Goal: Information Seeking & Learning: Check status

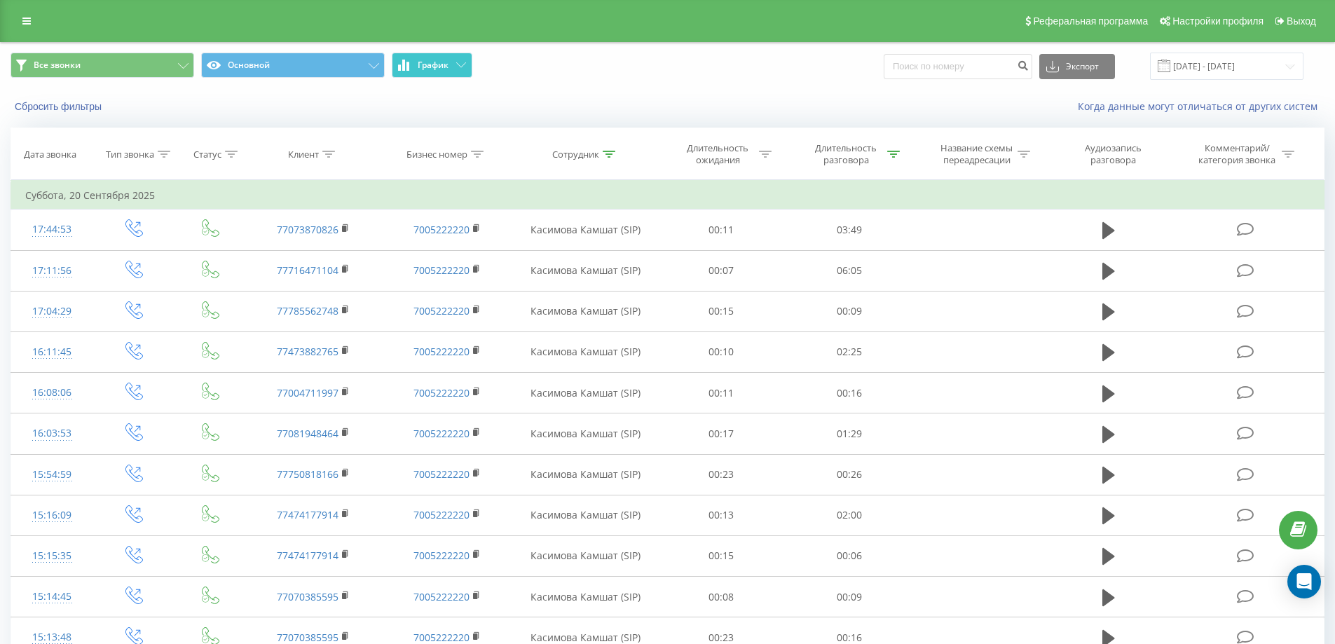
click at [447, 73] on button "График" at bounding box center [432, 65] width 81 height 25
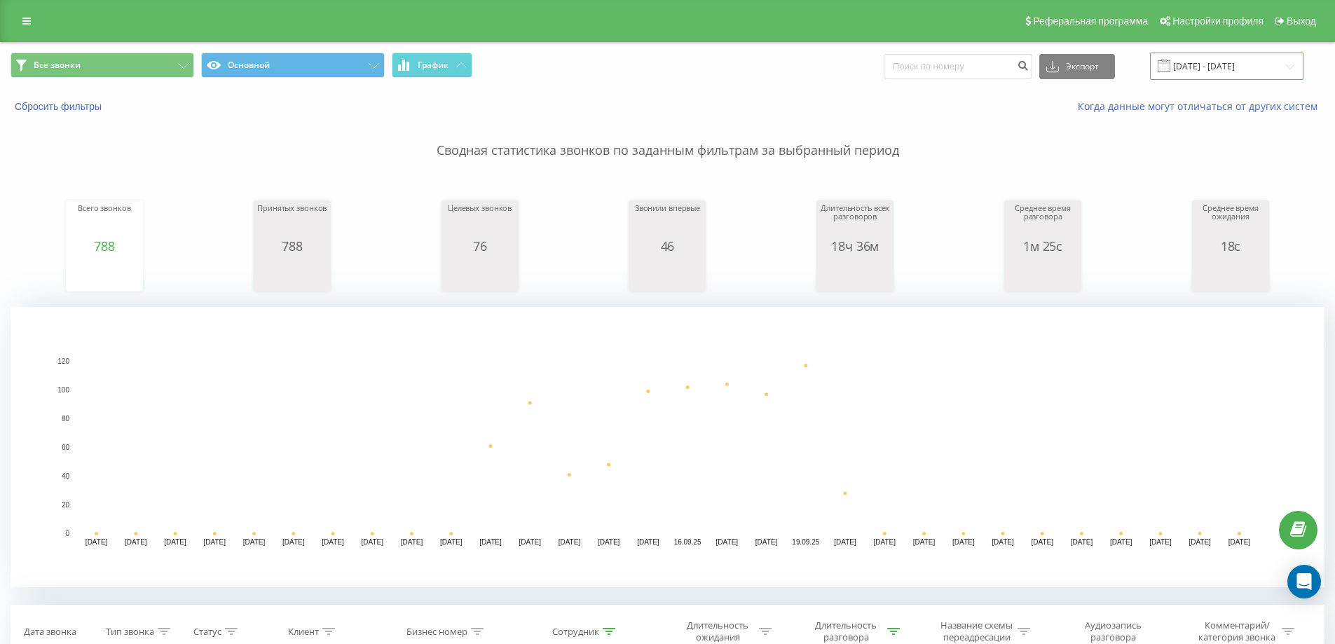
click at [1236, 60] on input "[DATE] - [DATE]" at bounding box center [1226, 66] width 153 height 27
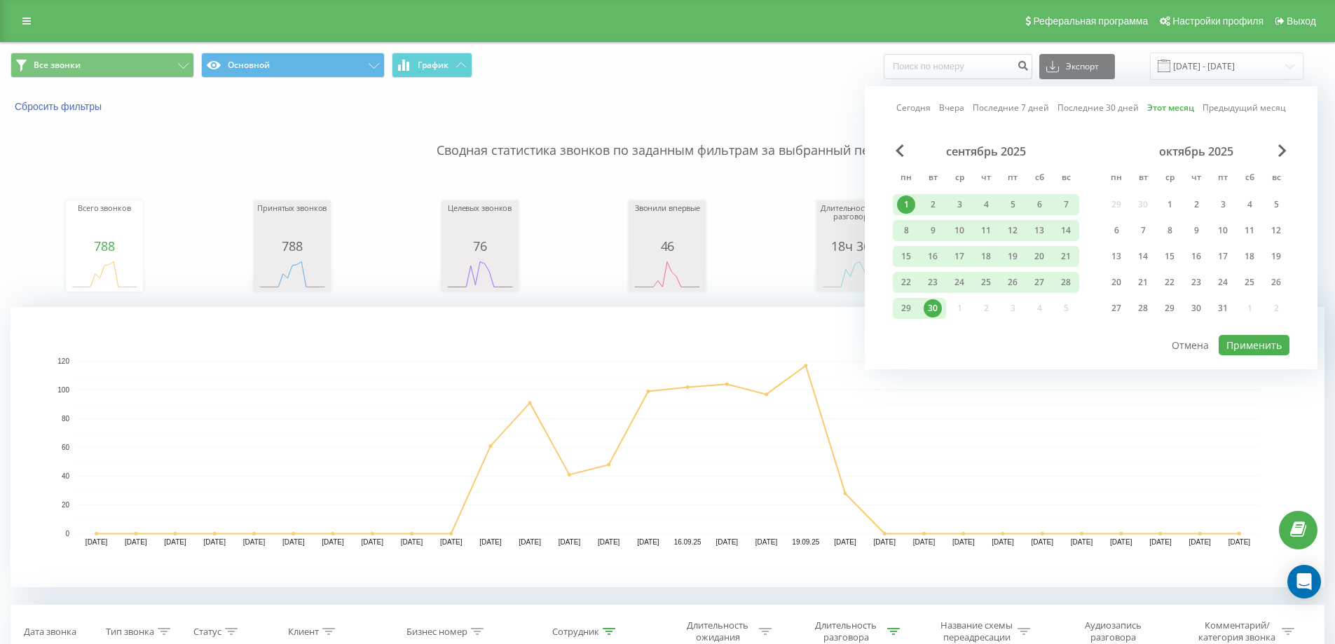
click at [926, 114] on link "Сегодня" at bounding box center [913, 107] width 34 height 13
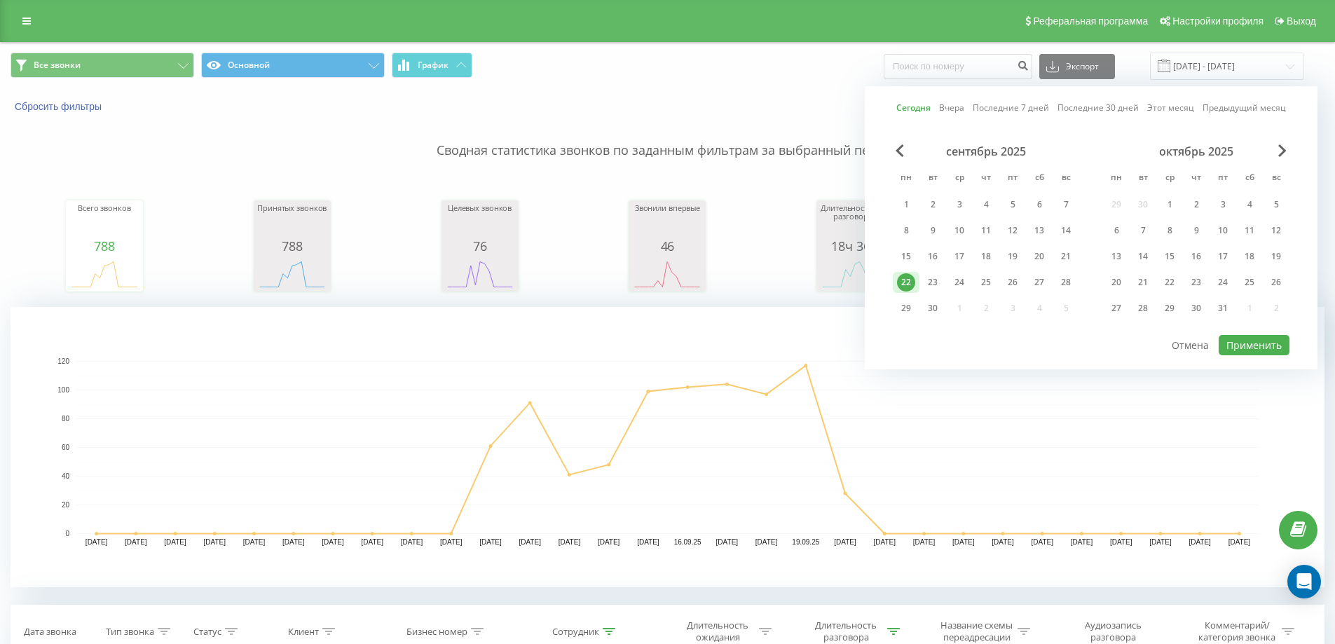
click at [960, 108] on link "Вчера" at bounding box center [951, 107] width 25 height 13
click at [1041, 256] on div "20" at bounding box center [1039, 256] width 18 height 18
click at [1256, 351] on button "Применить" at bounding box center [1253, 345] width 71 height 20
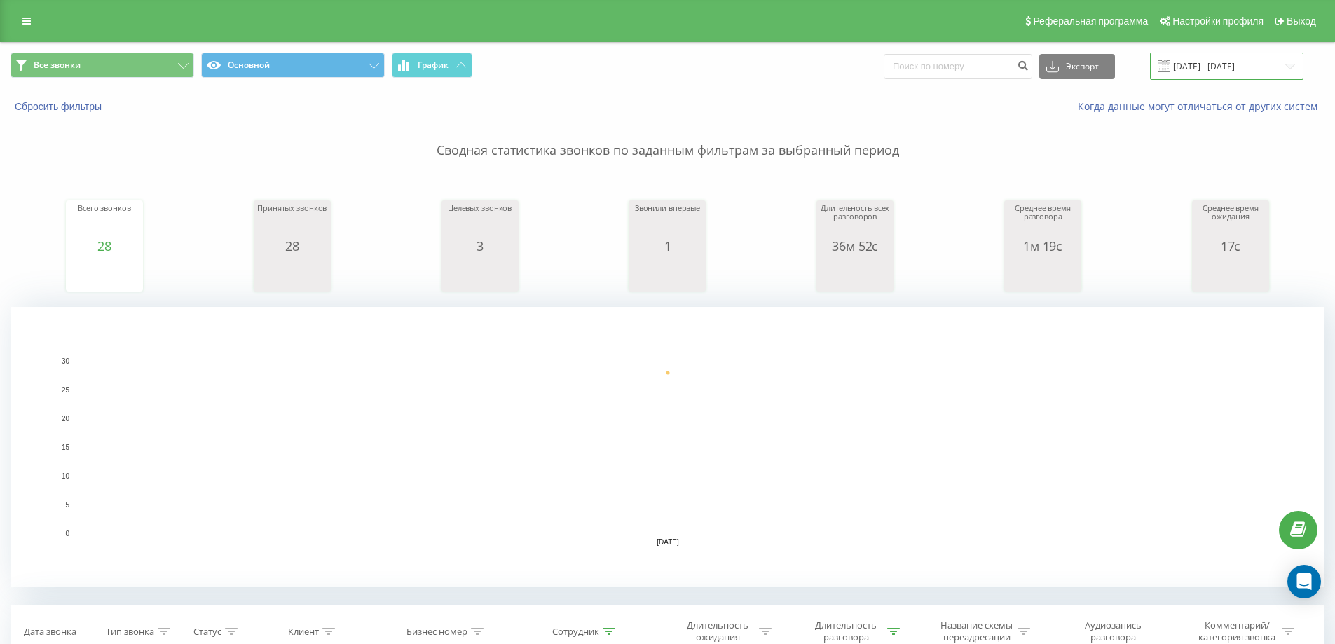
click at [1215, 61] on input "[DATE] - [DATE]" at bounding box center [1226, 66] width 153 height 27
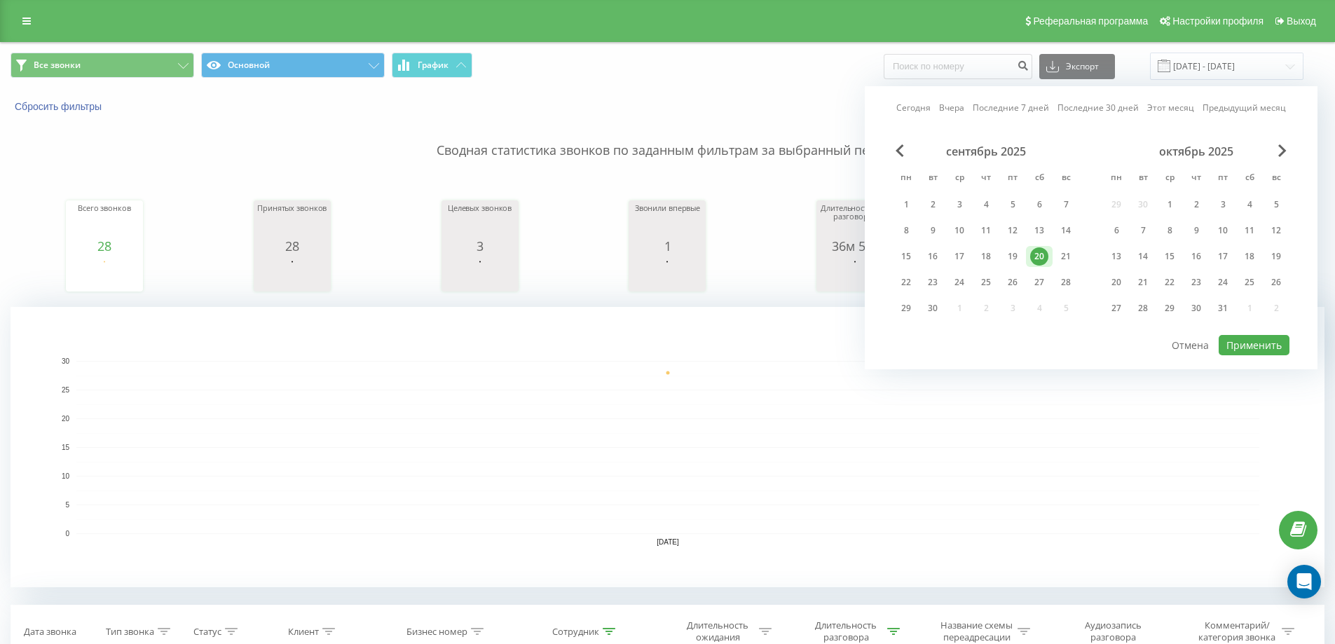
click at [1155, 99] on div "Сегодня Вчера Последние 7 дней Последние 30 дней Этот месяц Предыдущий месяц се…" at bounding box center [1091, 227] width 453 height 283
click at [1169, 109] on link "Этот месяц" at bounding box center [1170, 107] width 47 height 13
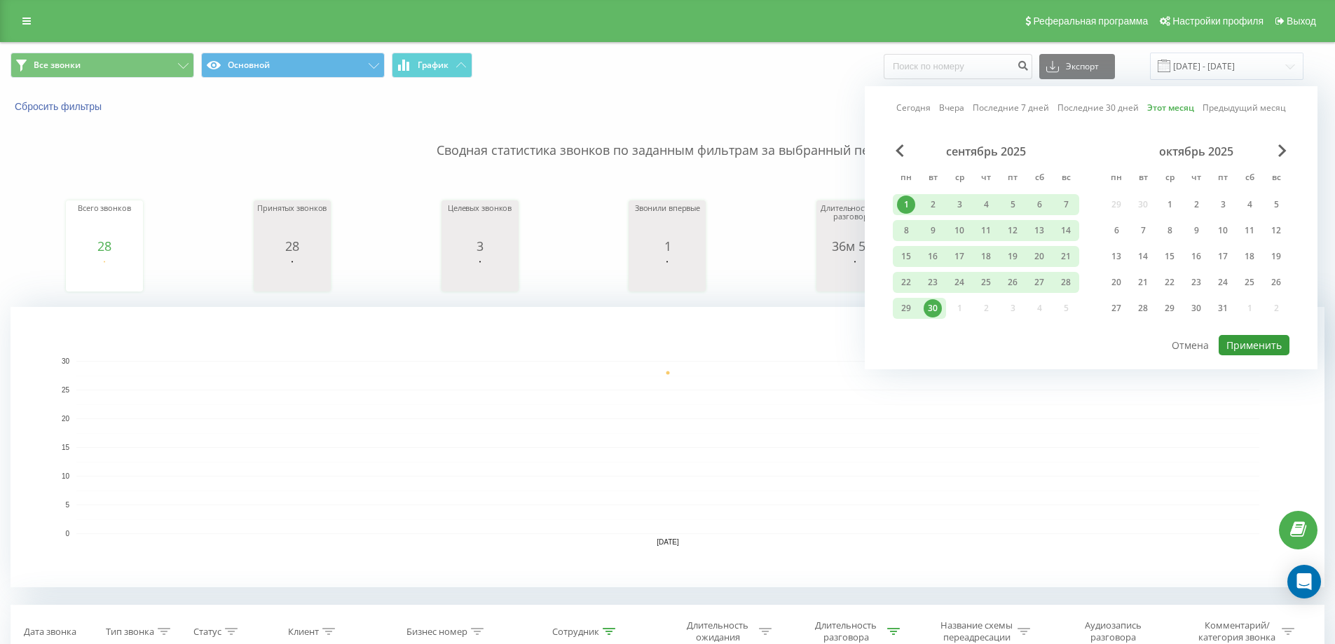
click at [1238, 338] on button "Применить" at bounding box center [1253, 345] width 71 height 20
type input "01.09.2025 - 30.09.2025"
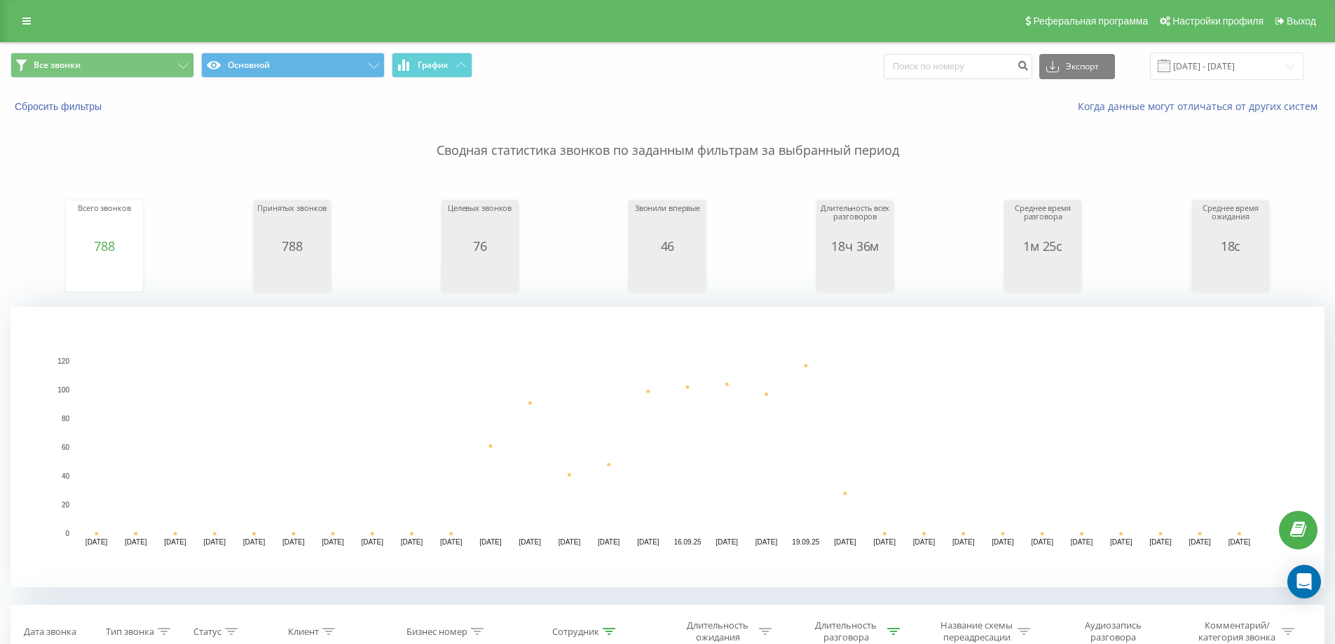
type input "7"
drag, startPoint x: 1241, startPoint y: 177, endPoint x: 1230, endPoint y: 169, distance: 14.6
click at [0, 0] on button "Проверить микрофон" at bounding box center [0, 0] width 0 height 0
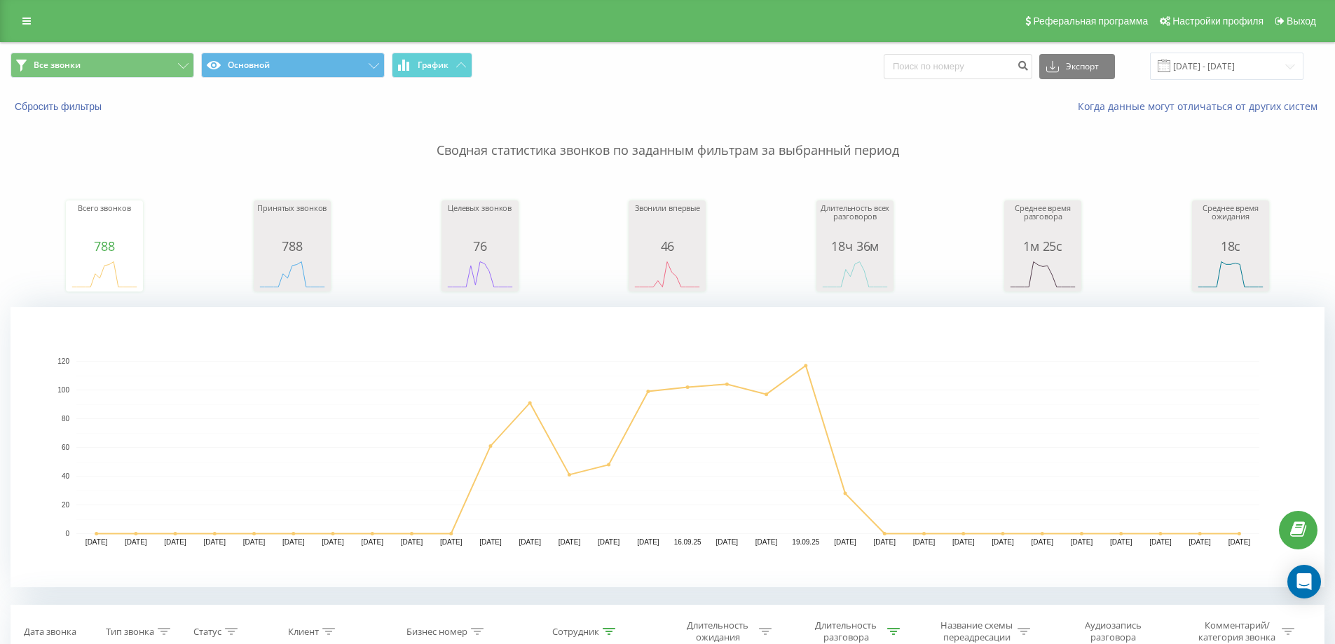
click at [0, 0] on icon at bounding box center [0, 0] width 0 height 0
click at [0, 0] on button "Проверить микрофон" at bounding box center [0, 0] width 0 height 0
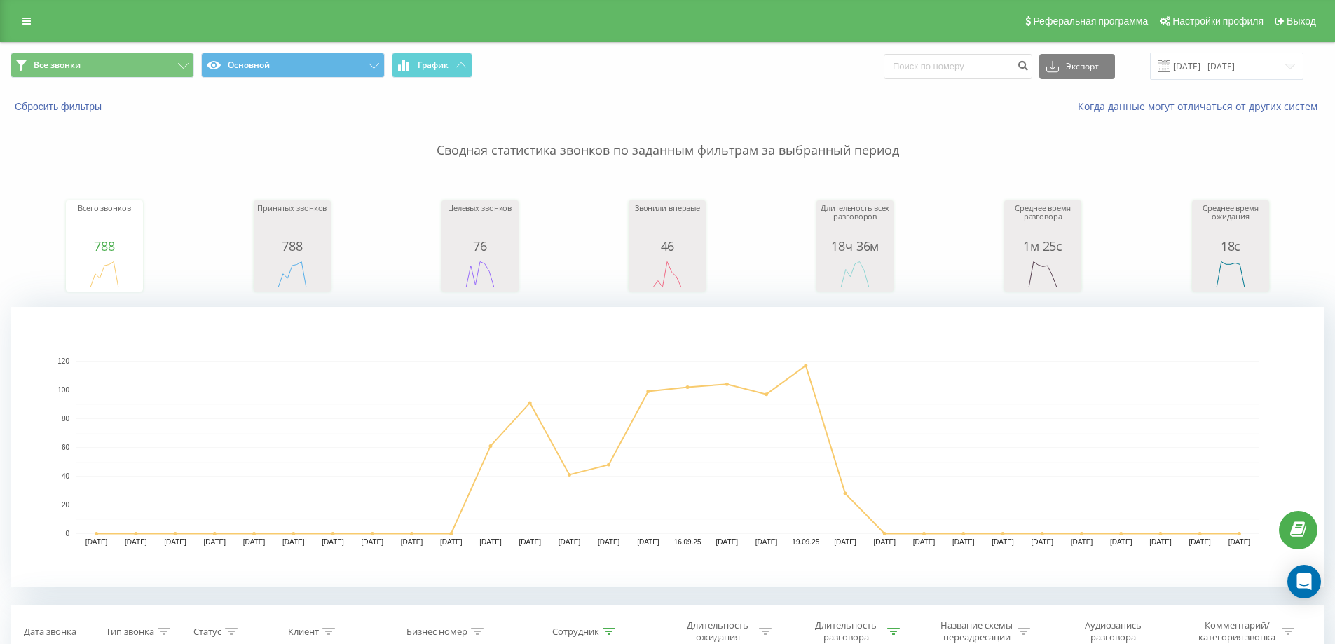
click at [0, 0] on button "Проверить микрофон" at bounding box center [0, 0] width 0 height 0
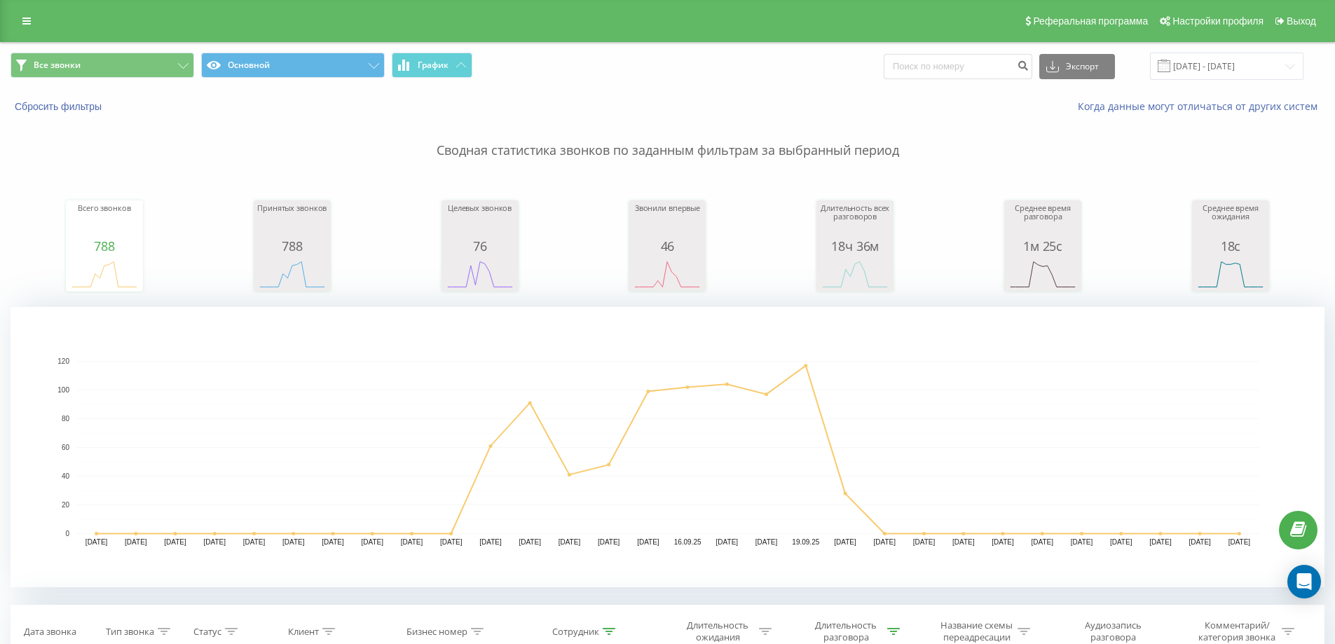
click at [0, 0] on icon at bounding box center [0, 0] width 0 height 0
drag, startPoint x: 1180, startPoint y: 170, endPoint x: 1176, endPoint y: 176, distance: 7.2
click at [0, 0] on button "Проверить микрофон" at bounding box center [0, 0] width 0 height 0
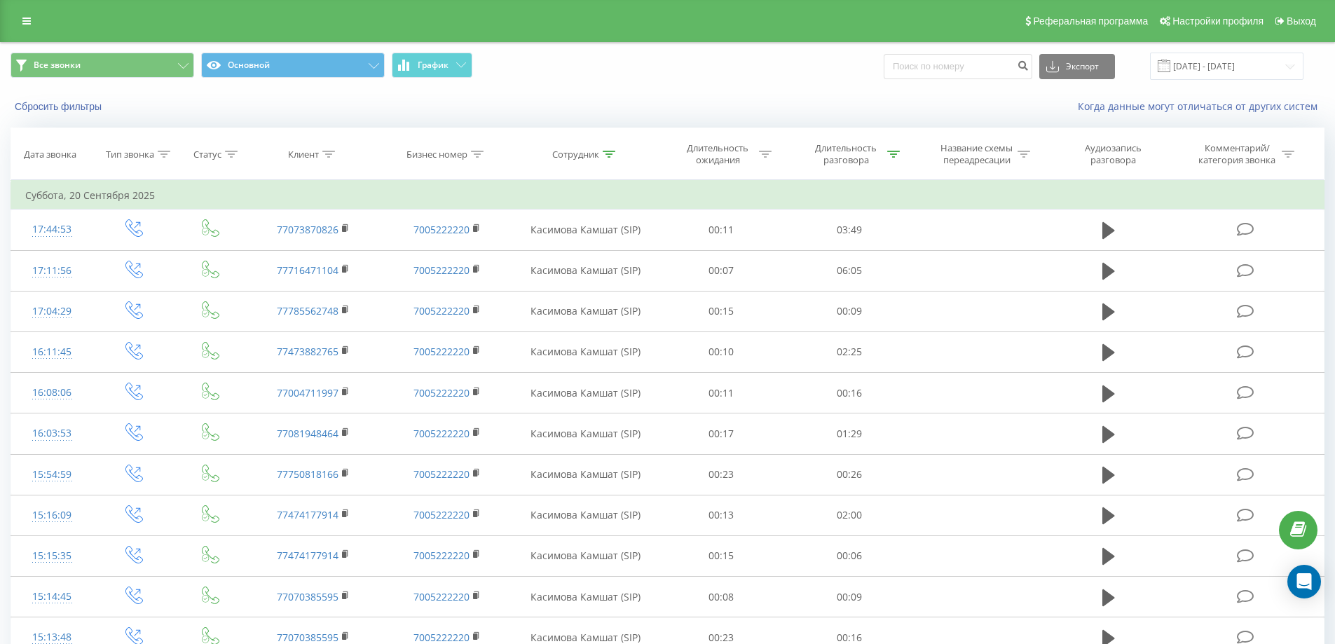
click at [0, 0] on div "При входящем звонке здесь будет отображена сводная аналитика по звонящему, а та…" at bounding box center [0, 0] width 0 height 0
click at [0, 0] on button at bounding box center [0, 0] width 0 height 0
click at [0, 0] on div "При входящем звонке здесь будет отображена сводная аналитика по звонящему, а та…" at bounding box center [0, 0] width 0 height 0
click at [0, 0] on input "text" at bounding box center [0, 0] width 0 height 0
type input "87009101019"
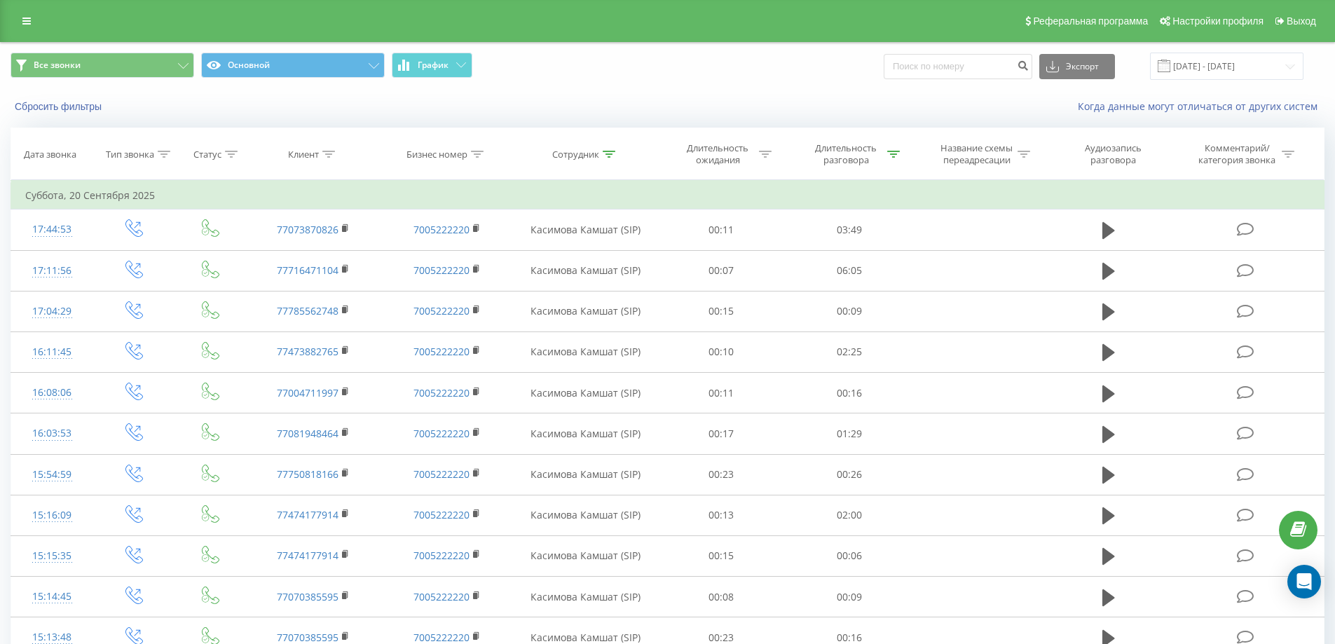
click at [653, 53] on span "Все звонки Основной График" at bounding box center [334, 66] width 647 height 27
click at [29, 22] on icon at bounding box center [26, 21] width 8 height 10
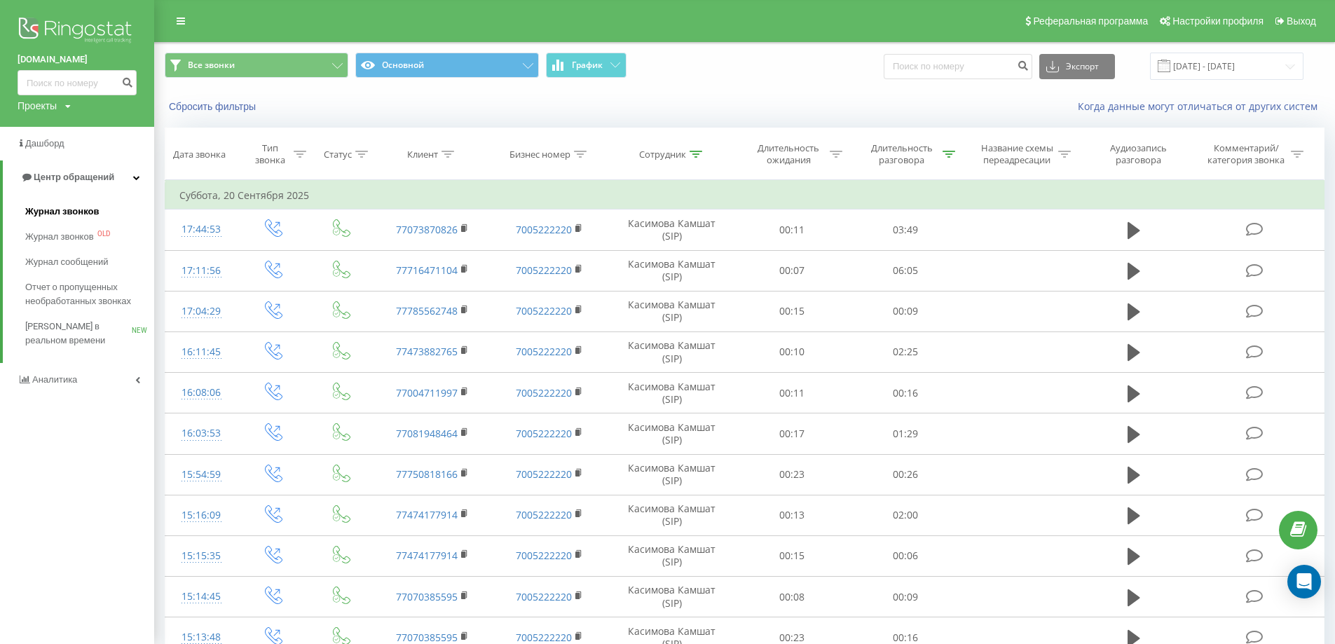
click at [76, 216] on span "Журнал звонков" at bounding box center [62, 212] width 74 height 14
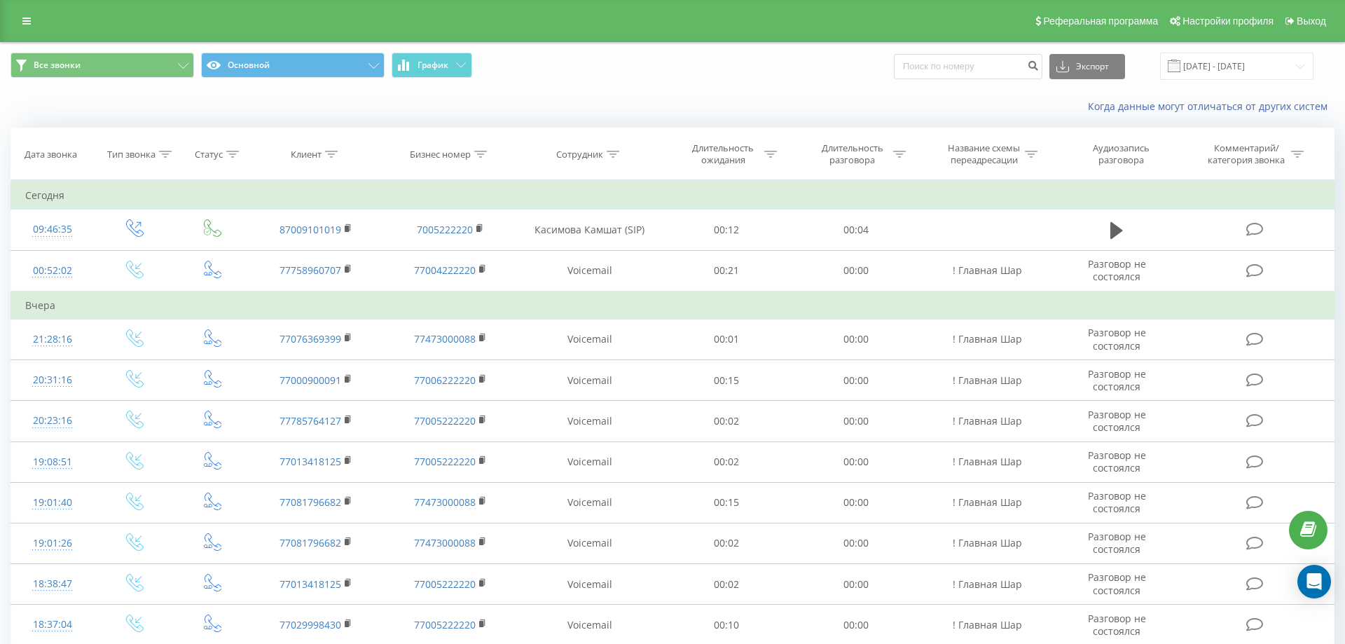
click at [0, 0] on div "Ringostat" at bounding box center [0, 0] width 0 height 0
click at [674, 107] on div "Когда данные могут отличаться от других систем" at bounding box center [917, 106] width 833 height 14
click at [0, 0] on icon at bounding box center [0, 0] width 0 height 0
click at [1244, 71] on input "22.08.2025 - 22.09.2025" at bounding box center [1226, 66] width 153 height 27
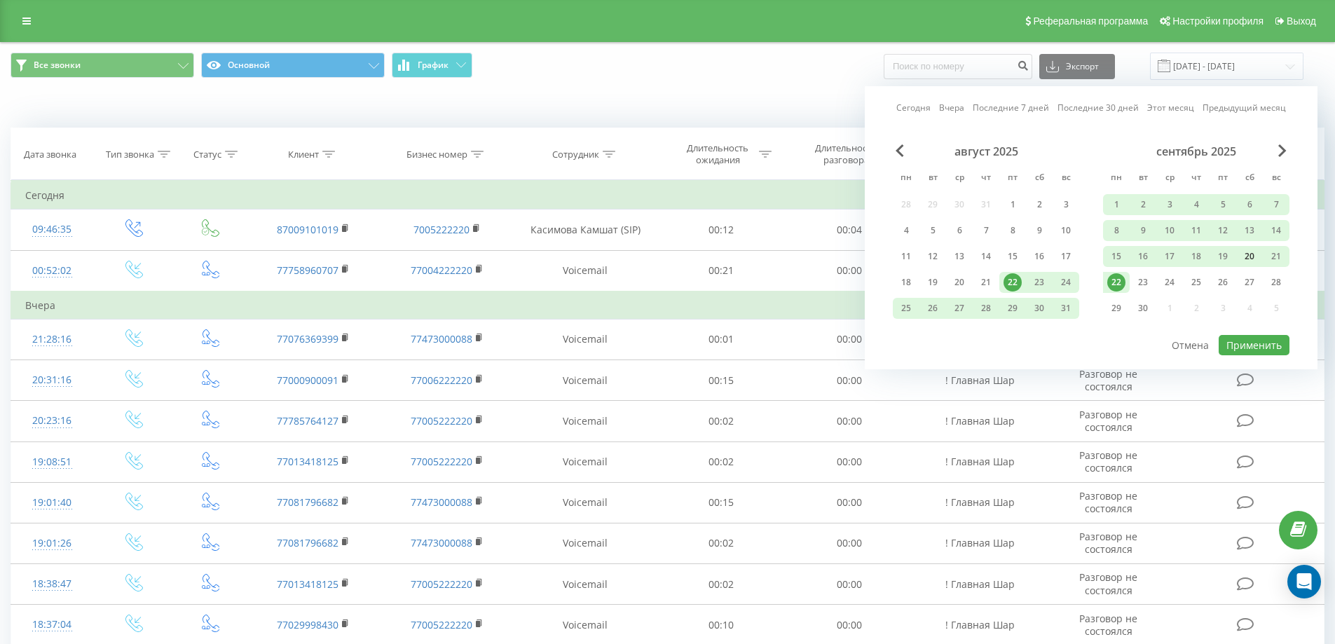
click at [1253, 260] on div "20" at bounding box center [1249, 256] width 18 height 18
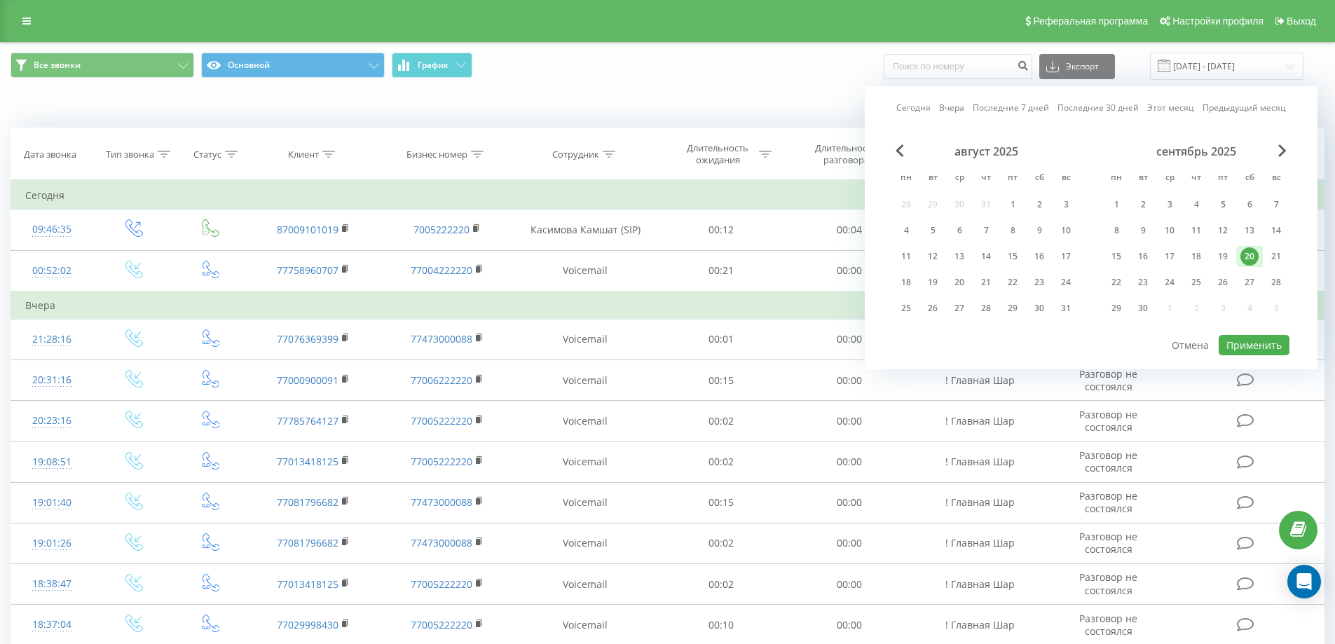
click at [1253, 260] on div "20" at bounding box center [1249, 256] width 18 height 18
click at [1256, 340] on button "Применить" at bounding box center [1253, 345] width 71 height 20
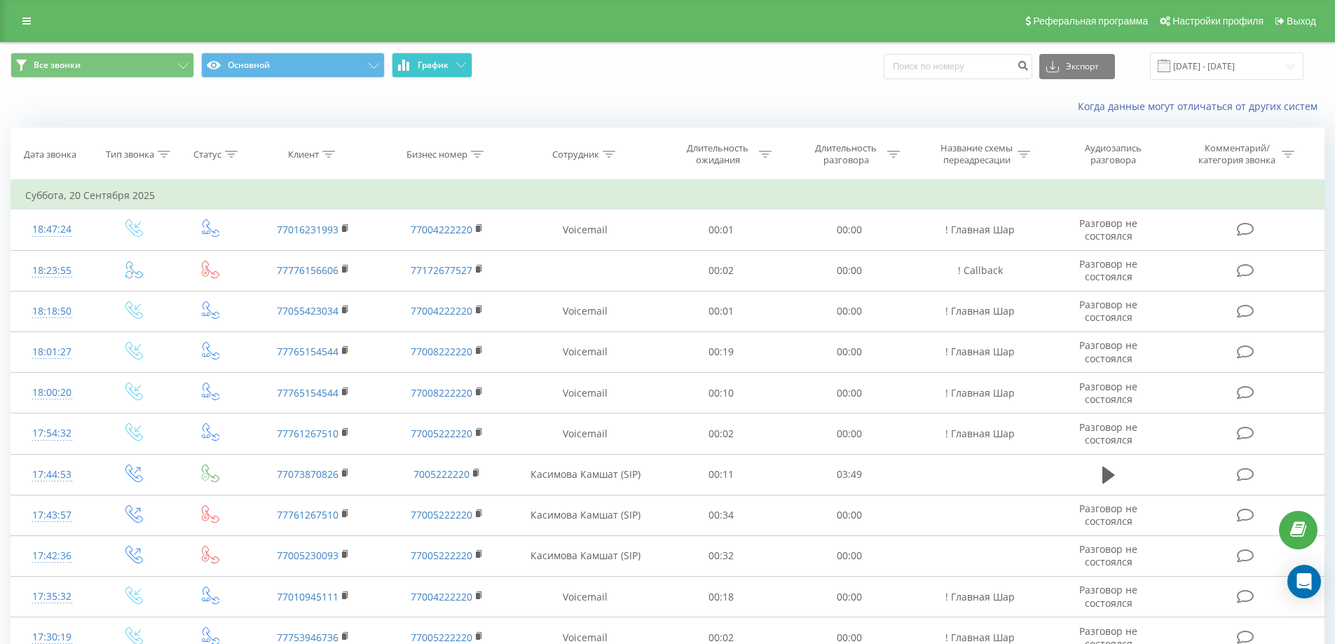
click at [456, 67] on icon at bounding box center [461, 64] width 10 height 5
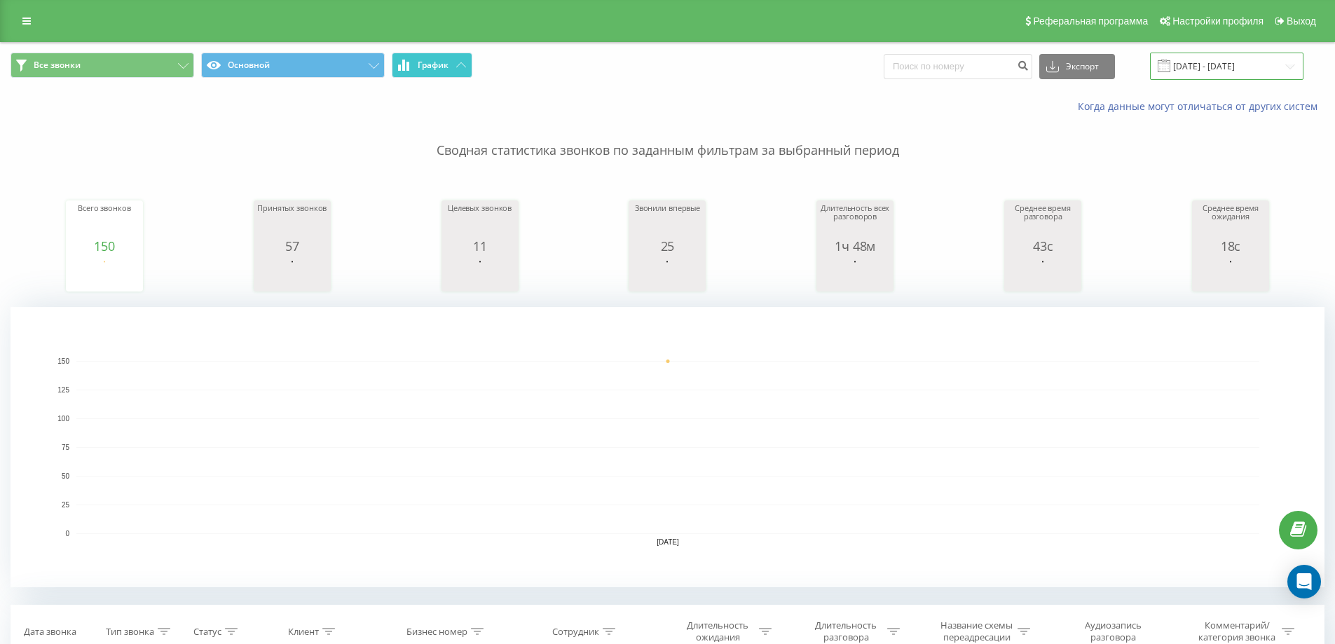
click at [1256, 63] on input "20.09.2025 - 20.09.2025" at bounding box center [1226, 66] width 153 height 27
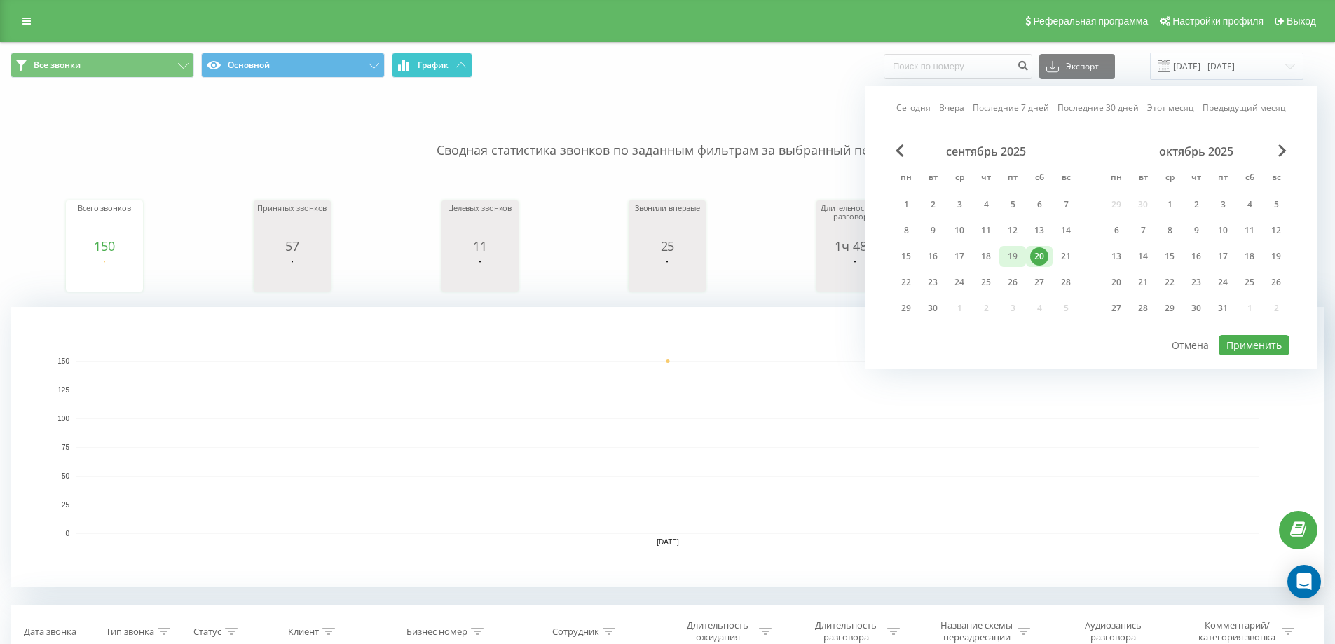
click at [1007, 259] on div "19" at bounding box center [1012, 256] width 18 height 18
click at [1241, 345] on button "Применить" at bounding box center [1253, 345] width 71 height 20
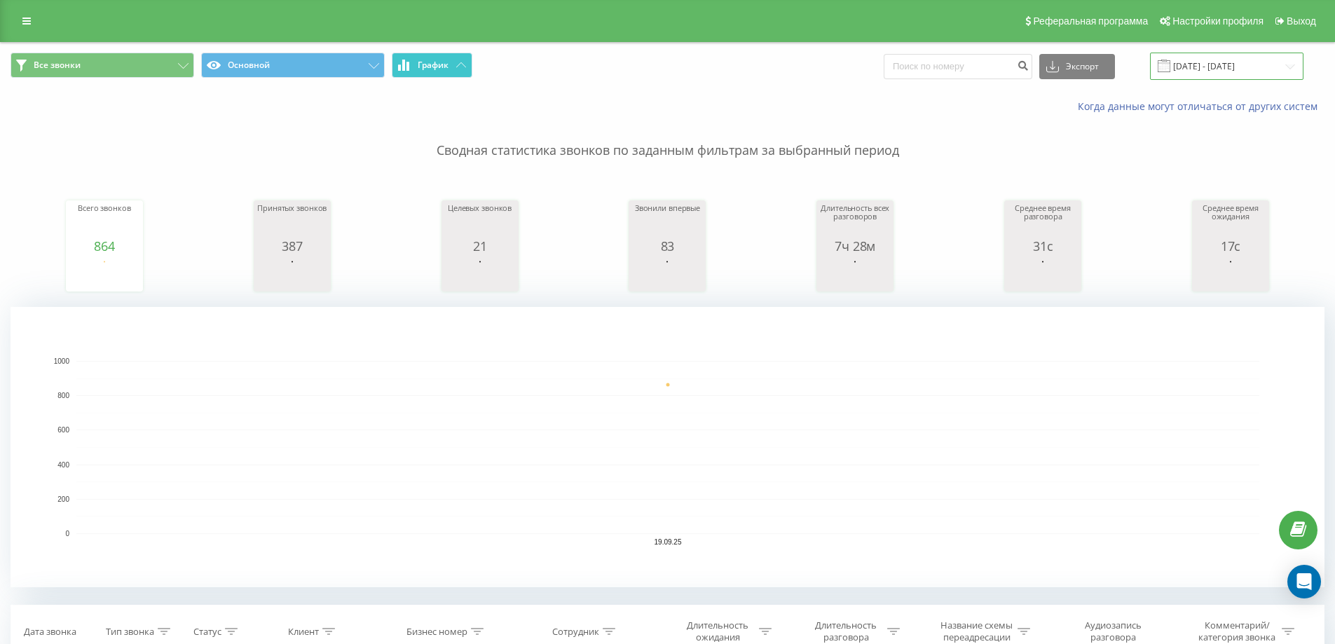
click at [1264, 64] on input "19.09.2025 - 19.09.2025" at bounding box center [1226, 66] width 153 height 27
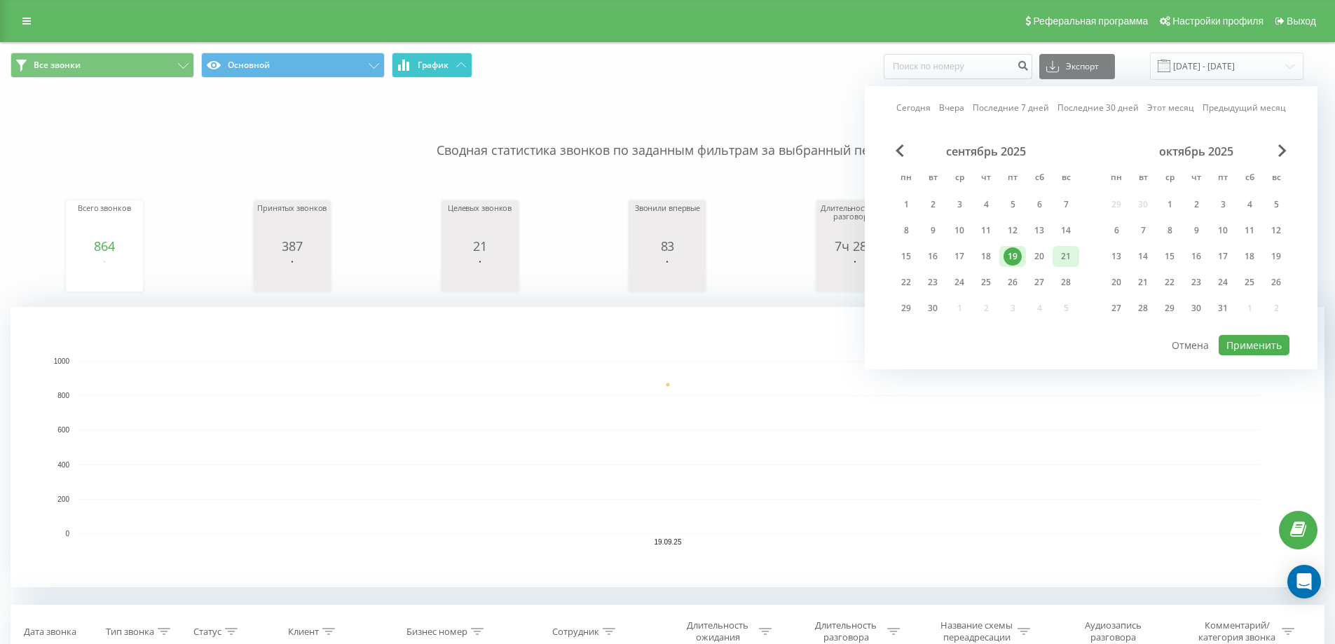
click at [1071, 258] on div "21" at bounding box center [1066, 256] width 18 height 18
click at [1236, 349] on button "Применить" at bounding box center [1253, 345] width 71 height 20
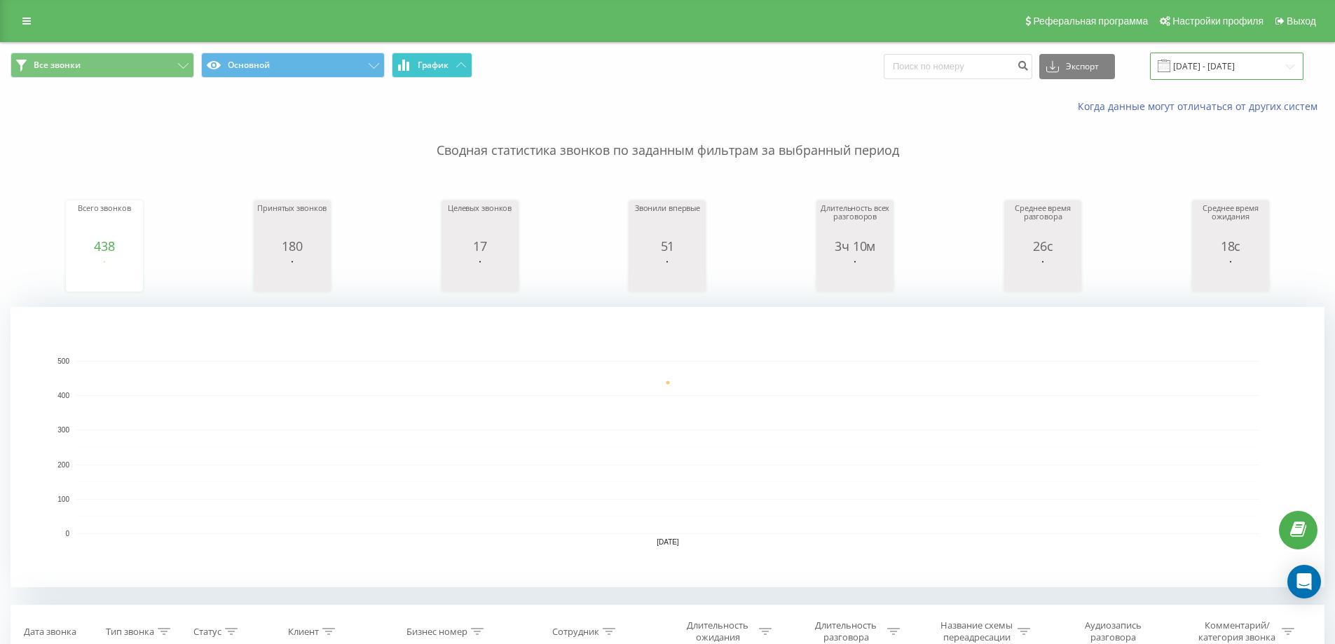
click at [1273, 61] on input "21.09.2025 - 21.09.2025" at bounding box center [1226, 66] width 153 height 27
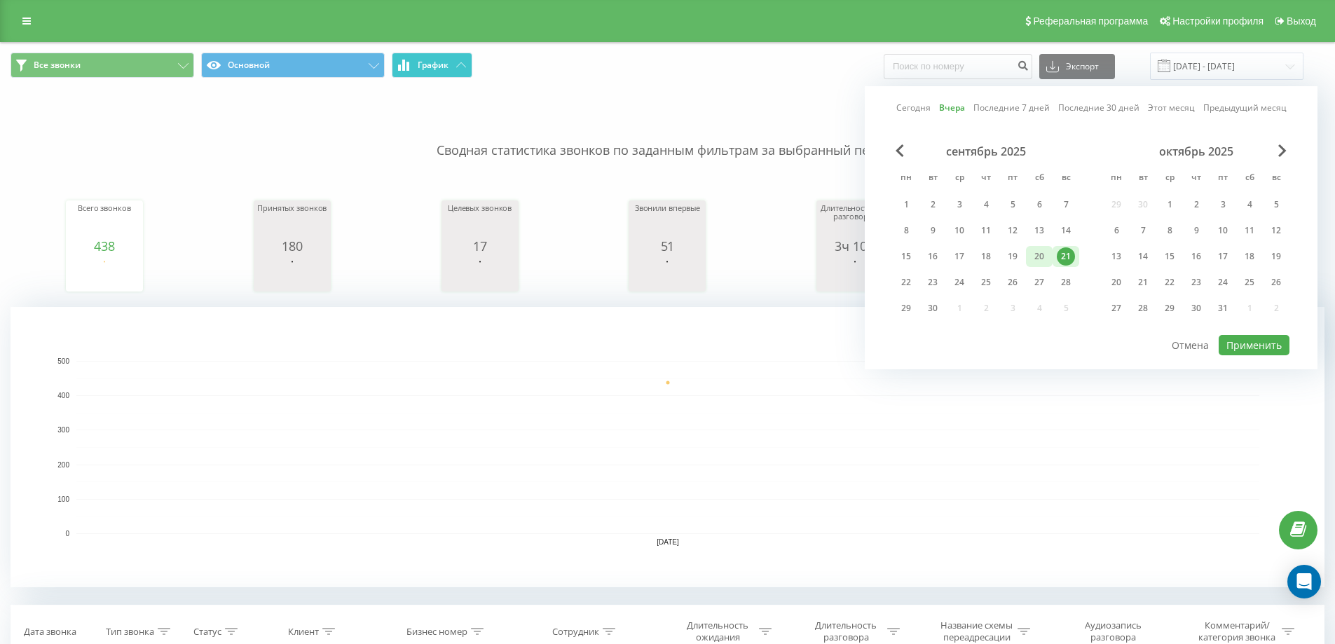
click at [1046, 249] on div "20" at bounding box center [1039, 256] width 18 height 18
click at [1246, 339] on button "Применить" at bounding box center [1253, 345] width 71 height 20
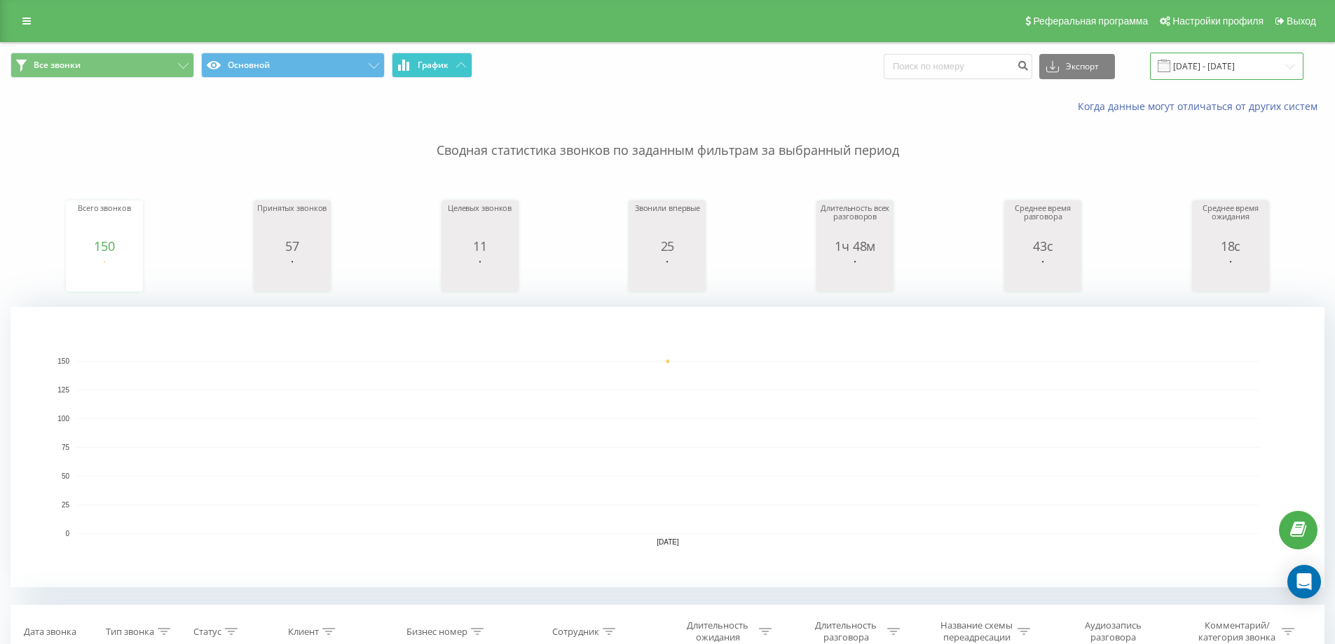
click at [1220, 64] on input "20.09.2025 - 20.09.2025" at bounding box center [1226, 66] width 153 height 27
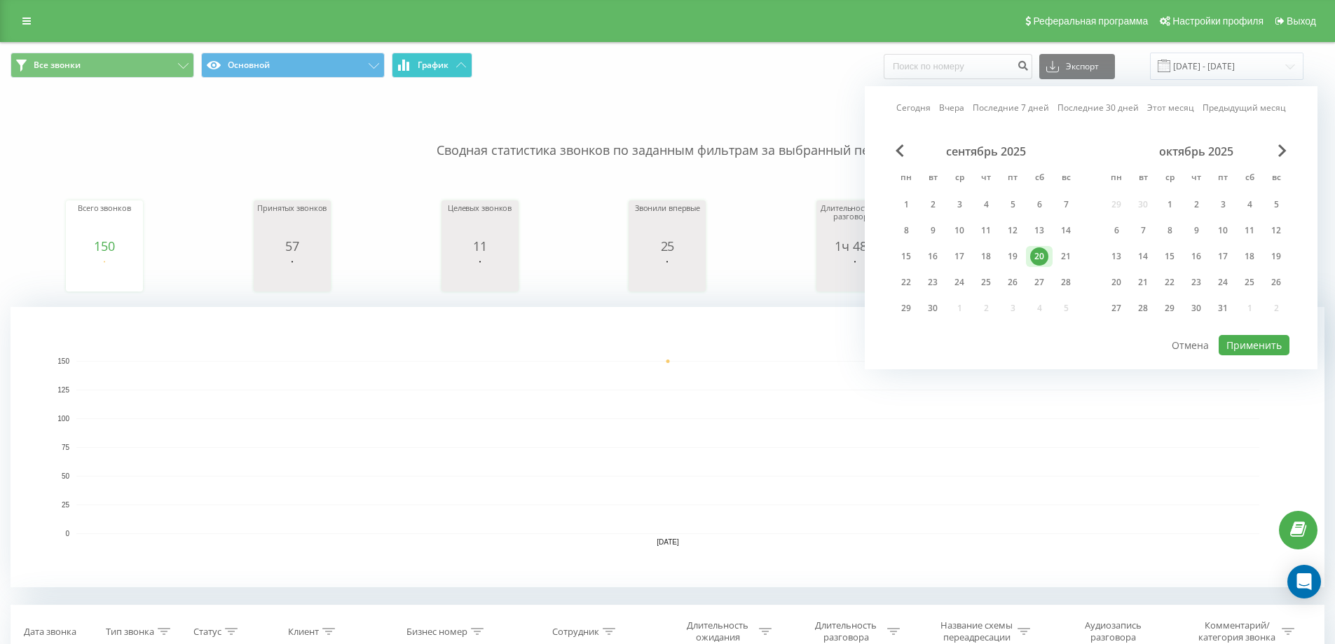
click at [921, 109] on link "Сегодня" at bounding box center [913, 107] width 34 height 13
drag, startPoint x: 1228, startPoint y: 331, endPoint x: 1234, endPoint y: 338, distance: 9.4
click at [1228, 333] on div "Сегодня Вчера Последние 7 дней Последние 30 дней Этот месяц Предыдущий месяц се…" at bounding box center [1091, 227] width 453 height 283
click at [1234, 338] on button "Применить" at bounding box center [1253, 345] width 71 height 20
type input "22.09.2025 - 22.09.2025"
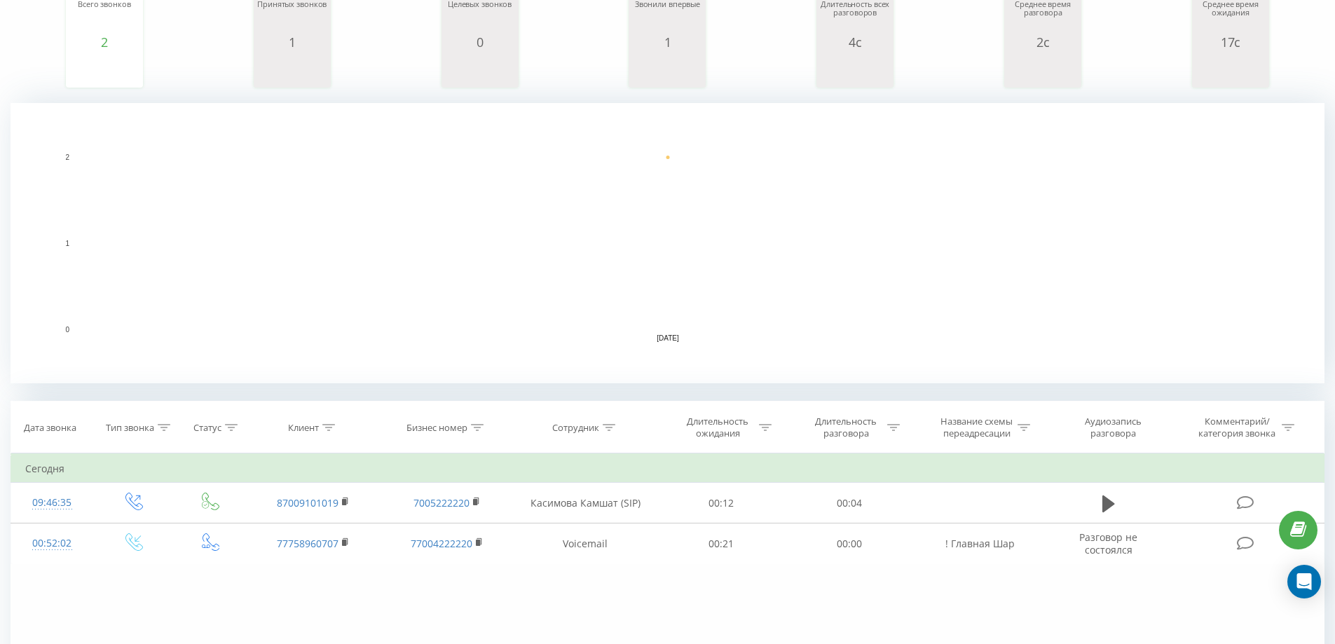
scroll to position [381, 0]
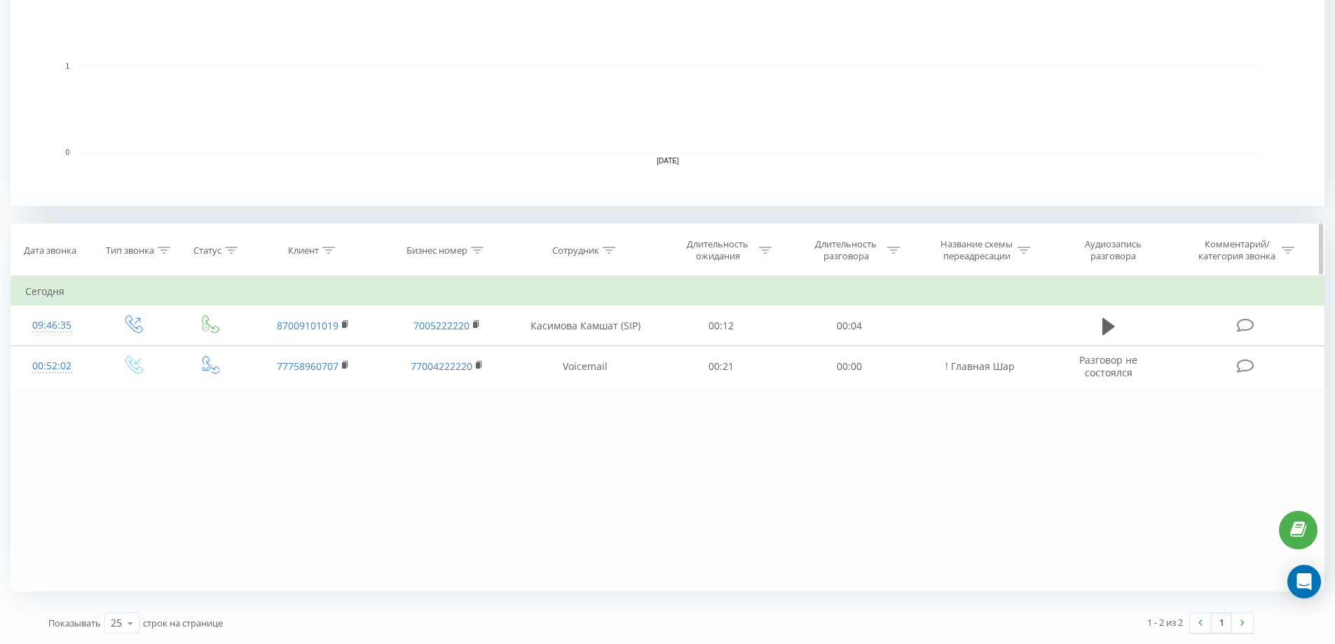
click at [873, 249] on div "Длительность разговора" at bounding box center [846, 250] width 75 height 24
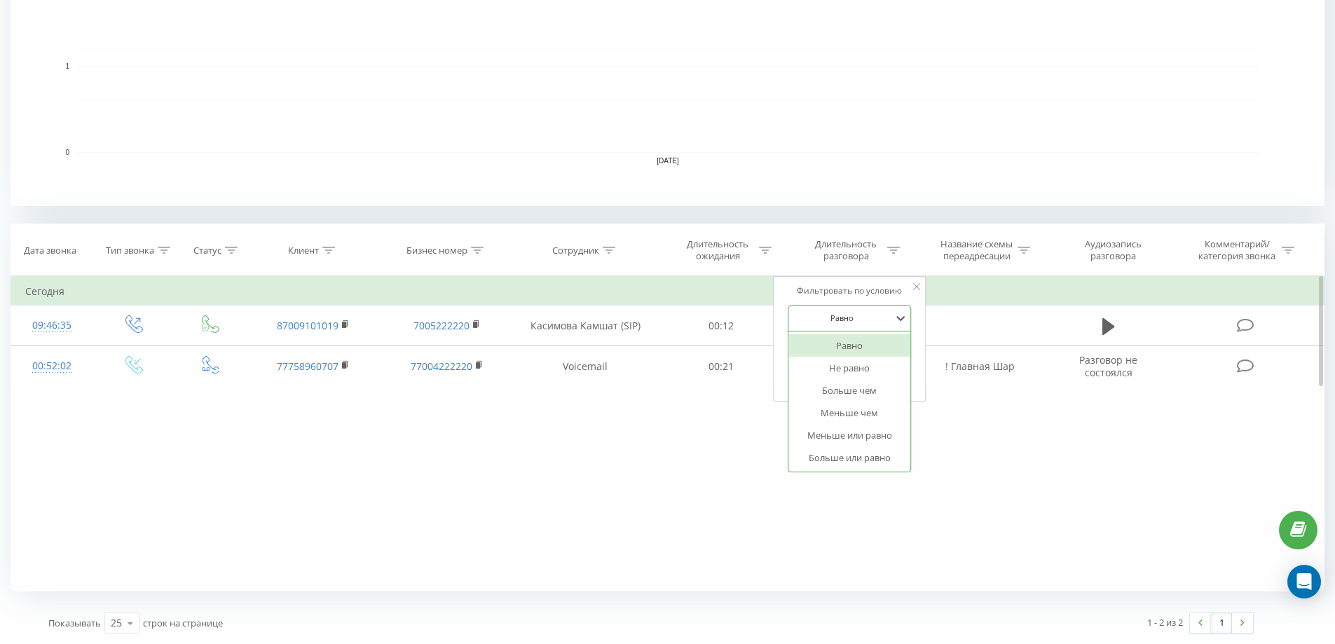
click at [859, 317] on div at bounding box center [841, 317] width 99 height 13
click at [865, 389] on div "Больше чем" at bounding box center [849, 390] width 122 height 22
click at [848, 347] on input "text" at bounding box center [848, 350] width 123 height 25
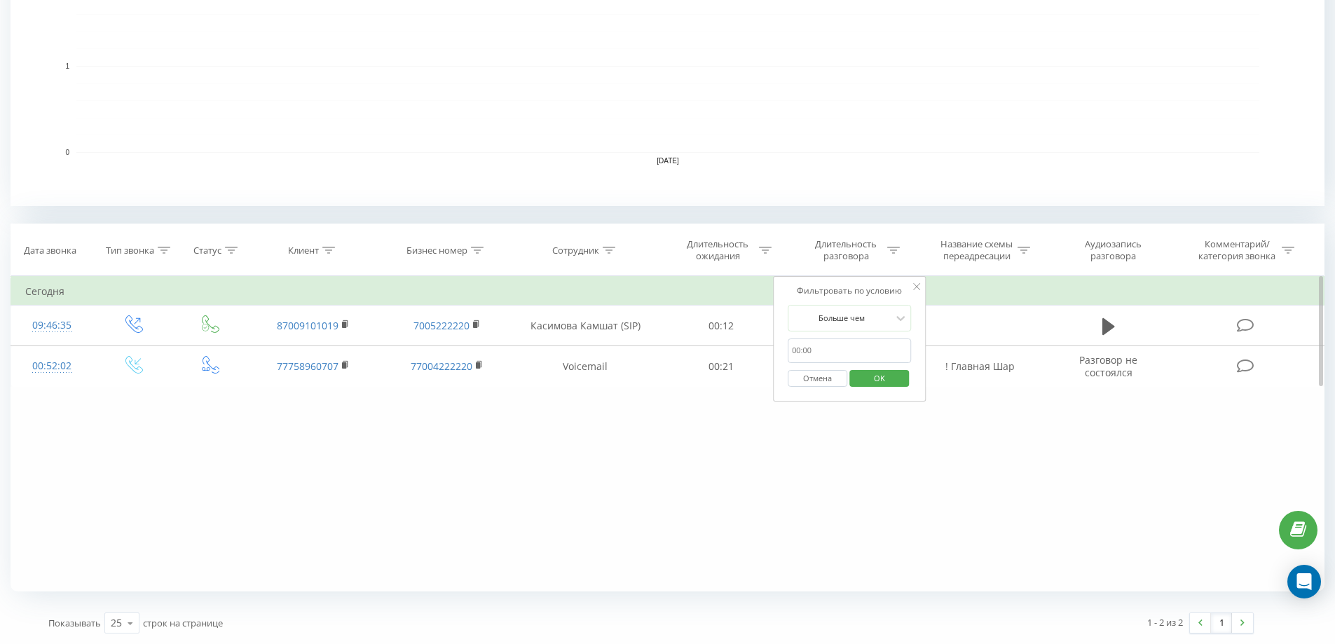
type input "00:03"
click at [878, 371] on span "OK" at bounding box center [879, 378] width 39 height 22
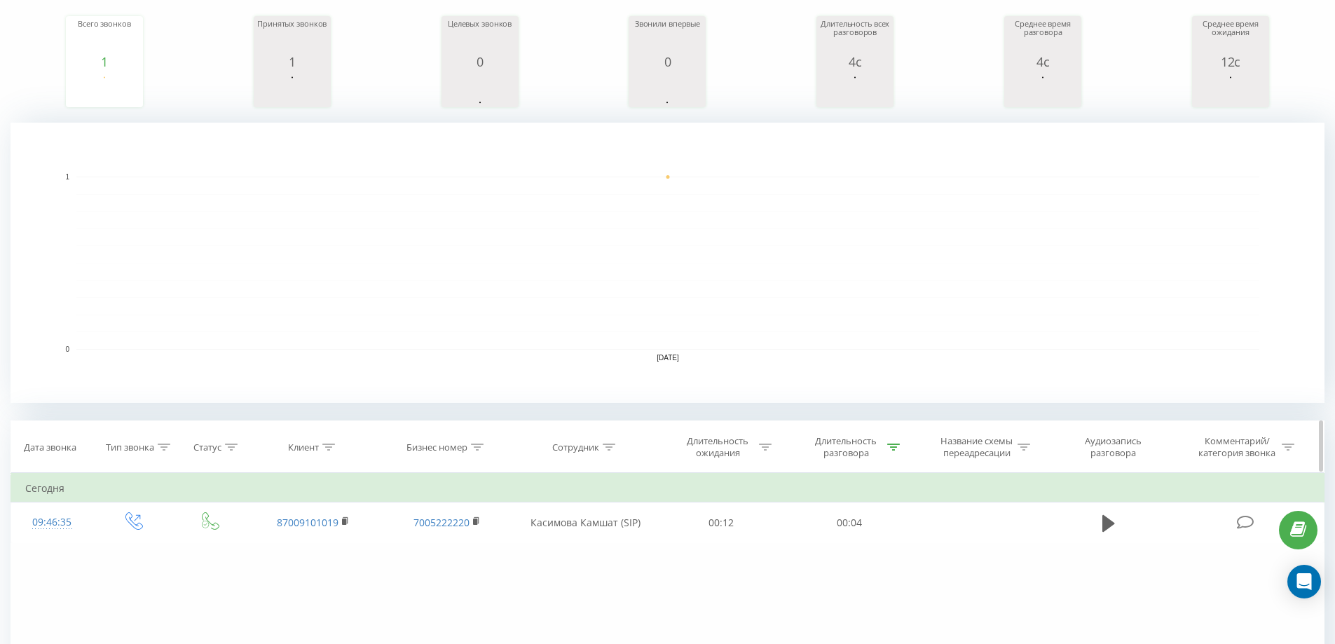
click at [620, 441] on div "Сотрудник" at bounding box center [586, 447] width 144 height 12
click input "text"
type input "[PERSON_NAME]"
click span "OK"
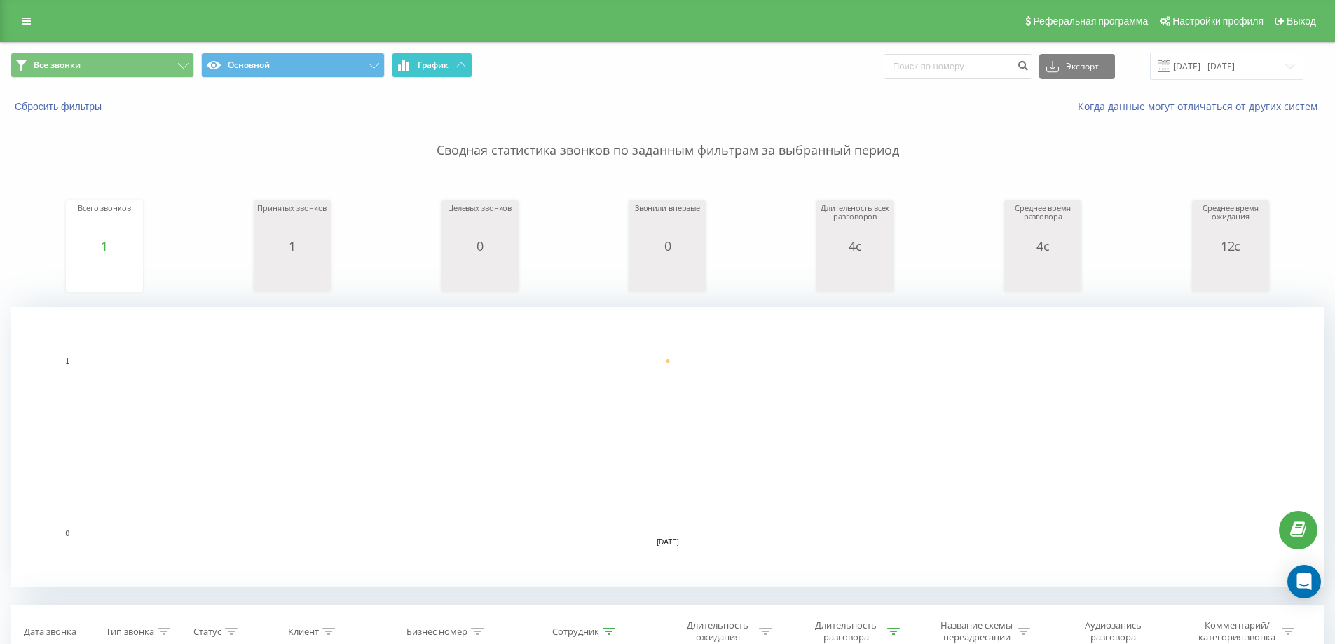
type input "7708"
type input "77"
type input "77026283132"
type input "7"
click at [0, 0] on button at bounding box center [0, 0] width 0 height 0
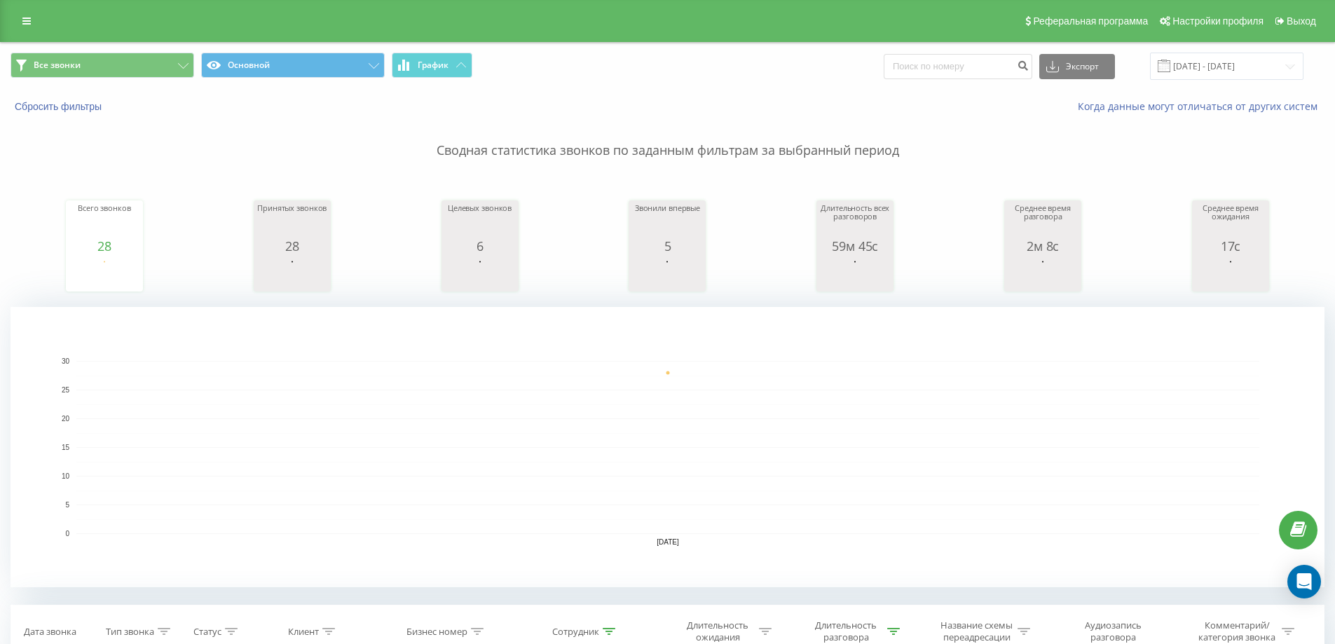
type input "77"
type input "7701"
click at [1219, 59] on input "[DATE] - [DATE]" at bounding box center [1226, 66] width 153 height 27
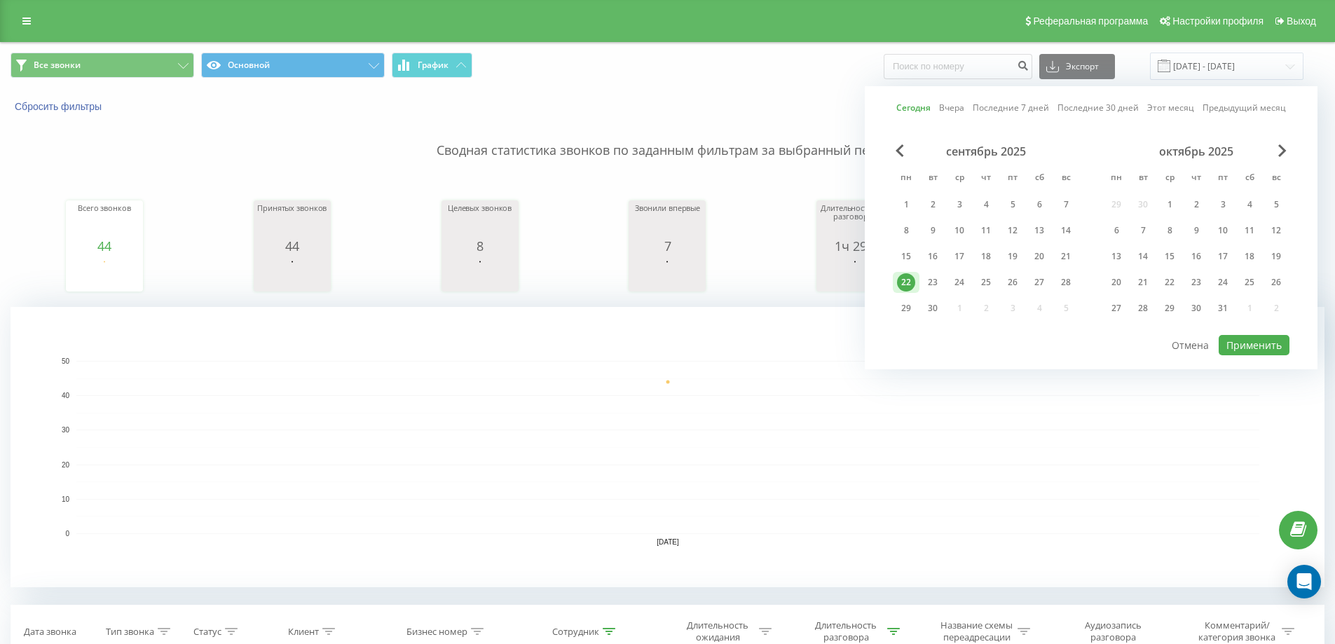
click at [1154, 102] on link "Этот месяц" at bounding box center [1170, 107] width 47 height 13
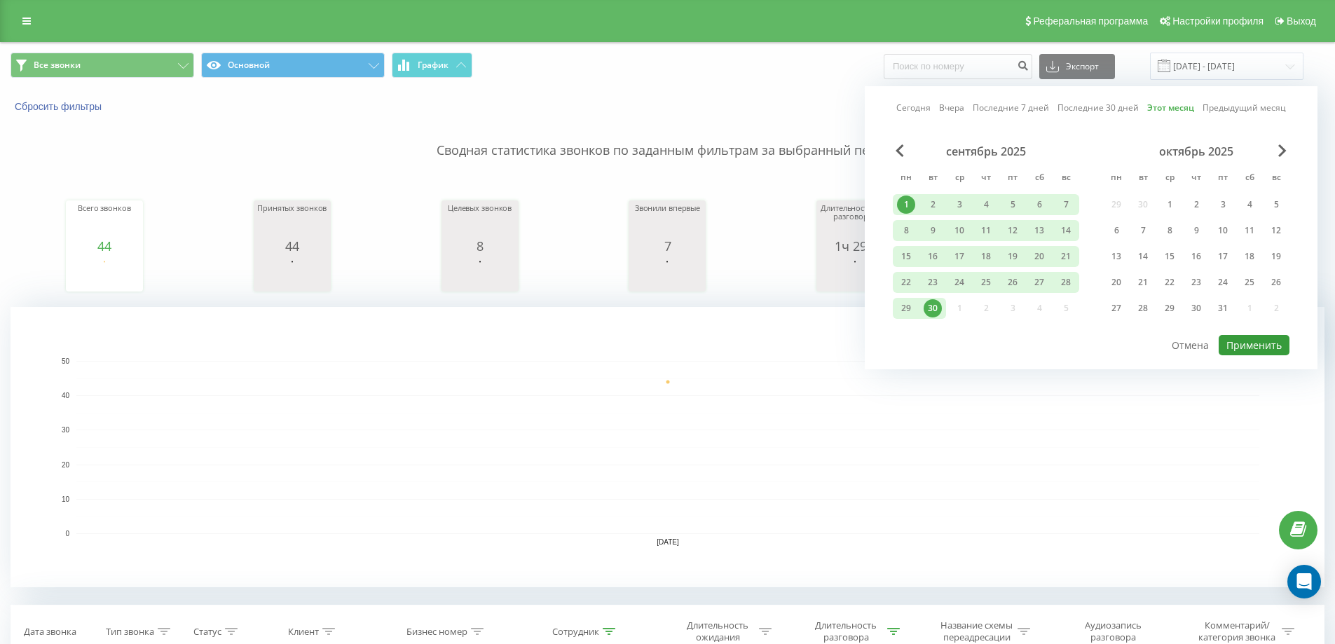
click at [1242, 350] on button "Применить" at bounding box center [1253, 345] width 71 height 20
type input "01.09.2025 - 30.09.2025"
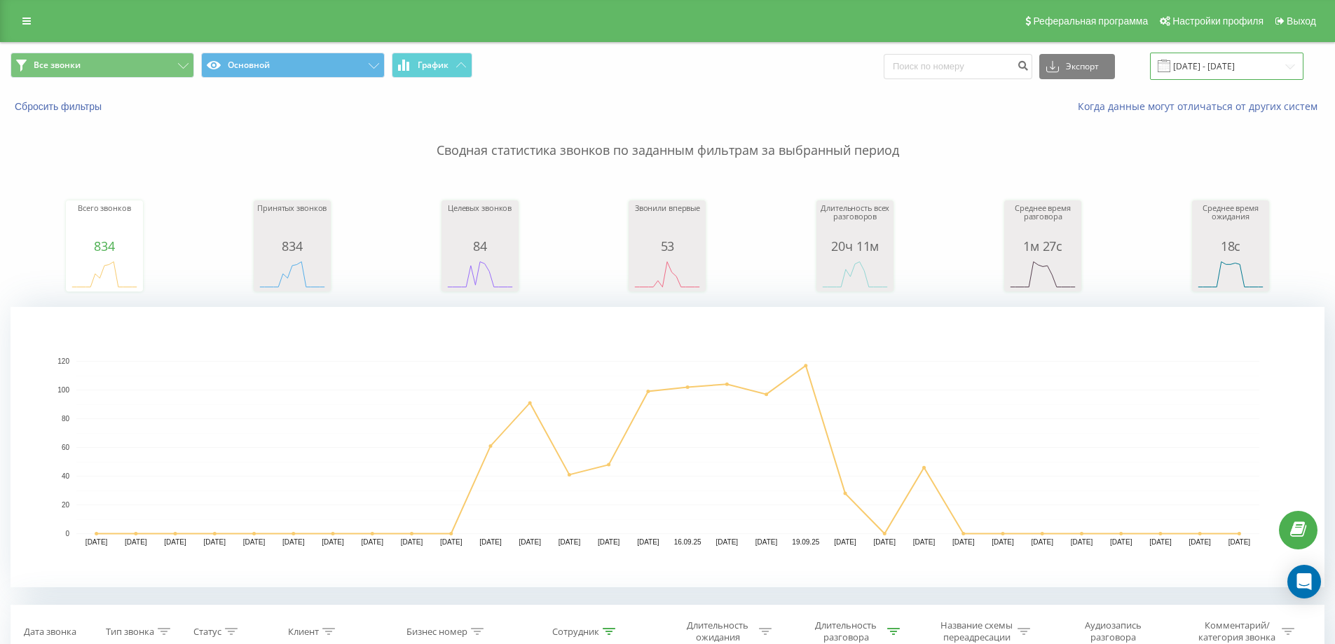
drag, startPoint x: 1217, startPoint y: 69, endPoint x: 1227, endPoint y: 72, distance: 10.9
click at [1220, 71] on input "01.09.2025 - 30.09.2025" at bounding box center [1226, 66] width 153 height 27
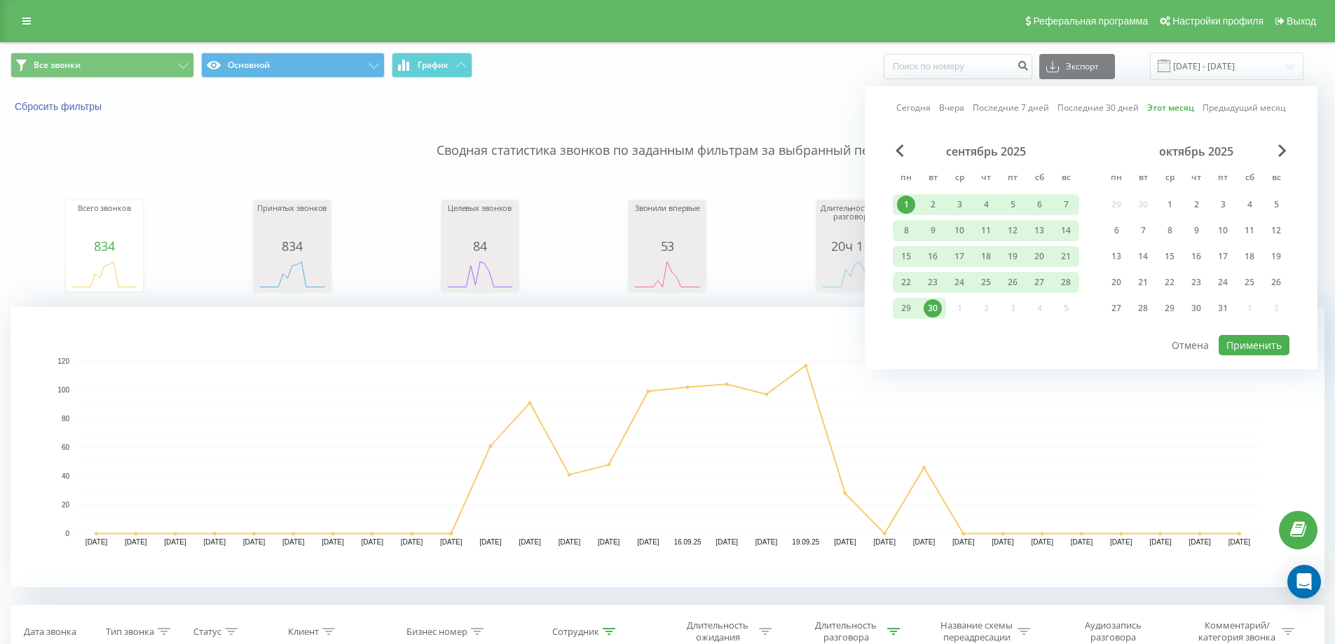
click at [903, 106] on link "Сегодня" at bounding box center [913, 107] width 34 height 13
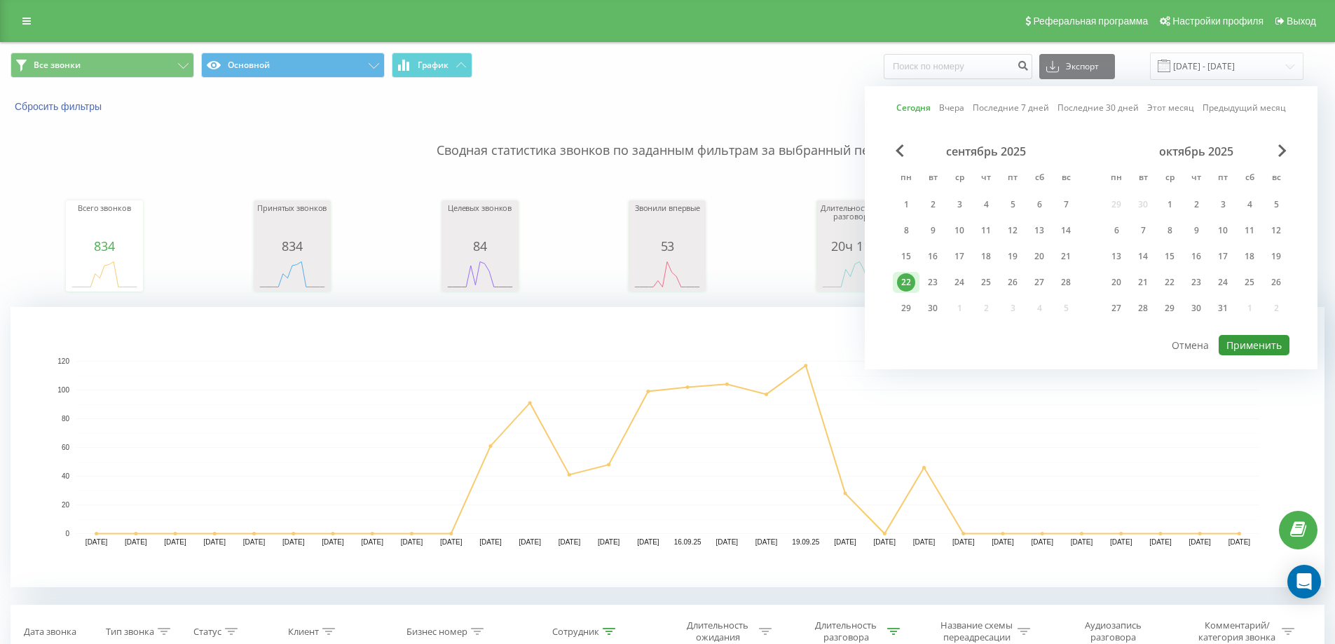
click at [1253, 340] on button "Применить" at bounding box center [1253, 345] width 71 height 20
type input "[DATE] - [DATE]"
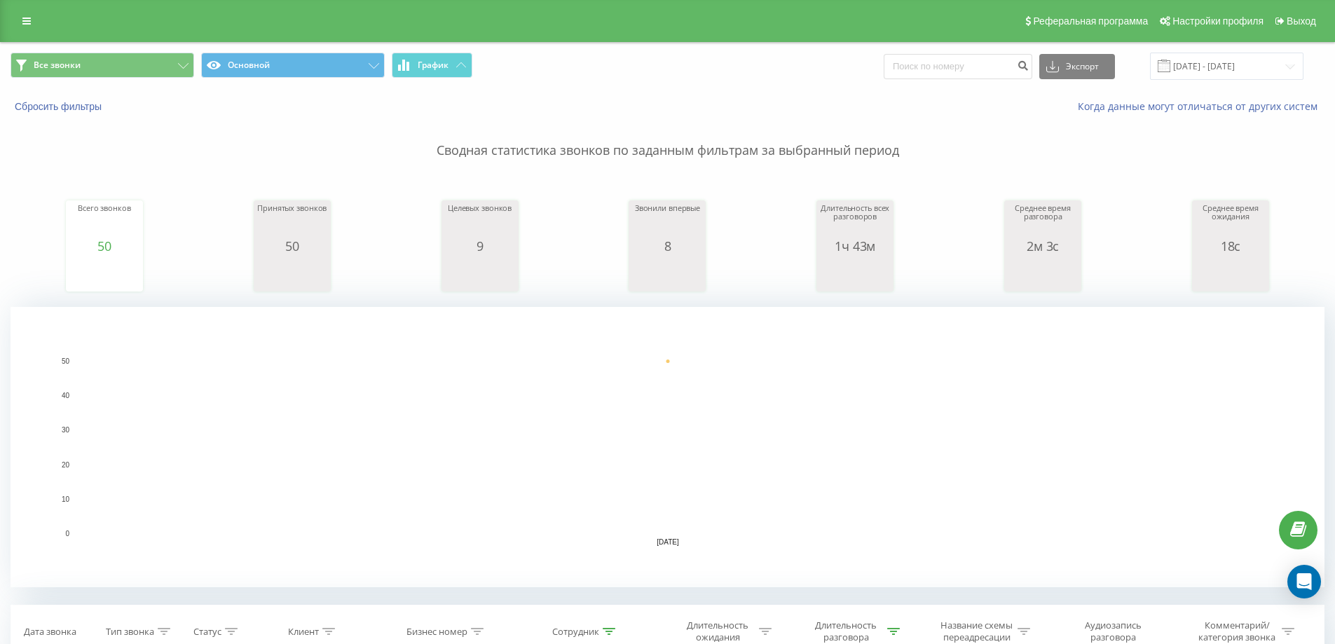
type input "77028141151"
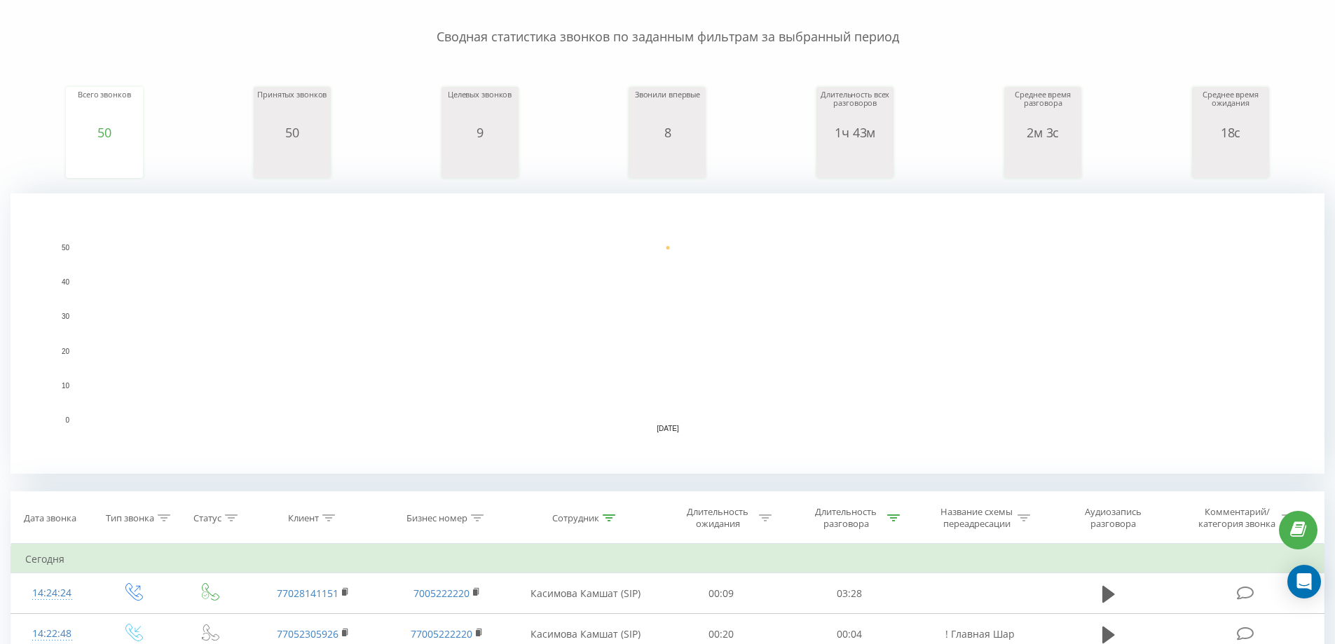
scroll to position [210, 0]
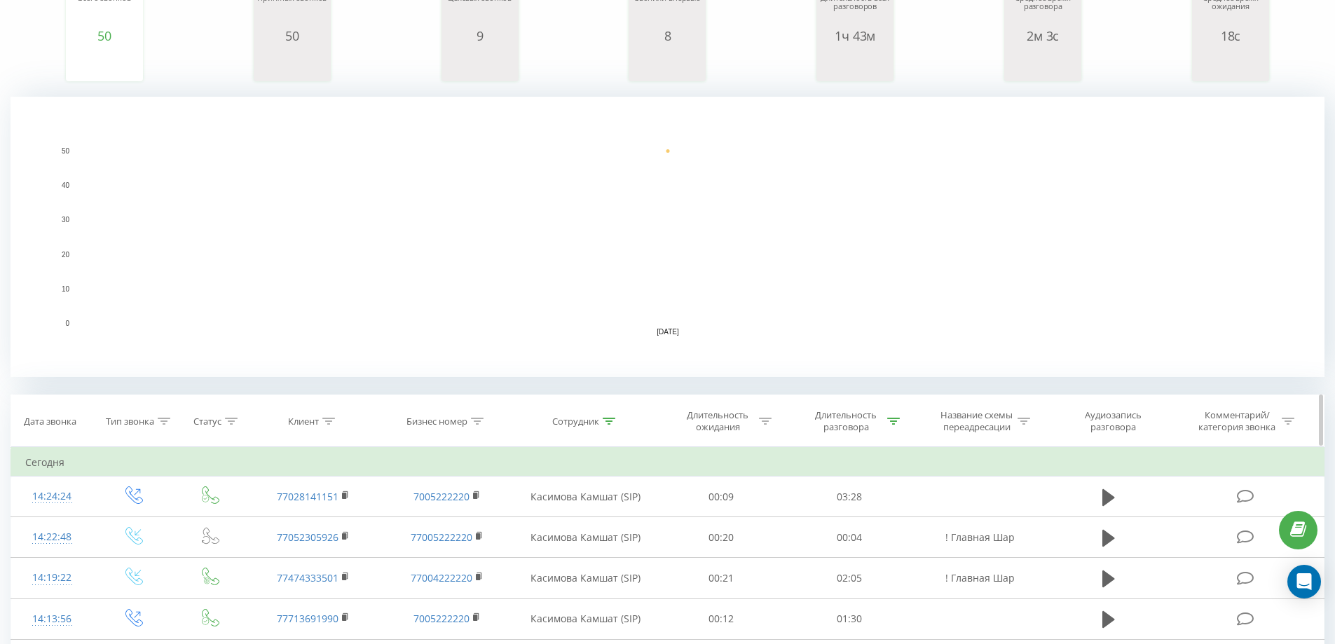
click at [605, 419] on icon at bounding box center [609, 421] width 13 height 7
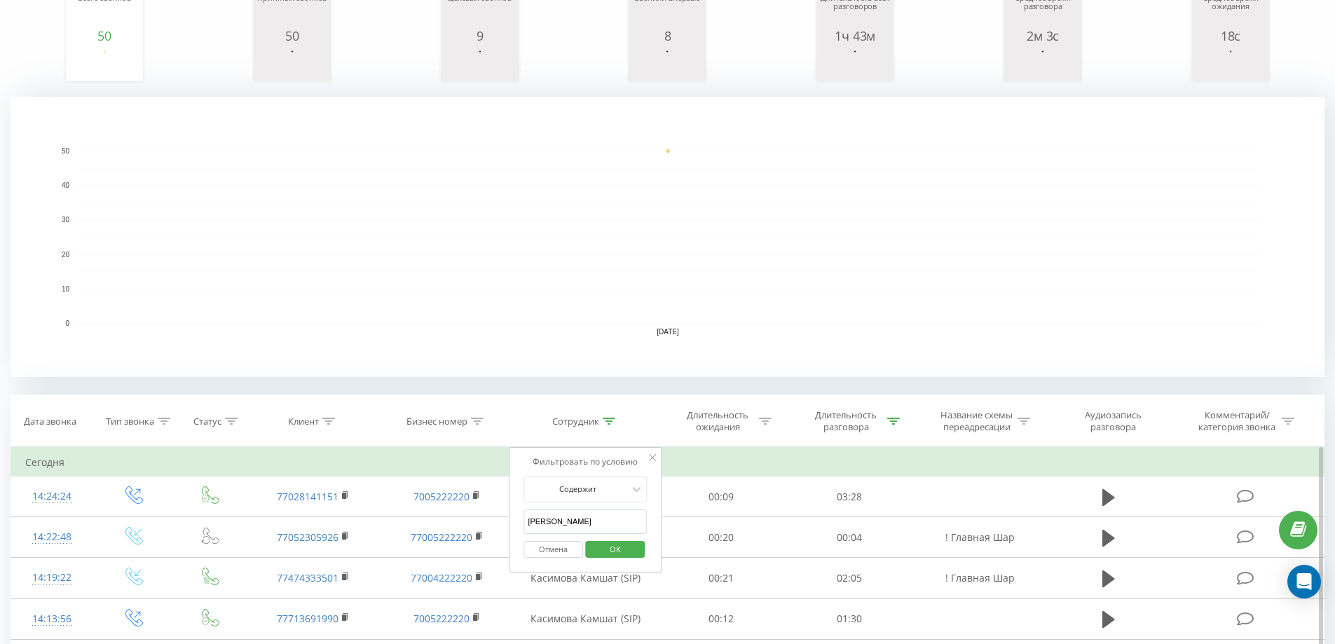
click at [603, 519] on input "[PERSON_NAME]" at bounding box center [584, 521] width 123 height 25
click at [607, 551] on span "OK" at bounding box center [615, 549] width 39 height 22
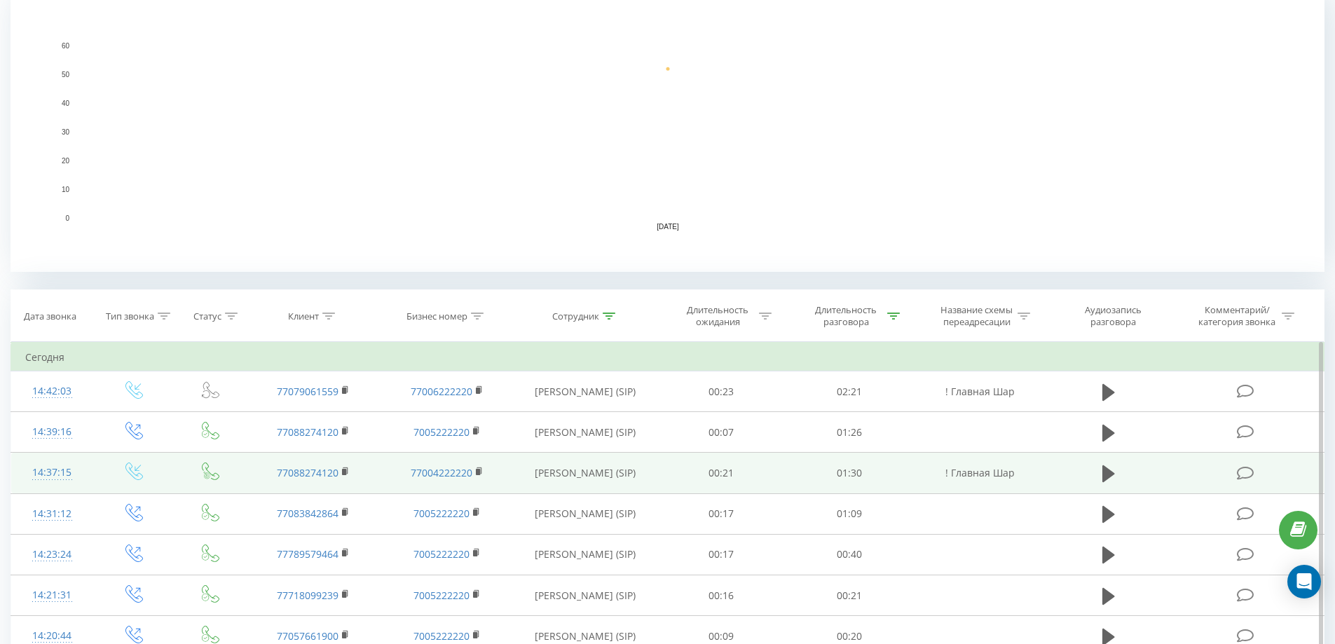
scroll to position [350, 0]
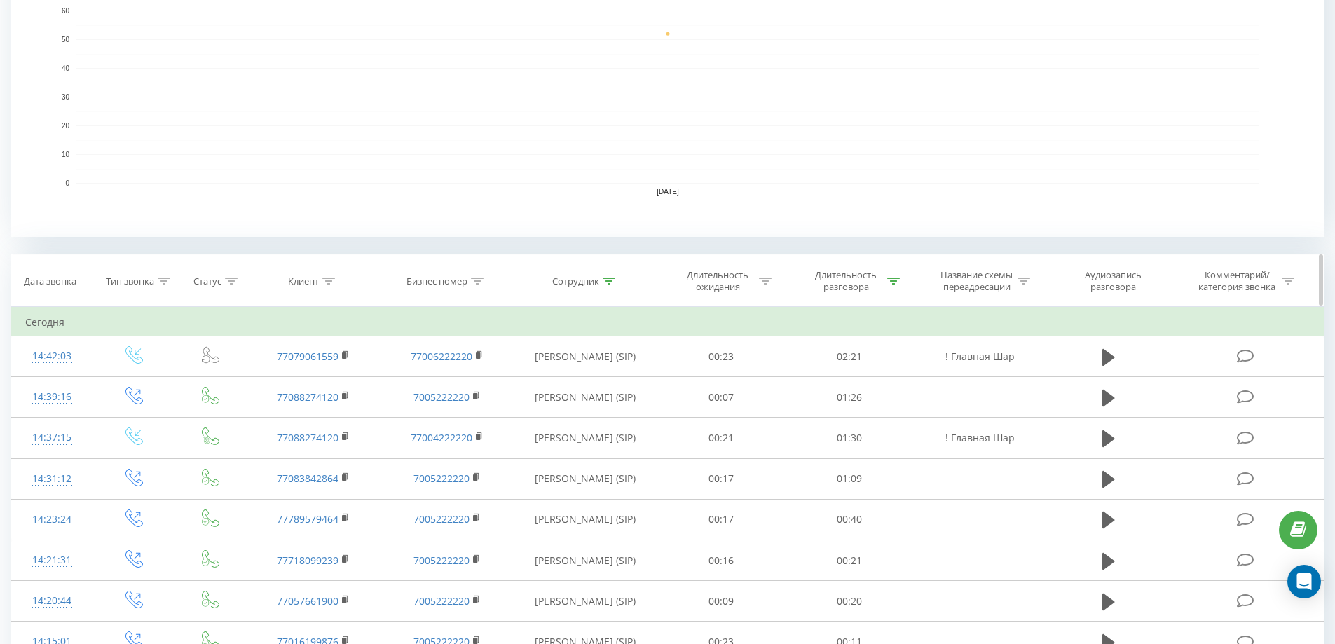
click at [611, 279] on icon at bounding box center [609, 280] width 13 height 7
click at [617, 380] on input "мер" at bounding box center [584, 381] width 123 height 25
type input "[PERSON_NAME]"
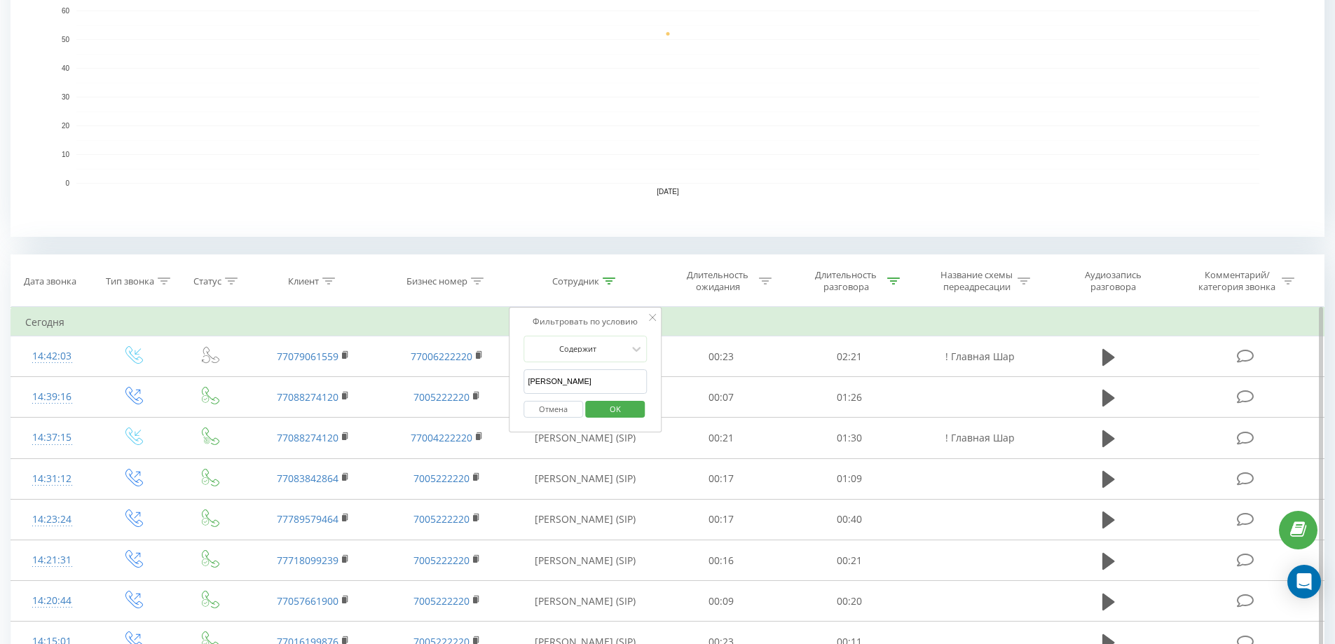
click at [603, 409] on span "OK" at bounding box center [615, 409] width 39 height 22
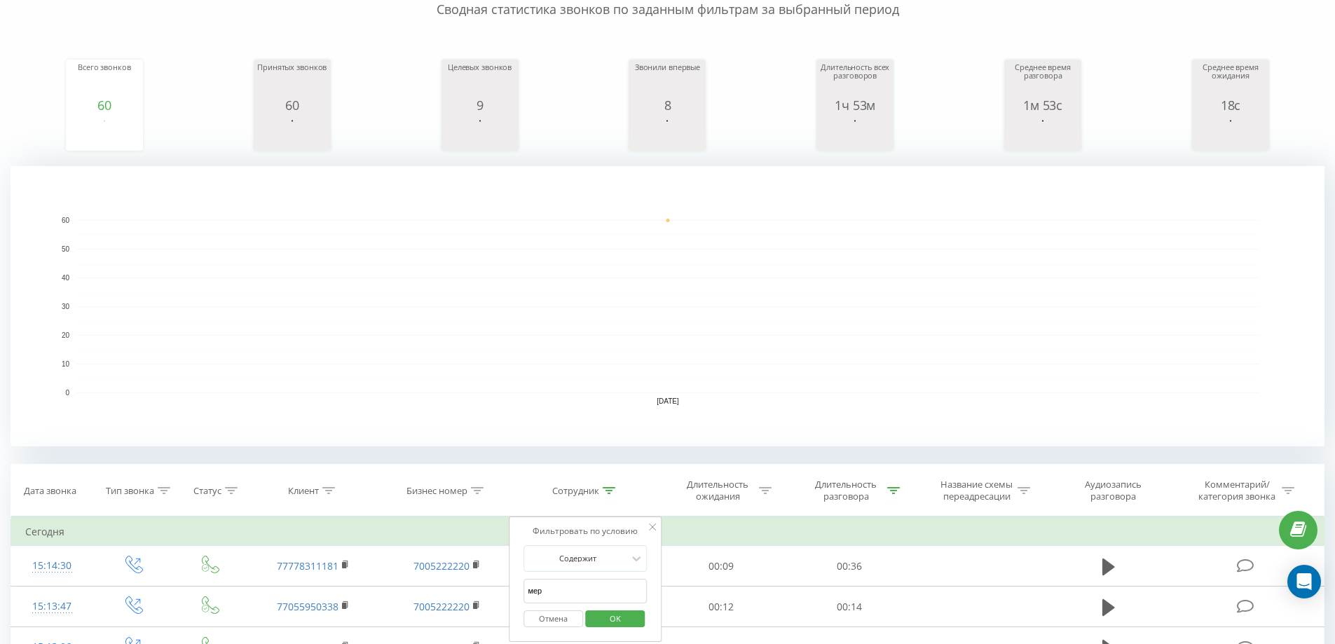
scroll to position [140, 0]
click at [612, 610] on span "OK" at bounding box center [615, 619] width 39 height 22
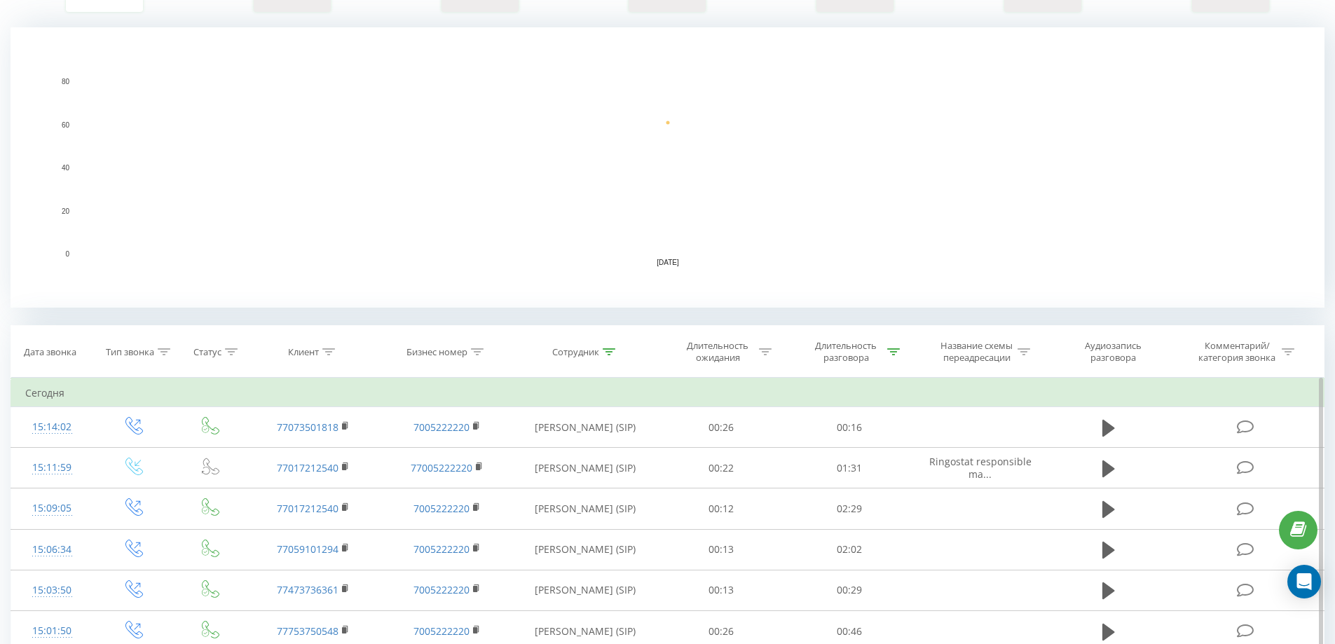
scroll to position [280, 0]
click at [605, 349] on icon at bounding box center [609, 351] width 13 height 7
click at [575, 454] on input "мер" at bounding box center [584, 451] width 123 height 25
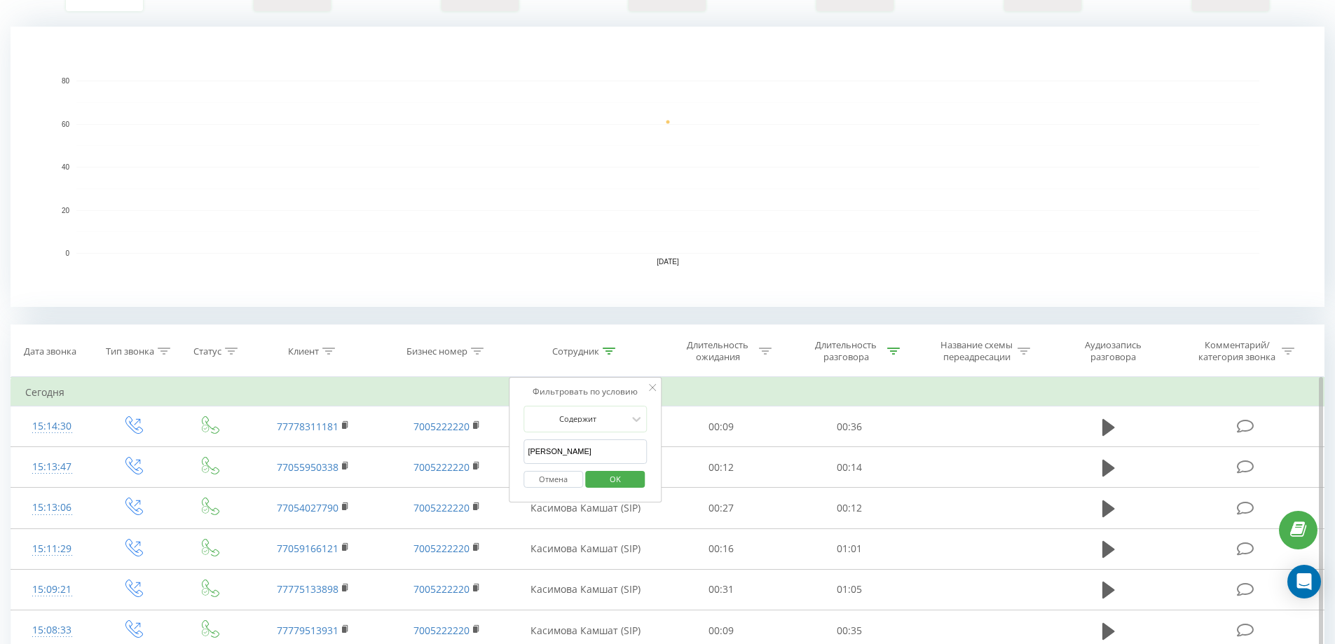
type input "[PERSON_NAME]"
click at [609, 477] on span "OK" at bounding box center [615, 479] width 39 height 22
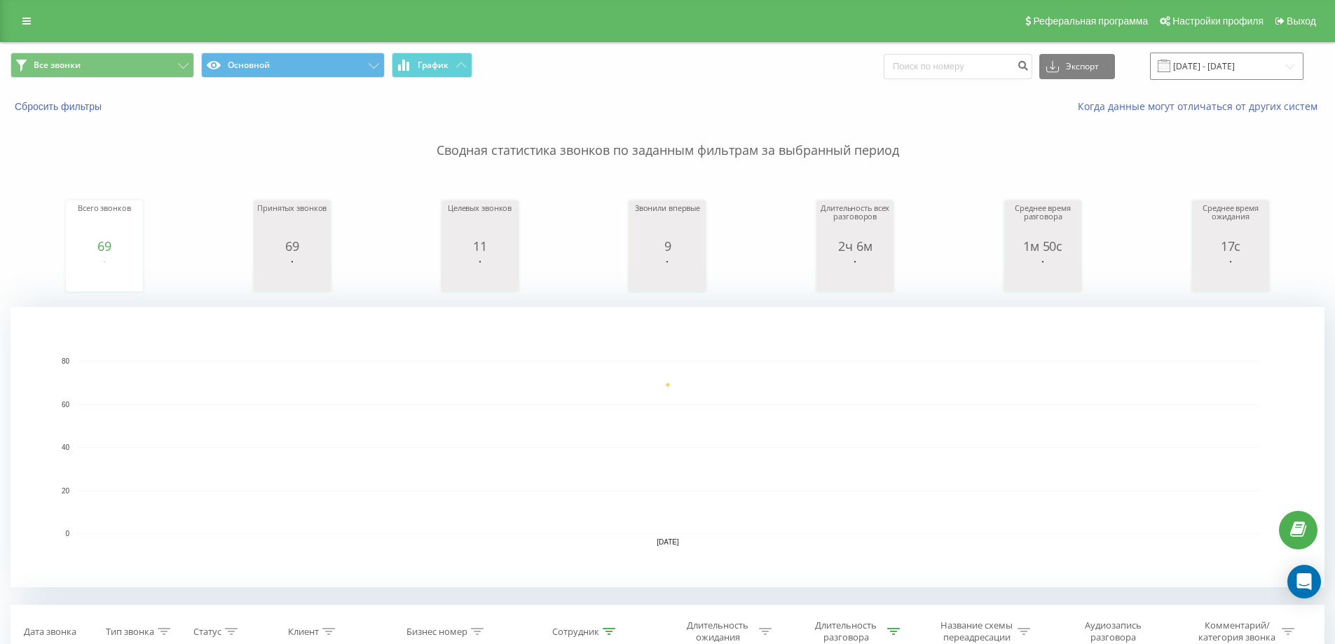
click at [1183, 64] on input "[DATE] - [DATE]" at bounding box center [1226, 66] width 153 height 27
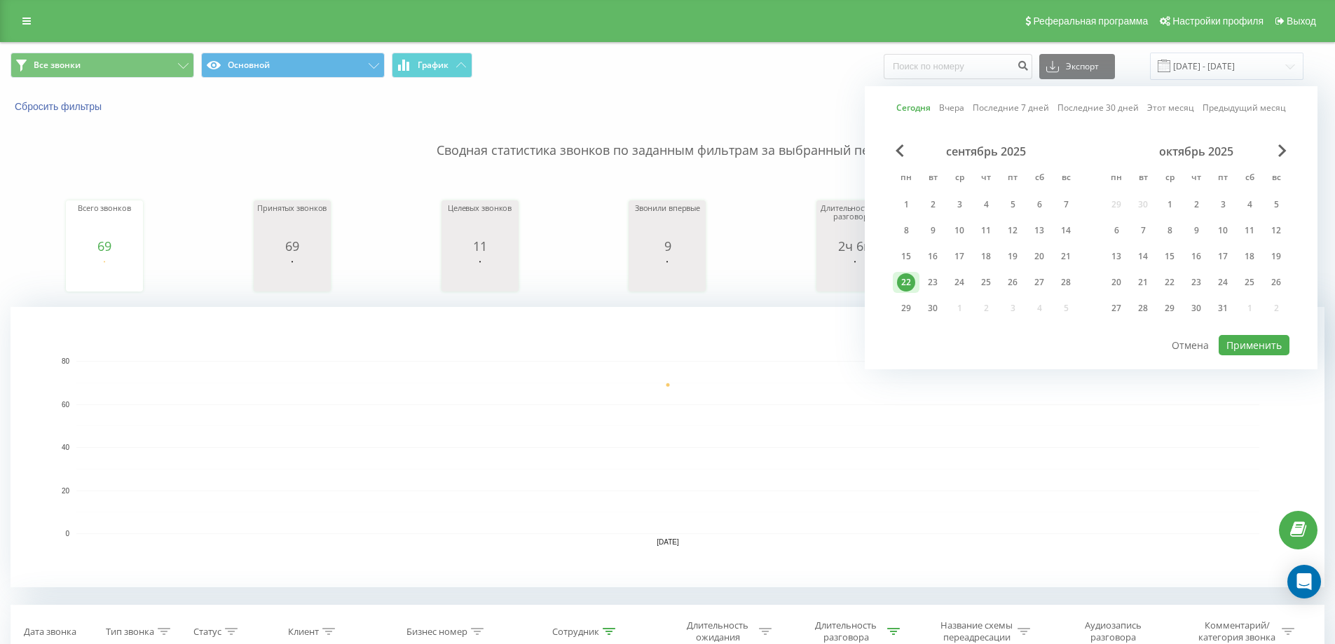
click at [1178, 106] on link "Этот месяц" at bounding box center [1170, 107] width 47 height 13
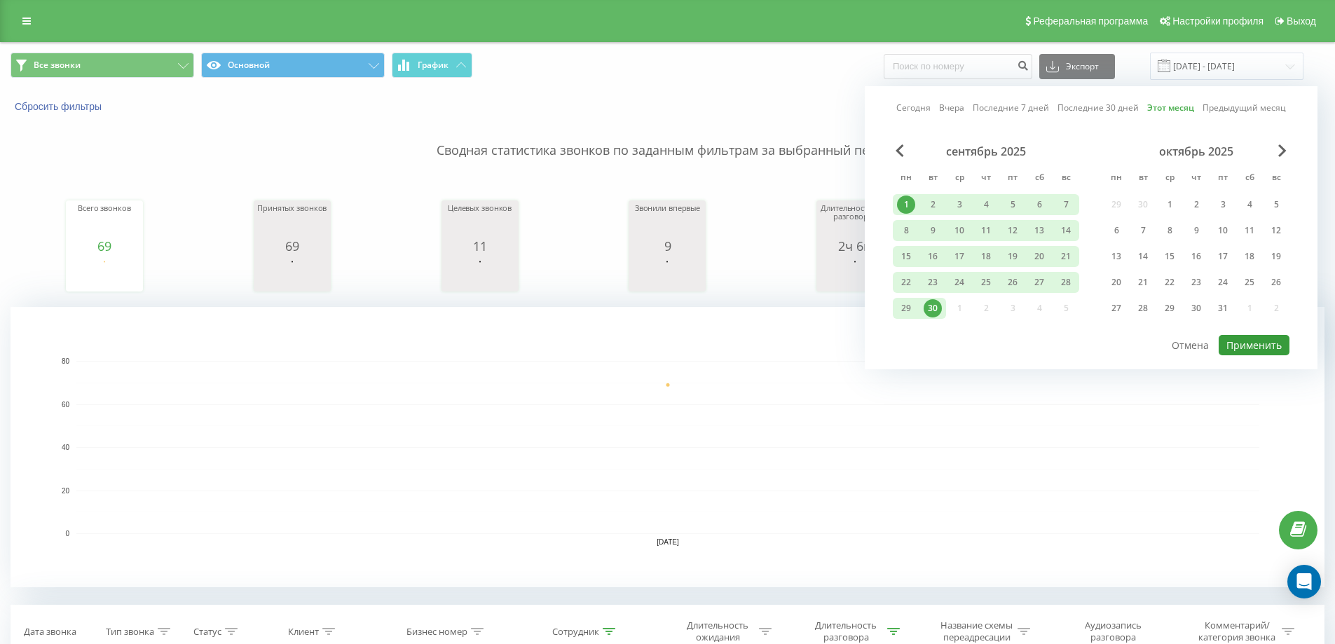
click at [1253, 335] on button "Применить" at bounding box center [1253, 345] width 71 height 20
type input "01.09.2025 - 30.09.2025"
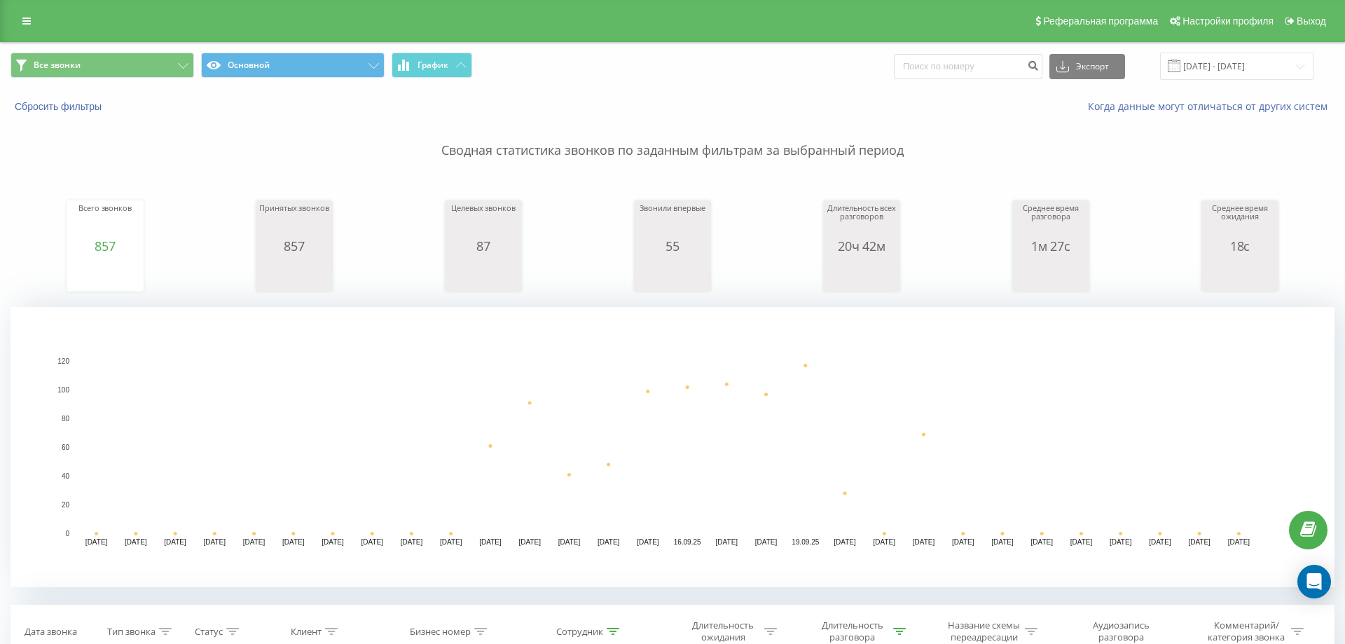
type input "7747950060"
type input "7"
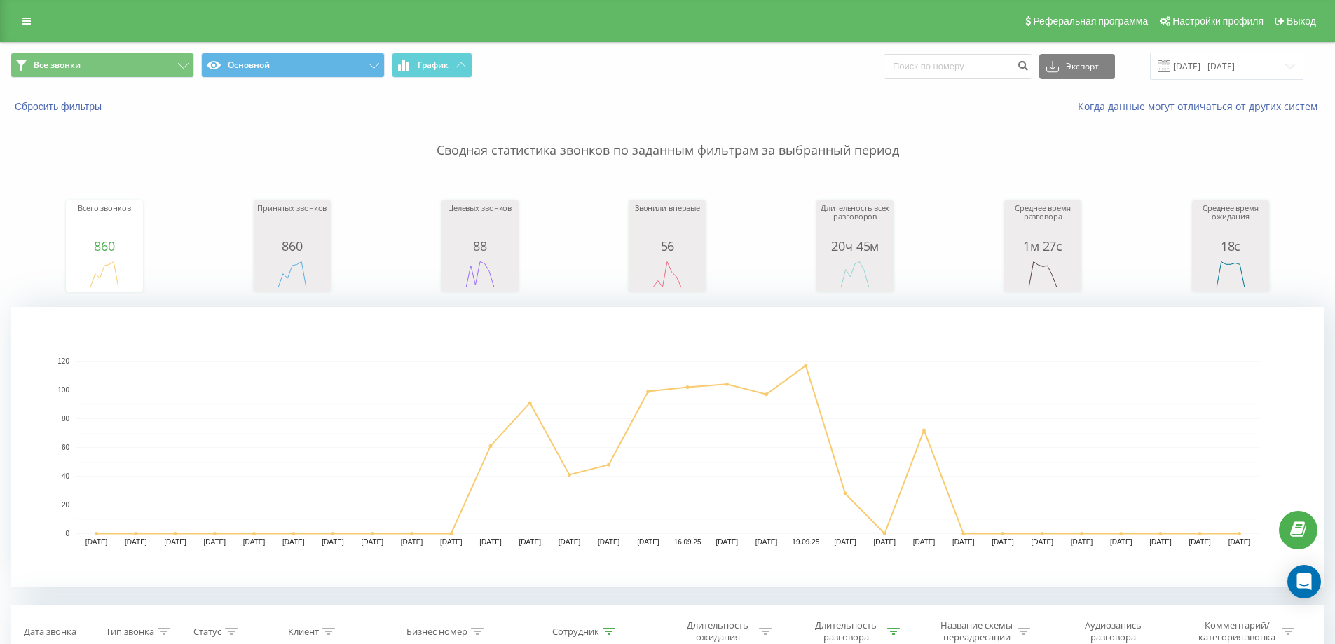
type input "7"
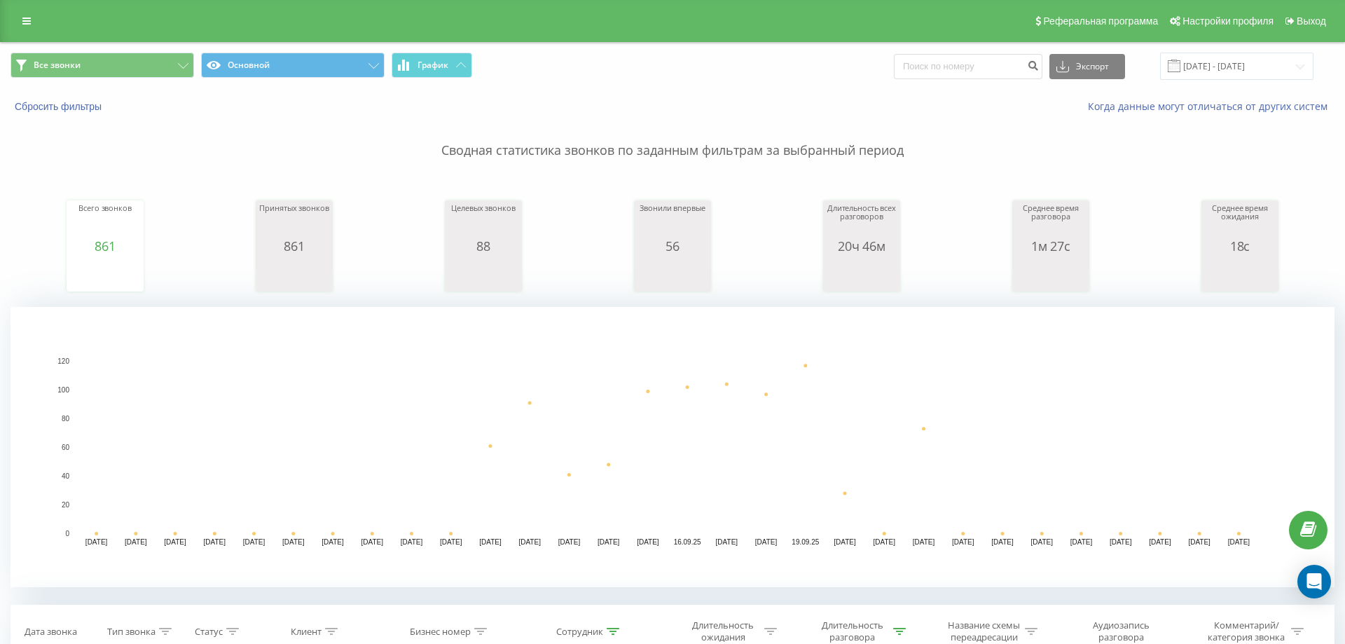
type input "770189491"
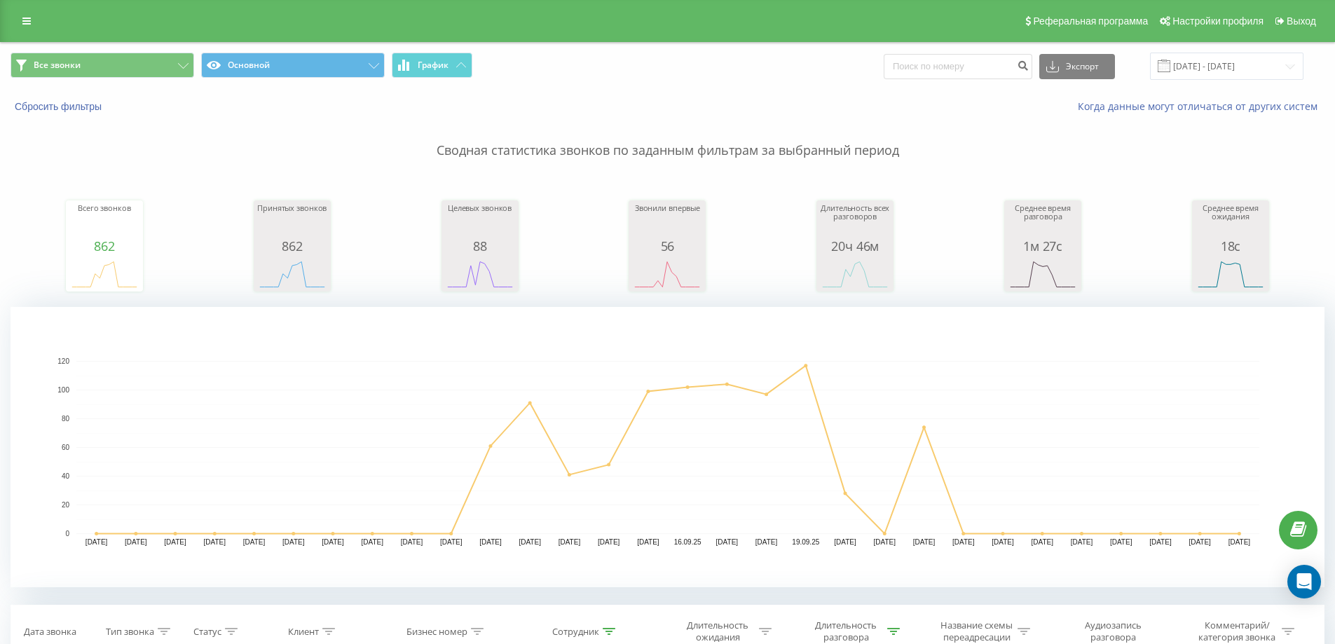
type input "7"
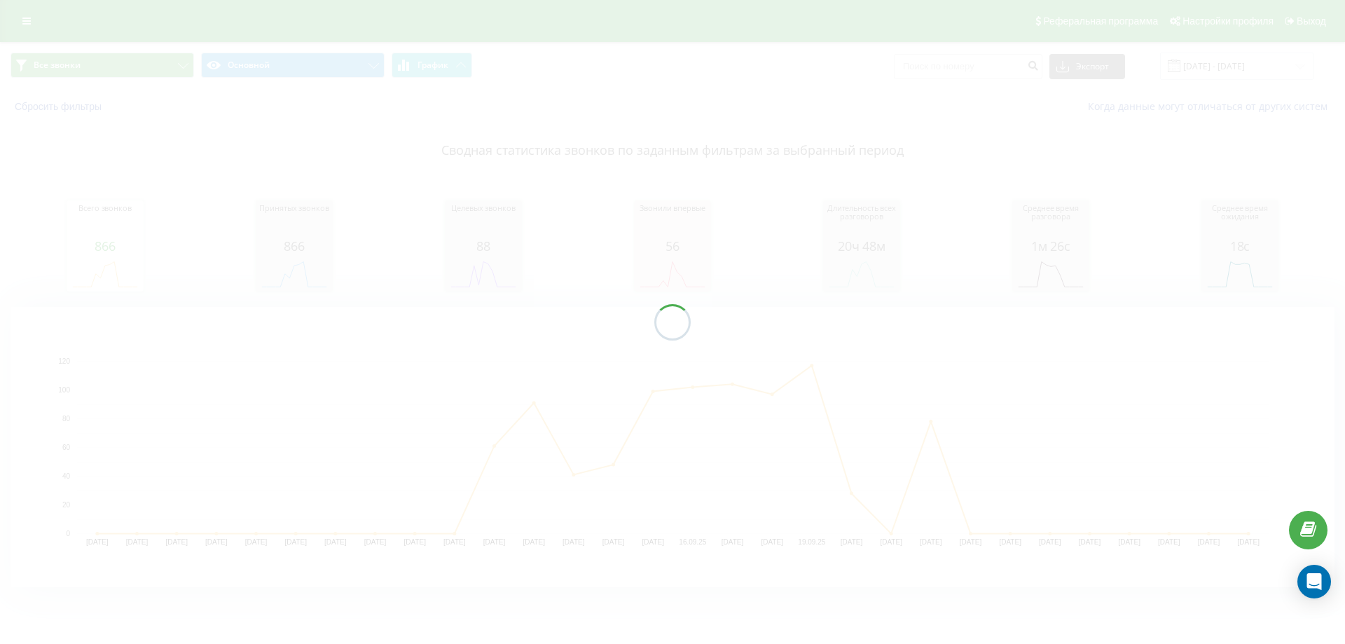
type input "774"
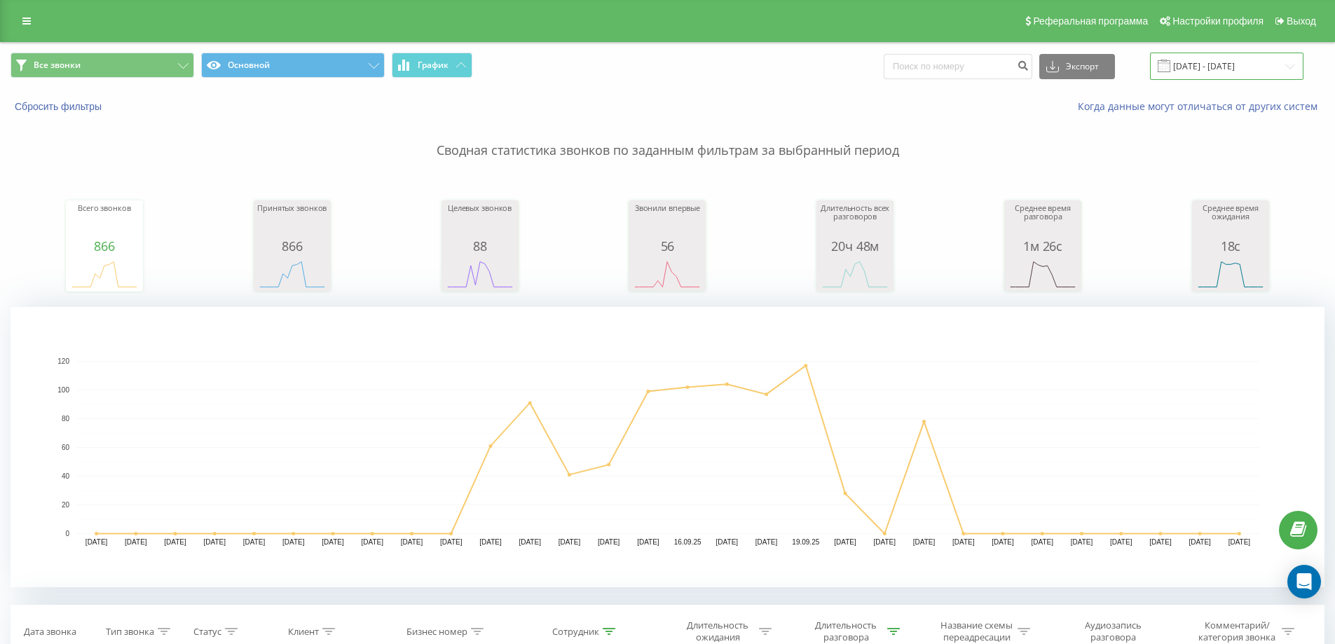
drag, startPoint x: 1193, startPoint y: 66, endPoint x: 1118, endPoint y: 66, distance: 75.0
click at [1193, 65] on input "[DATE] - [DATE]" at bounding box center [1226, 66] width 153 height 27
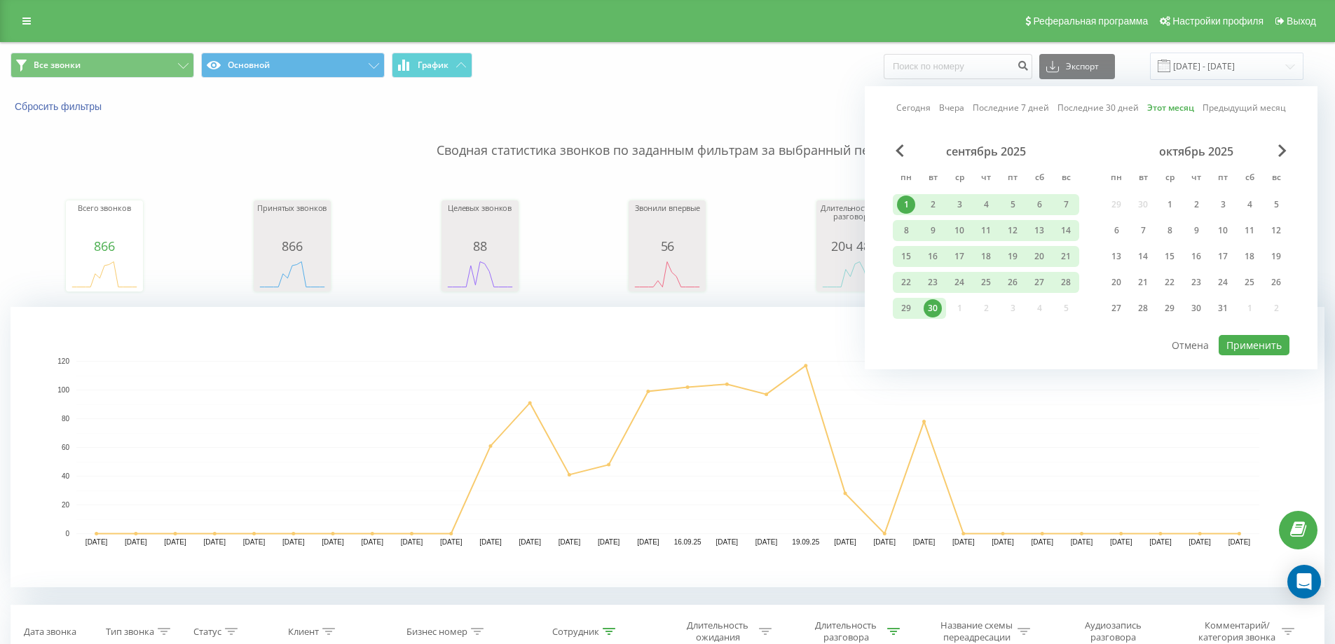
click at [907, 108] on link "Сегодня" at bounding box center [913, 107] width 34 height 13
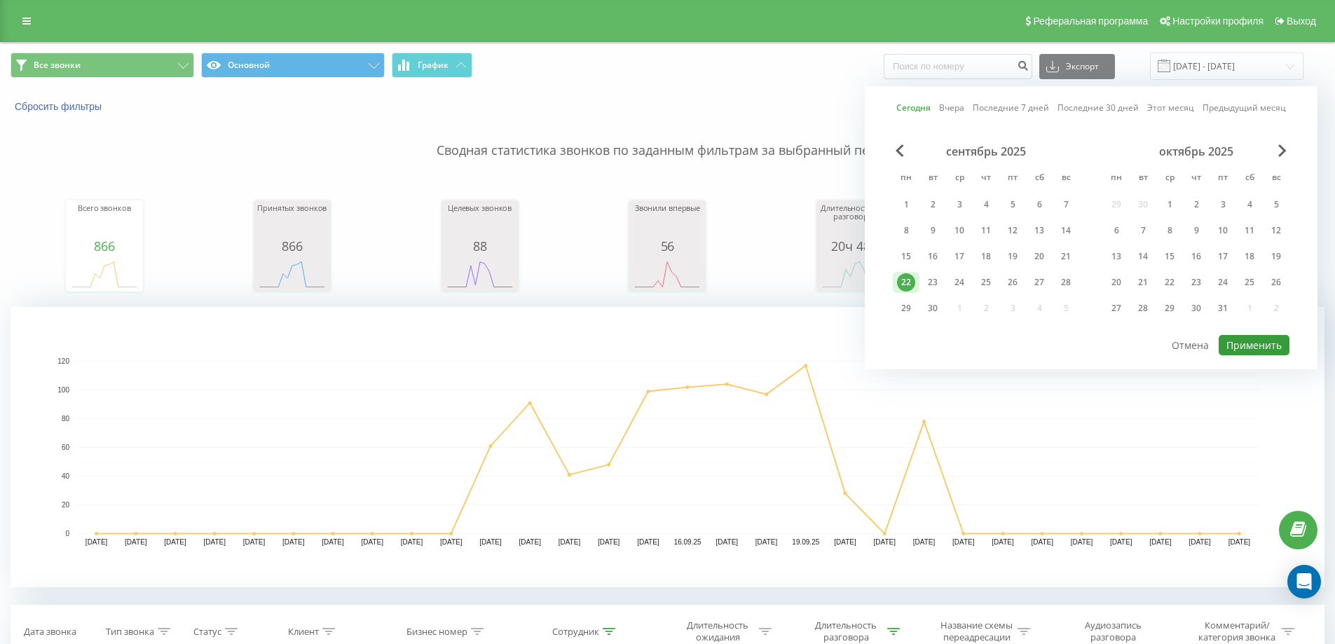
click at [1267, 353] on button "Применить" at bounding box center [1253, 345] width 71 height 20
type input "22.09.2025 - 22.09.2025"
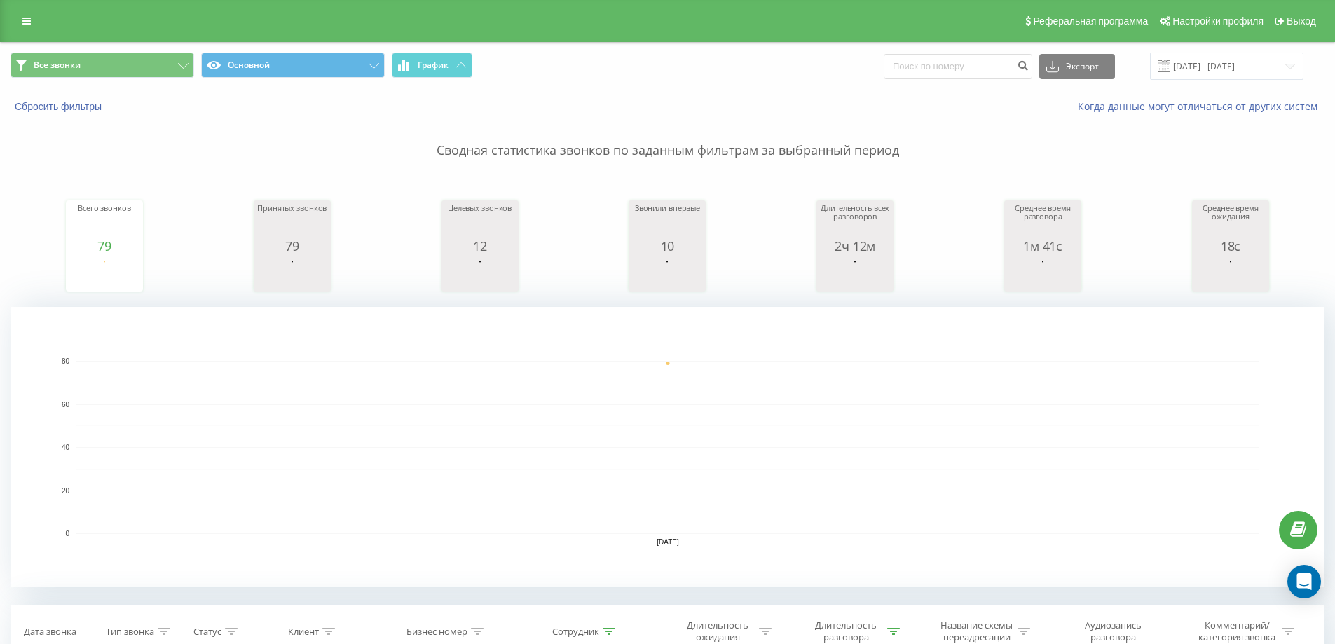
type input "77"
type input "77058415592"
click at [1183, 62] on input "[DATE] - [DATE]" at bounding box center [1226, 66] width 153 height 27
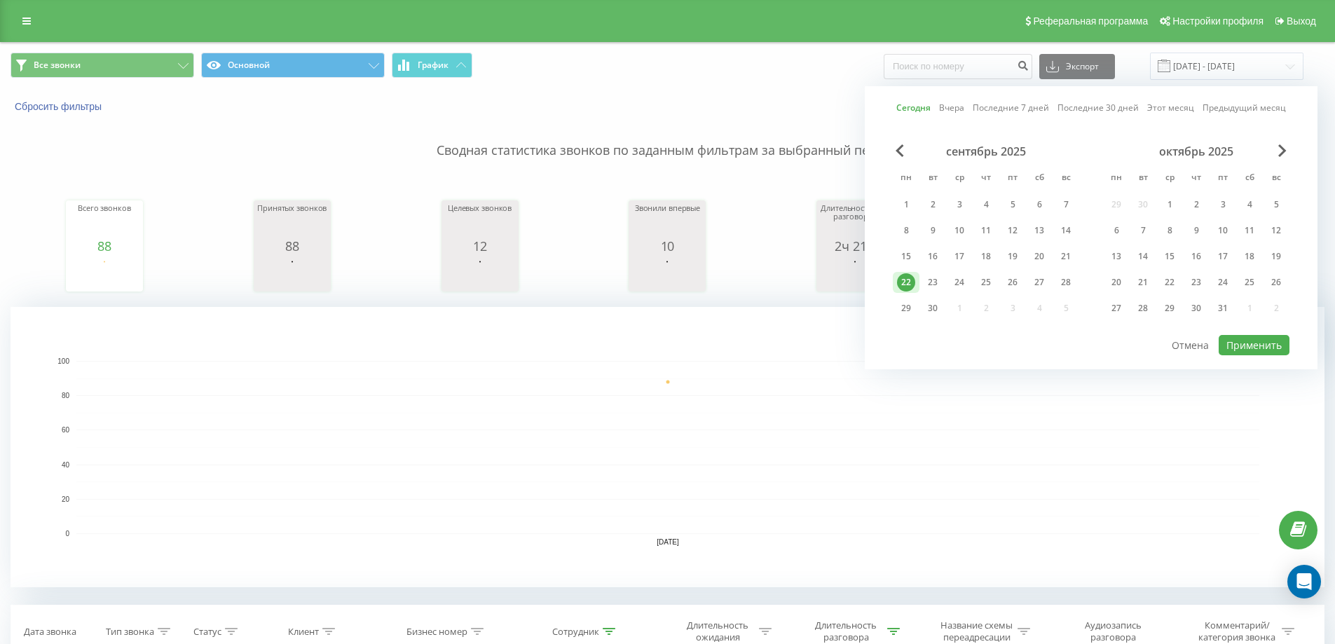
click at [1155, 104] on link "Этот месяц" at bounding box center [1170, 107] width 47 height 13
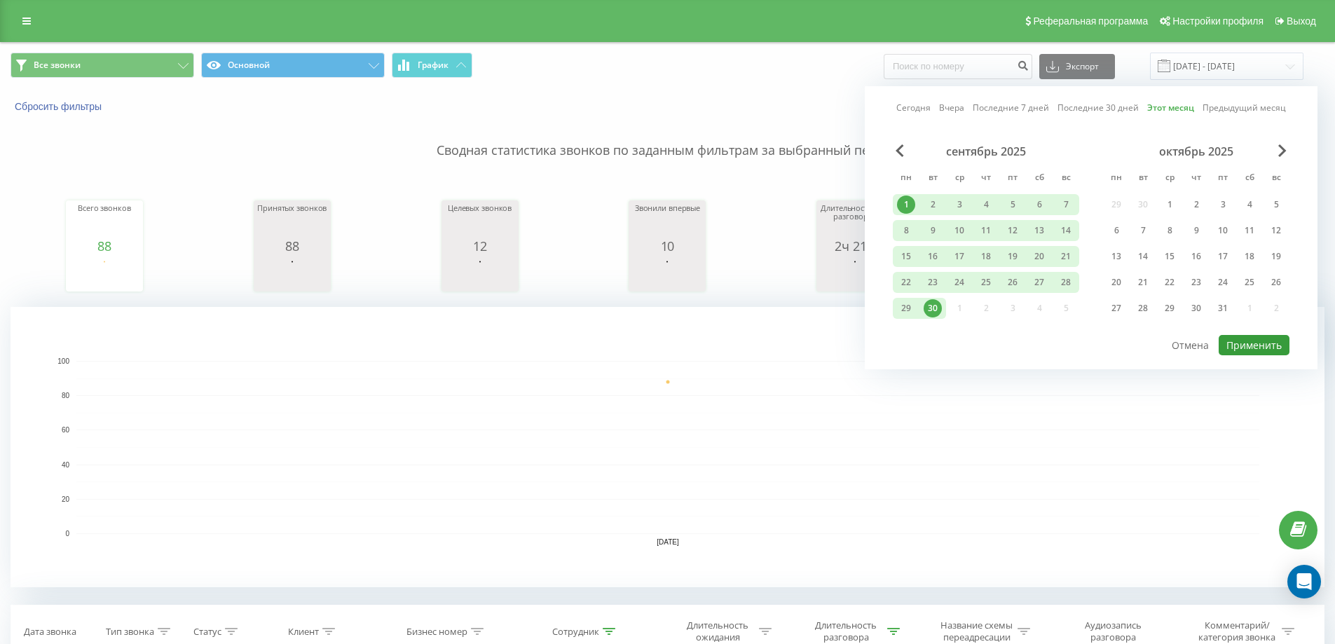
click at [1268, 345] on button "Применить" at bounding box center [1253, 345] width 71 height 20
type input "[DATE] - [DATE]"
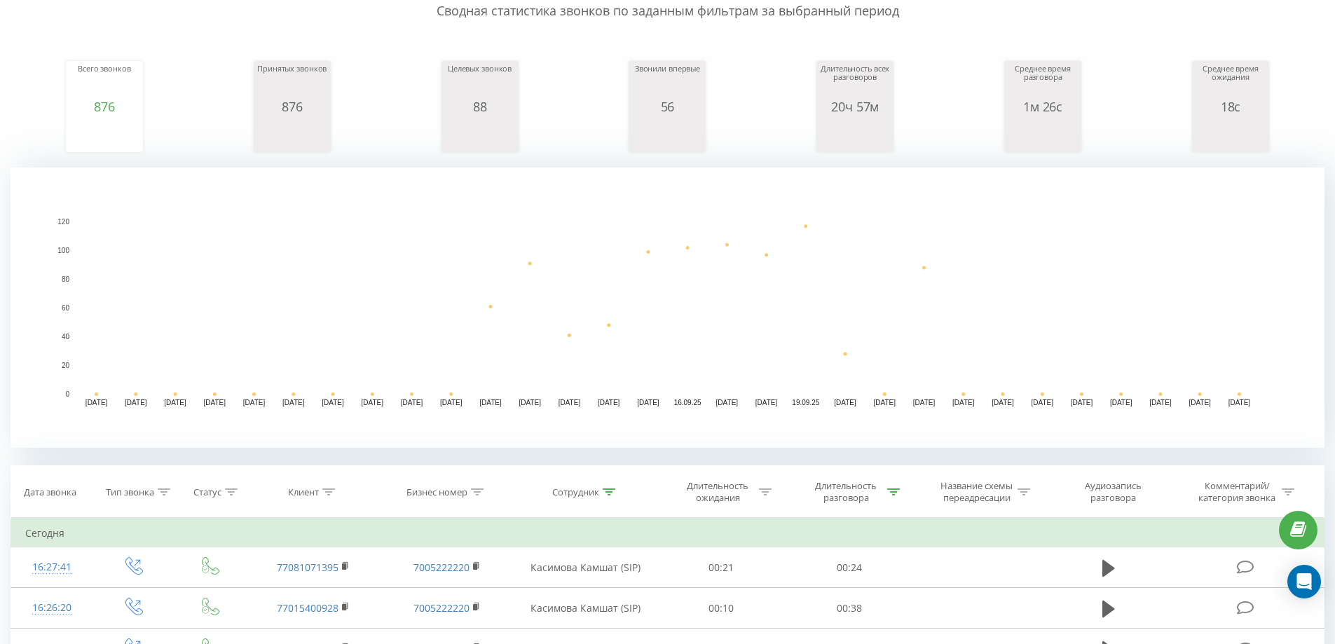
scroll to position [140, 0]
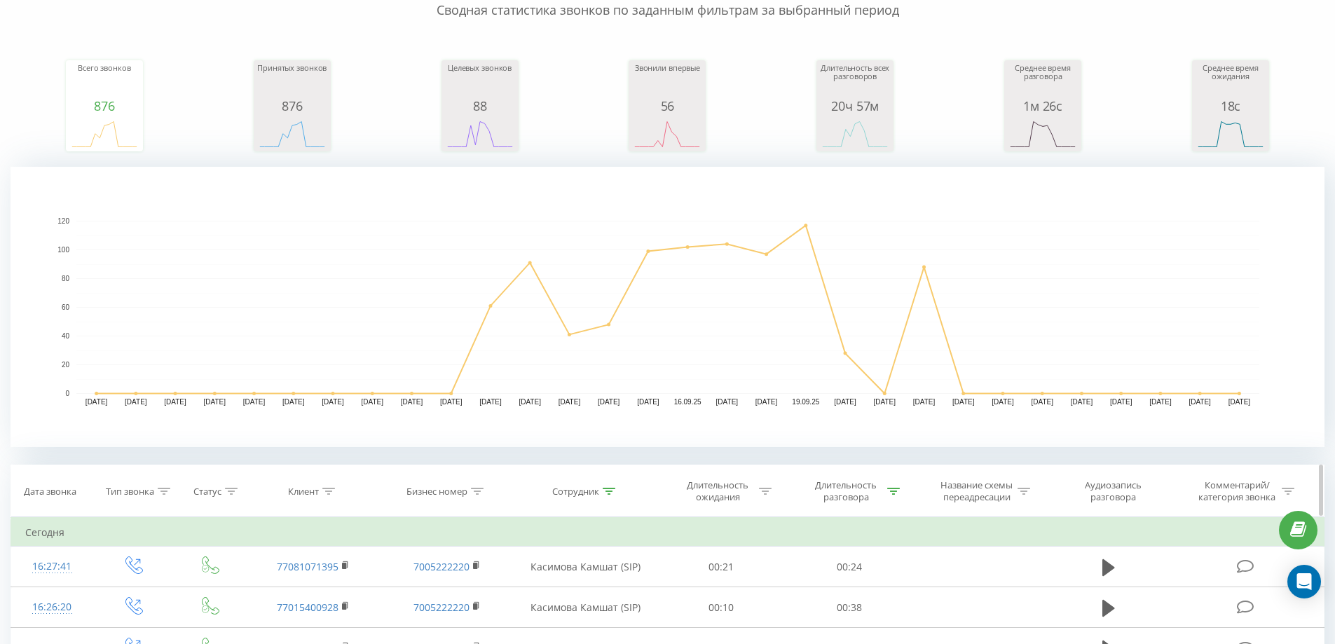
click at [609, 484] on th "Сотрудник" at bounding box center [586, 491] width 144 height 52
click at [614, 493] on icon at bounding box center [609, 491] width 13 height 7
click at [605, 593] on input "[PERSON_NAME]" at bounding box center [584, 591] width 123 height 25
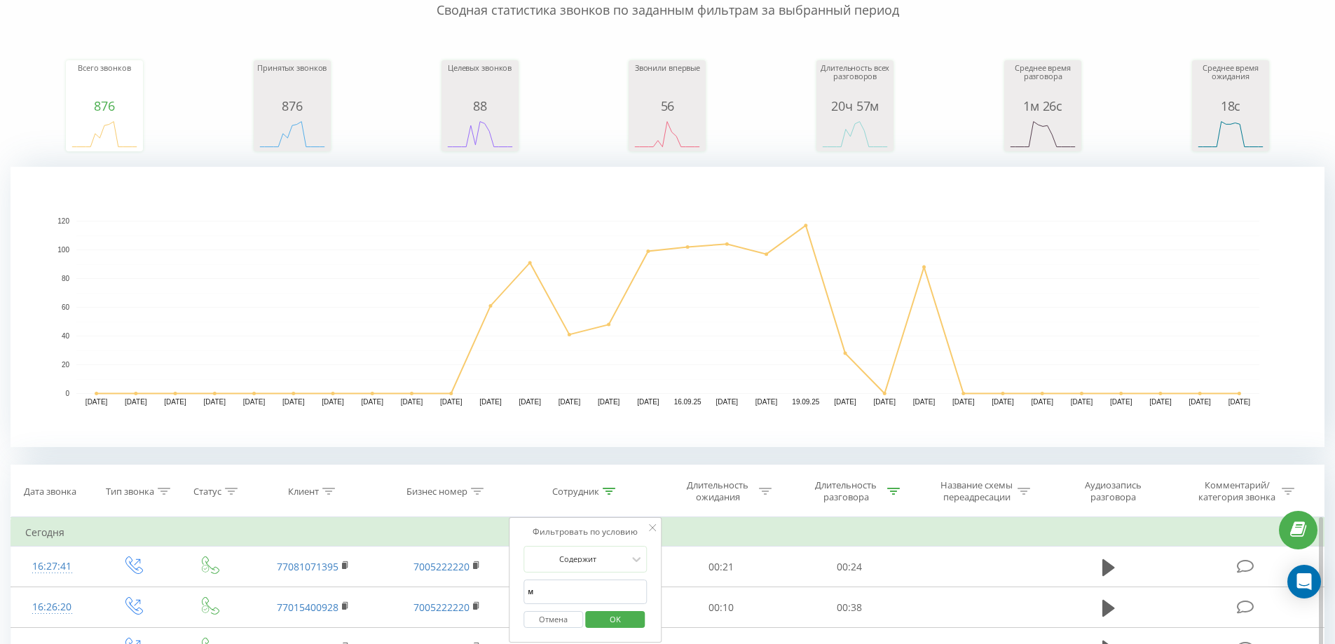
type input "мер"
click at [617, 620] on span "OK" at bounding box center [615, 619] width 39 height 22
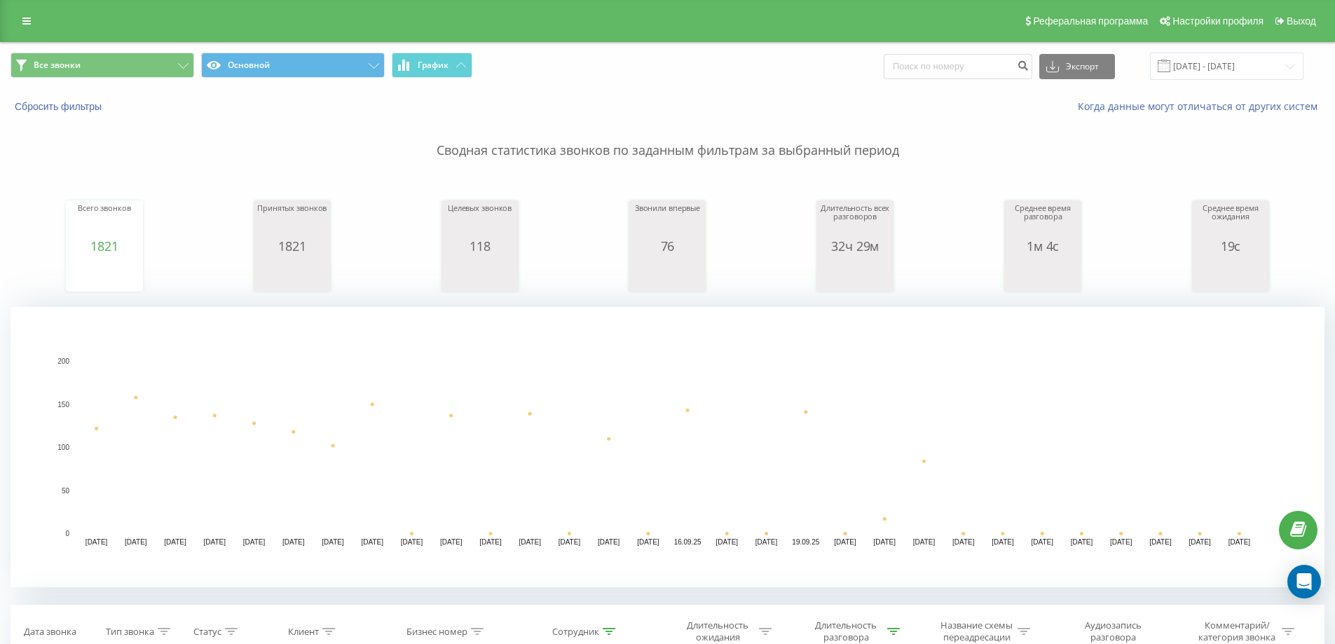
type input "77"
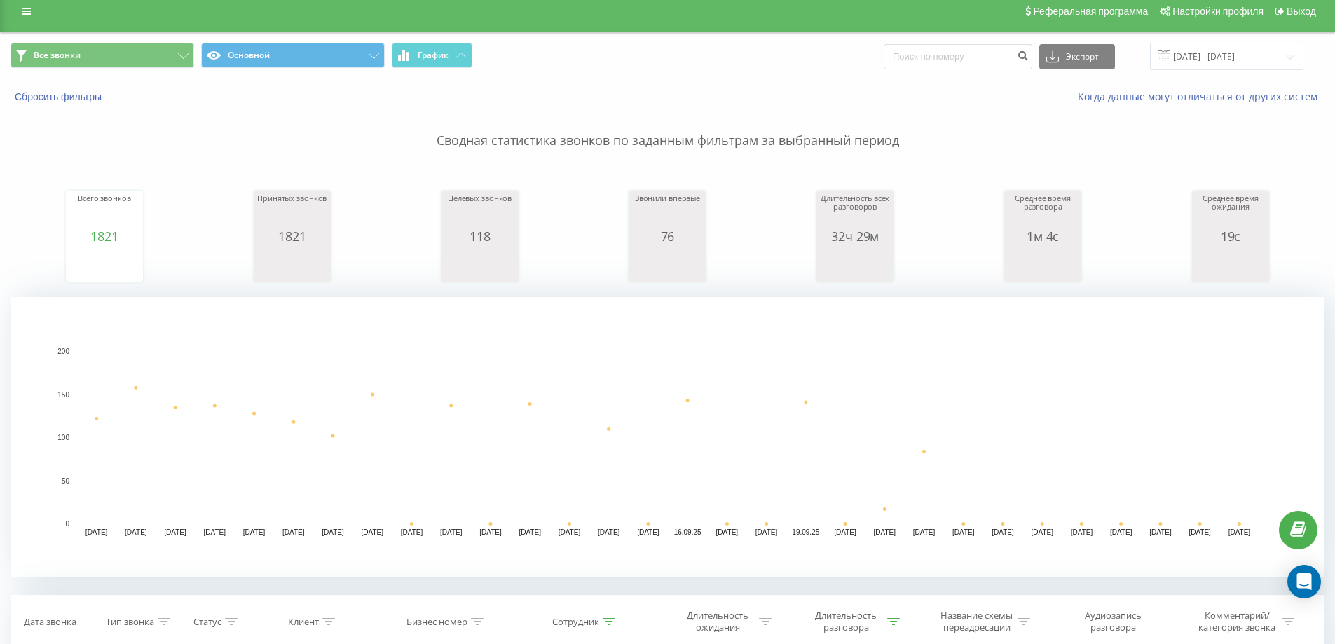
scroll to position [280, 0]
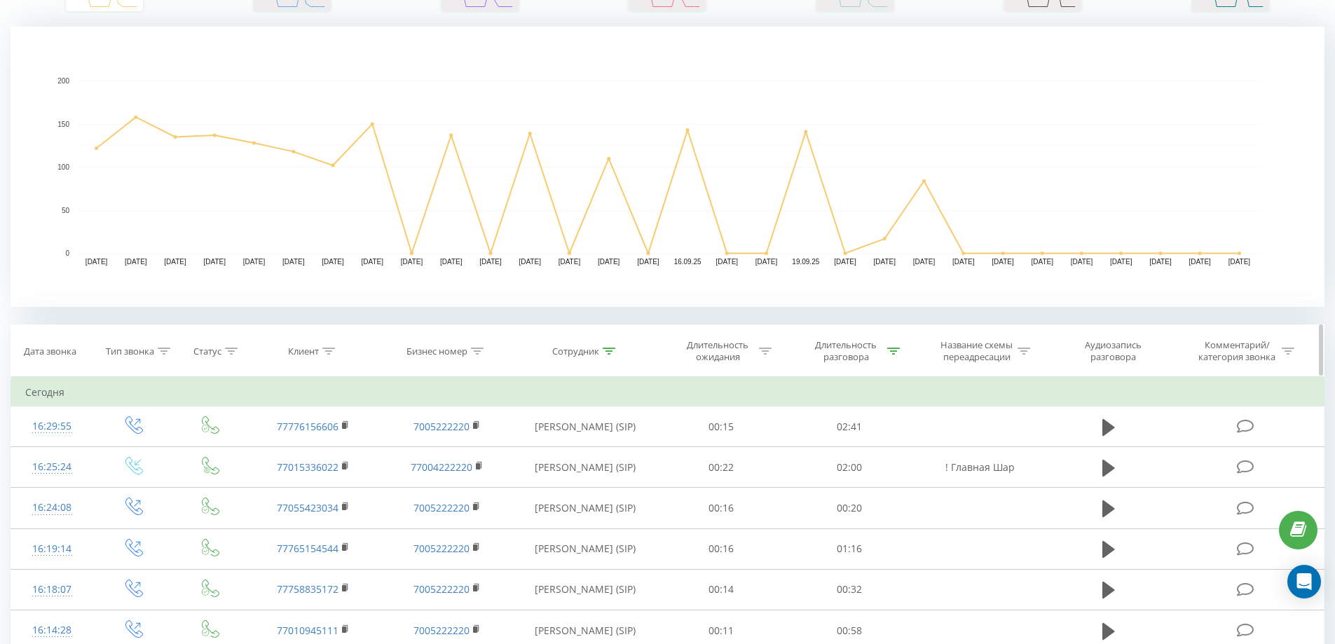
click at [590, 342] on th "Сотрудник" at bounding box center [586, 351] width 144 height 52
click at [588, 345] on div "Сотрудник" at bounding box center [575, 351] width 47 height 12
click at [596, 443] on input "мер" at bounding box center [584, 451] width 123 height 25
type input "[PERSON_NAME]"
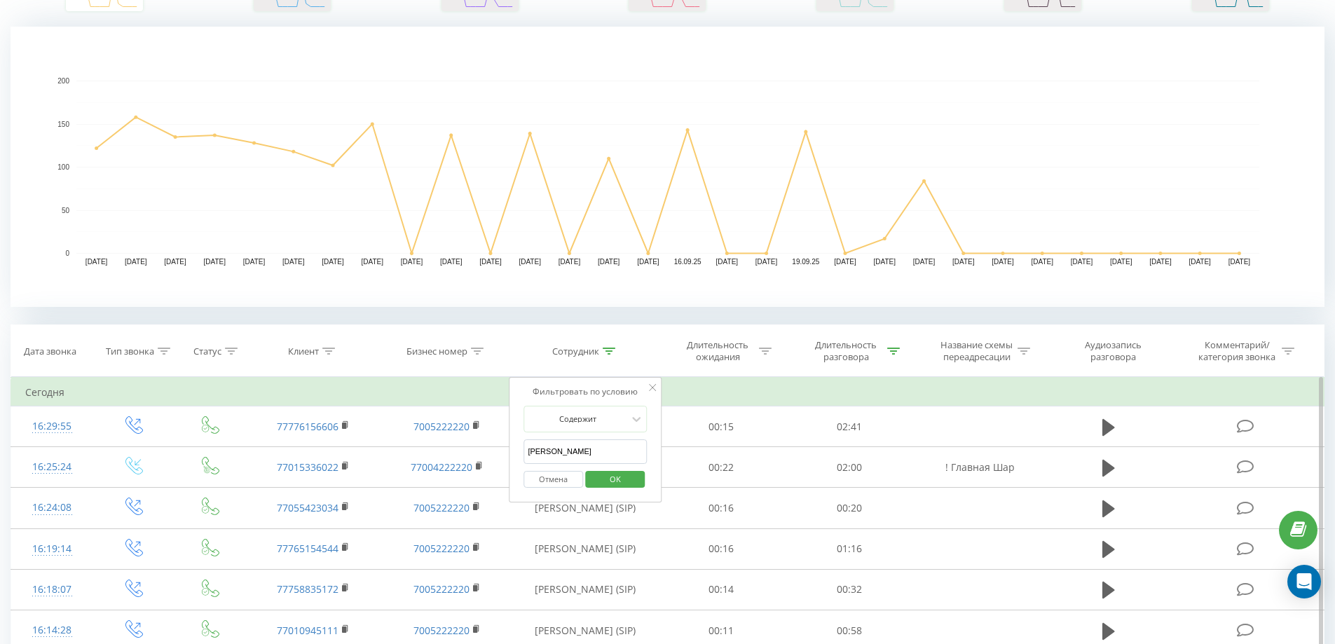
click at [611, 475] on span "OK" at bounding box center [615, 479] width 39 height 22
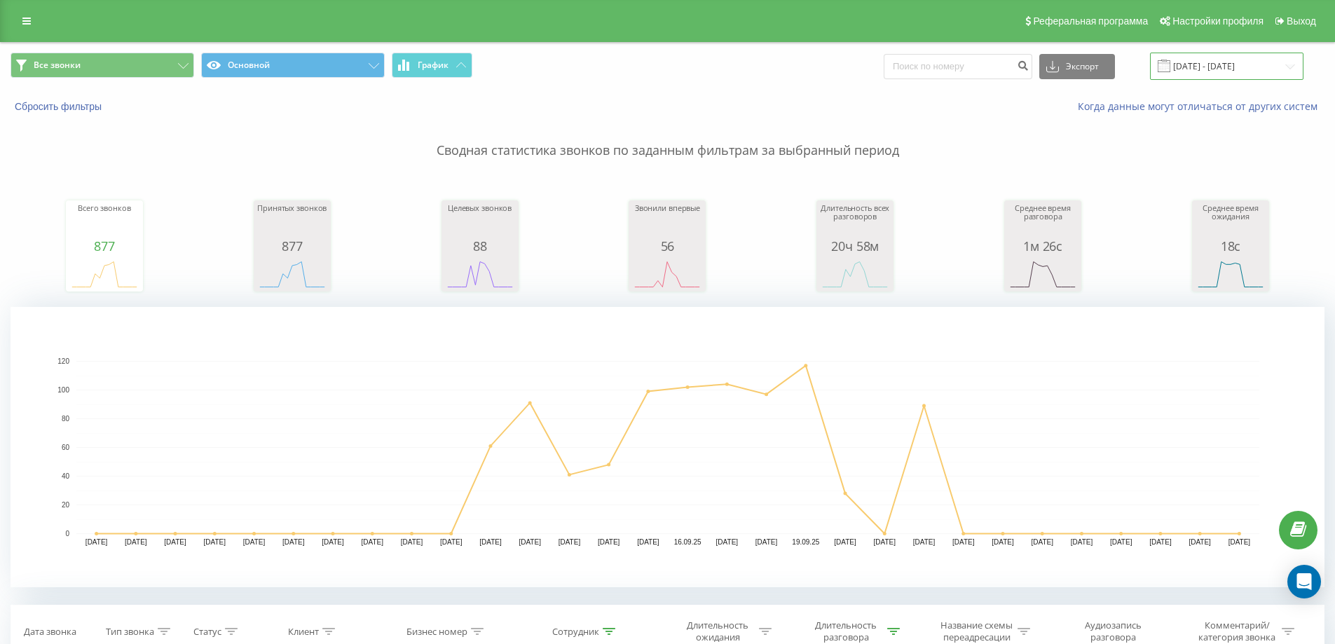
click at [1183, 66] on input "[DATE] - [DATE]" at bounding box center [1226, 66] width 153 height 27
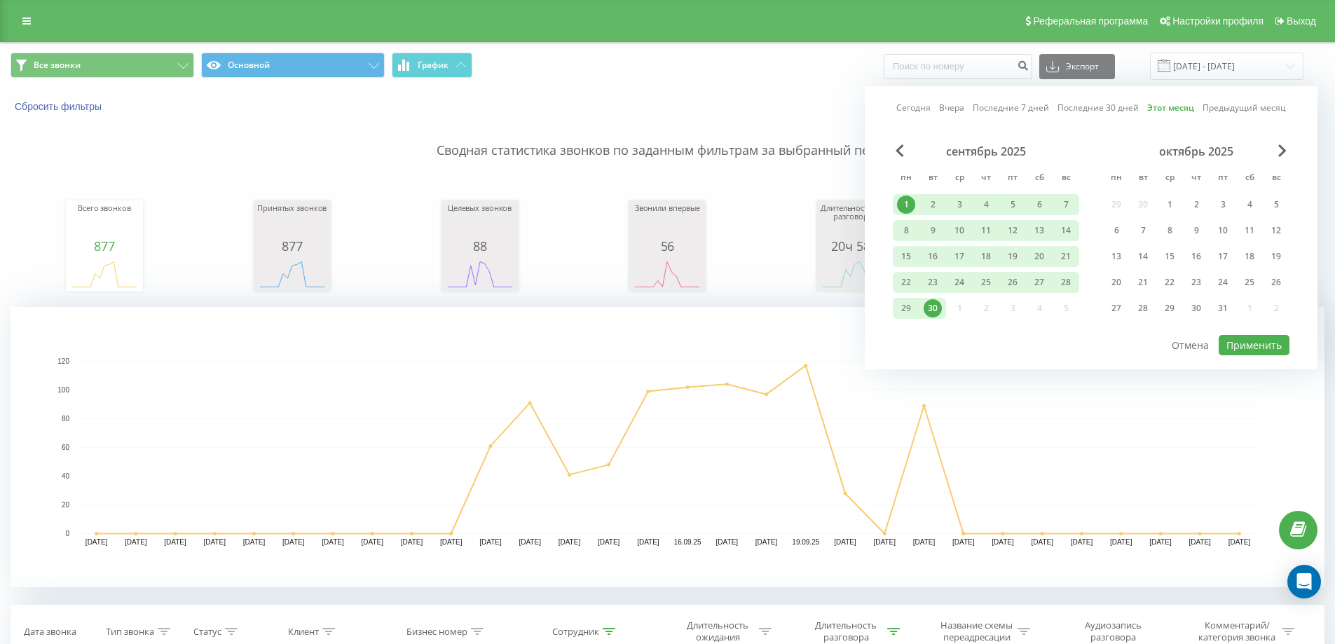
drag, startPoint x: 912, startPoint y: 106, endPoint x: 995, endPoint y: 168, distance: 104.1
click at [912, 104] on link "Сегодня" at bounding box center [913, 107] width 34 height 13
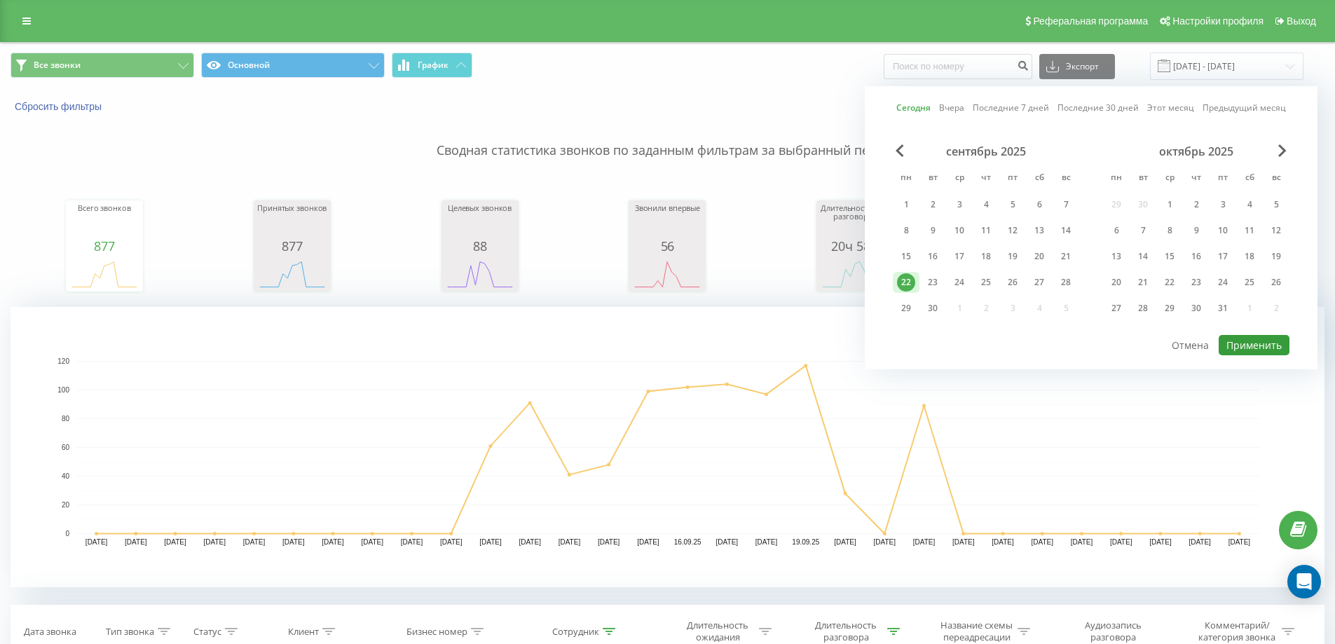
click at [1238, 341] on button "Применить" at bounding box center [1253, 345] width 71 height 20
type input "22.09.2025 - 22.09.2025"
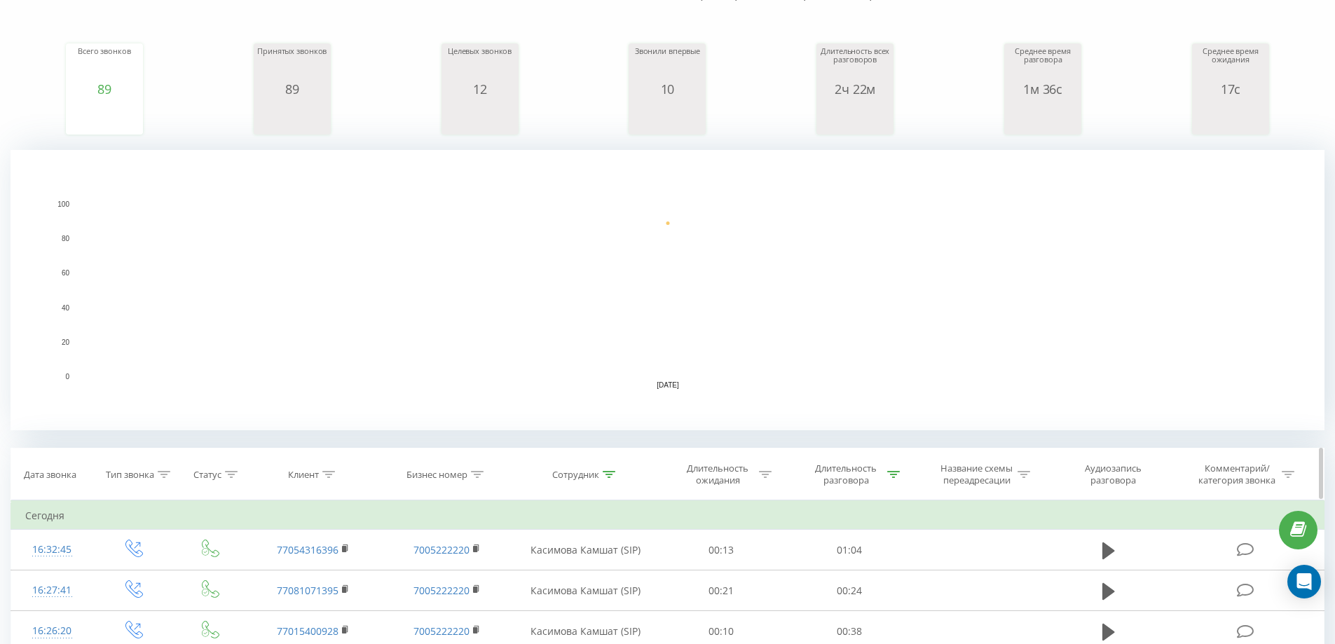
scroll to position [210, 0]
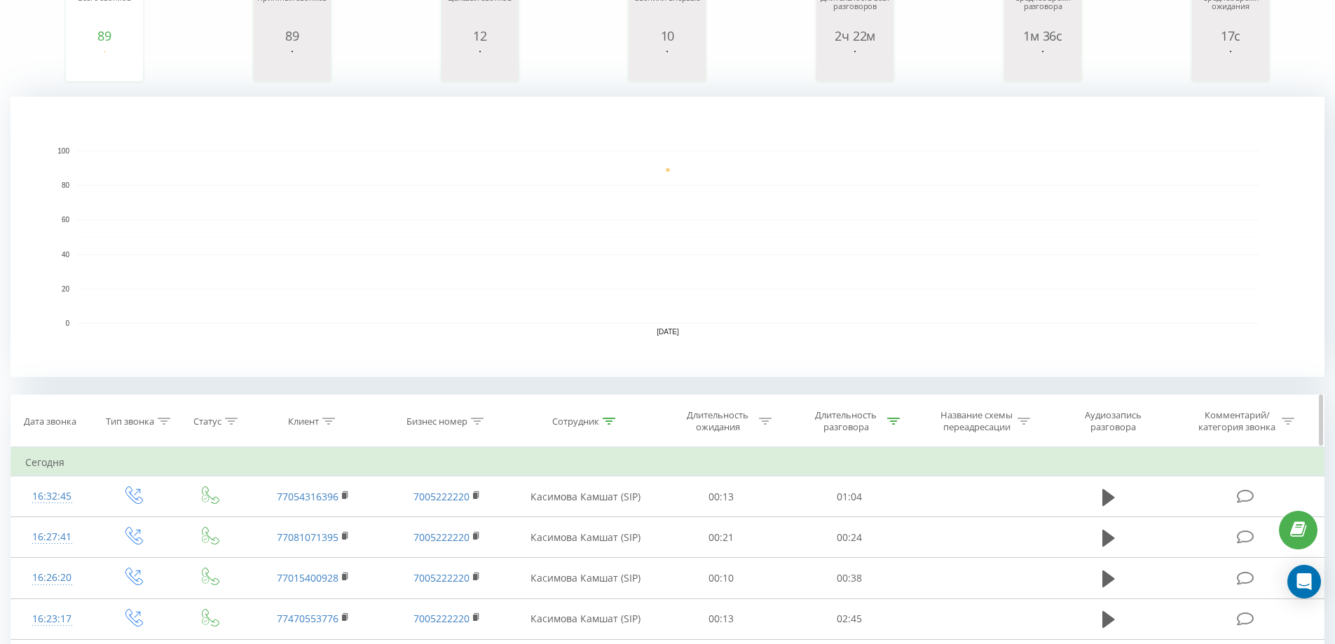
click at [607, 413] on th "Сотрудник" at bounding box center [586, 421] width 144 height 52
drag, startPoint x: 605, startPoint y: 413, endPoint x: 605, endPoint y: 423, distance: 9.8
click at [605, 414] on th "Сотрудник" at bounding box center [586, 421] width 144 height 52
click at [605, 423] on icon at bounding box center [609, 421] width 13 height 7
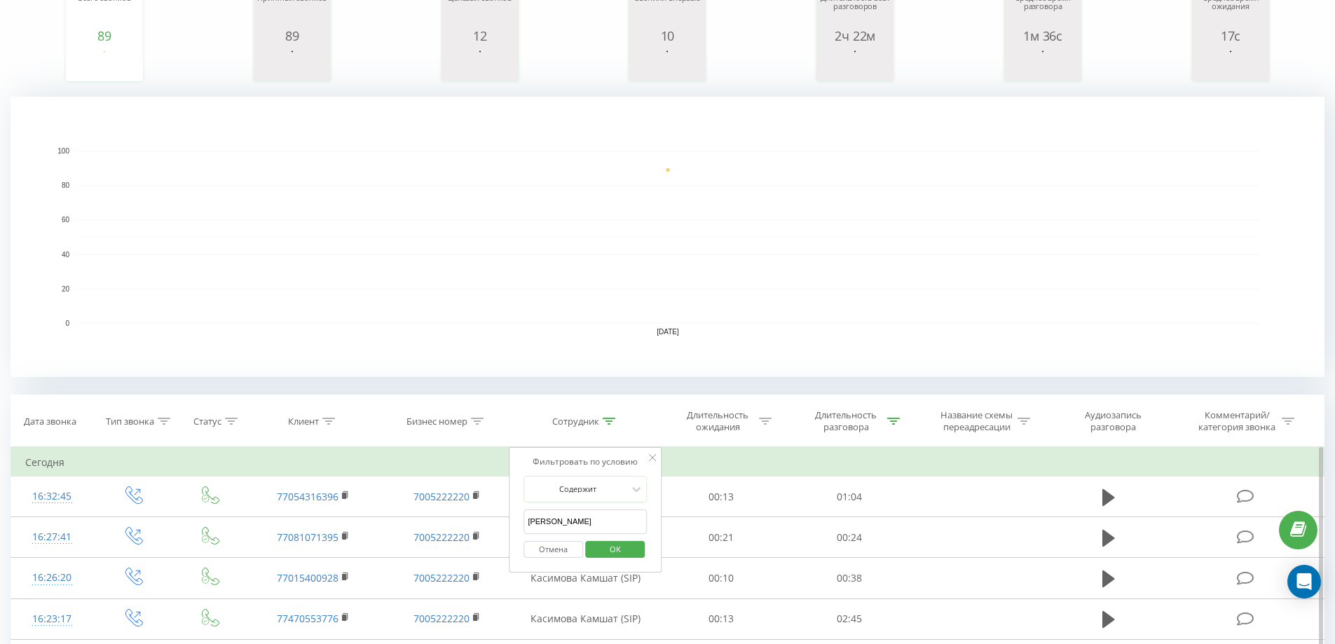
click at [591, 521] on input "[PERSON_NAME]" at bounding box center [584, 521] width 123 height 25
type input "мер"
click at [617, 547] on span "OK" at bounding box center [615, 549] width 39 height 22
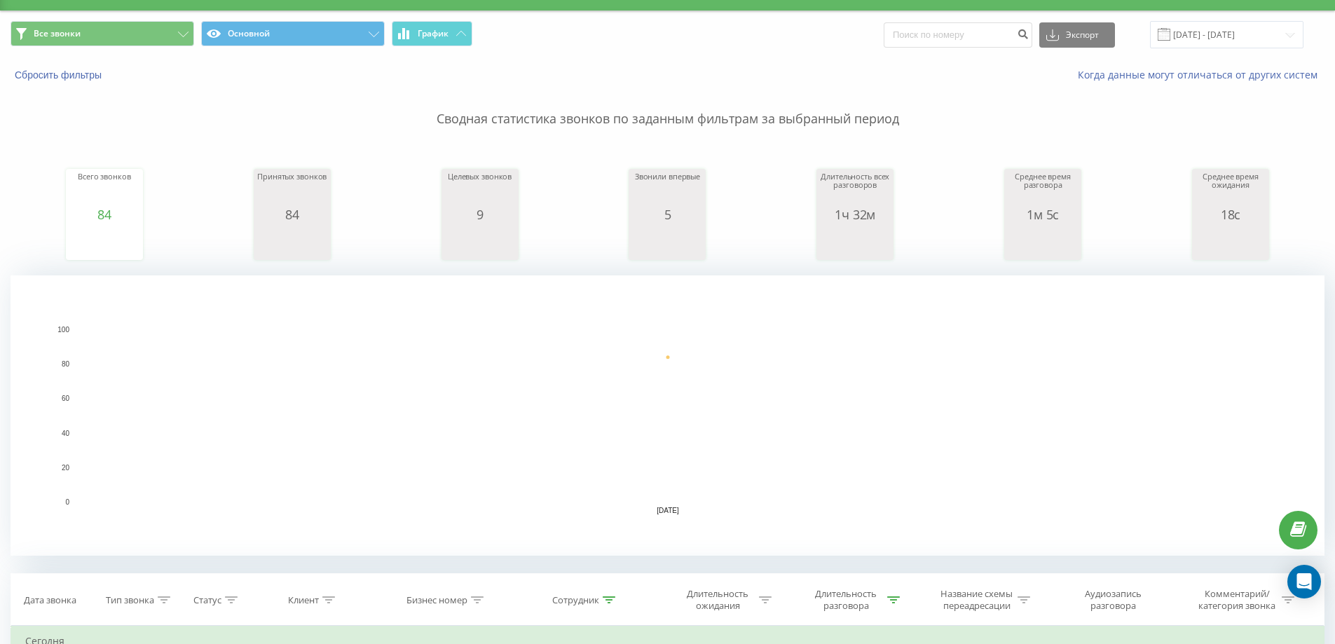
scroll to position [210, 0]
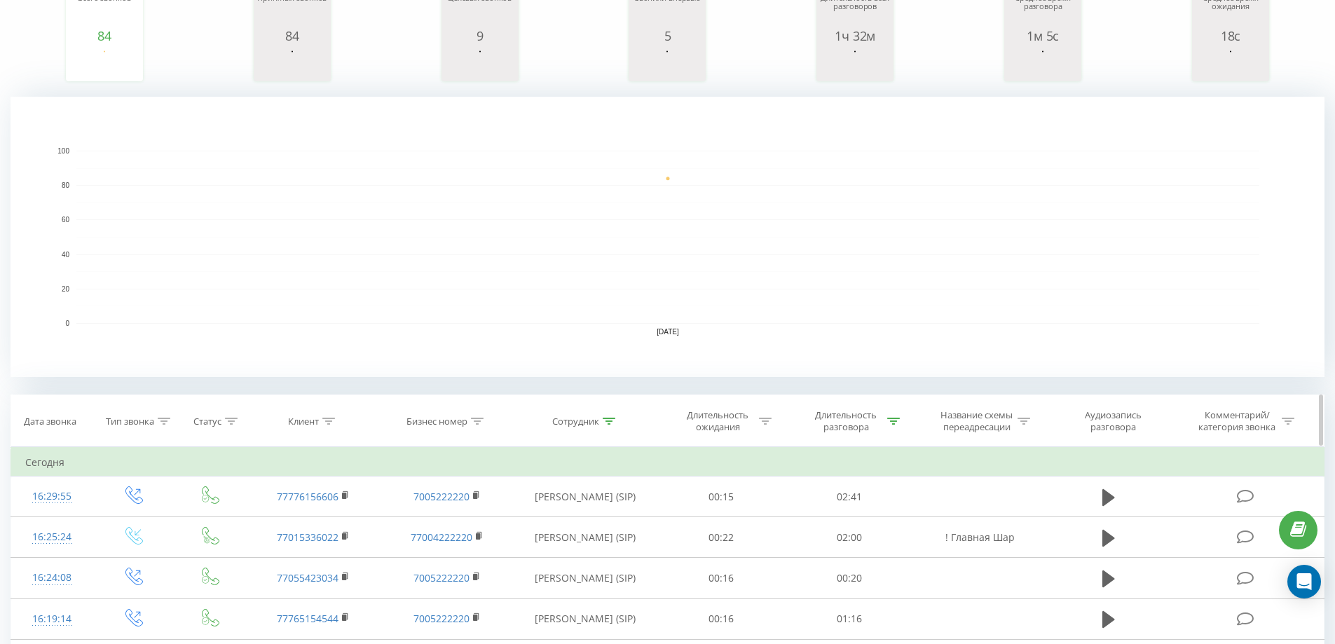
click at [613, 425] on div at bounding box center [609, 421] width 13 height 12
click at [563, 536] on div "Отмена OK" at bounding box center [584, 550] width 123 height 32
click at [565, 525] on input "мер" at bounding box center [584, 521] width 123 height 25
type input "[PERSON_NAME]"
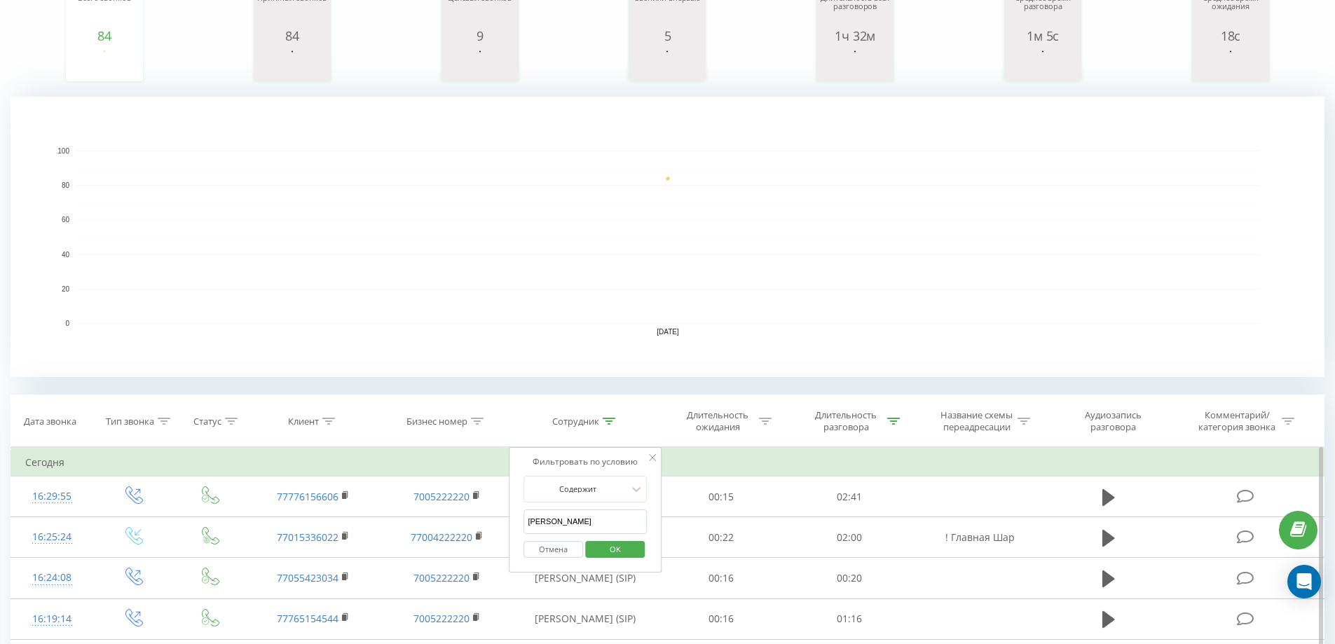
click at [615, 550] on span "OK" at bounding box center [615, 549] width 39 height 22
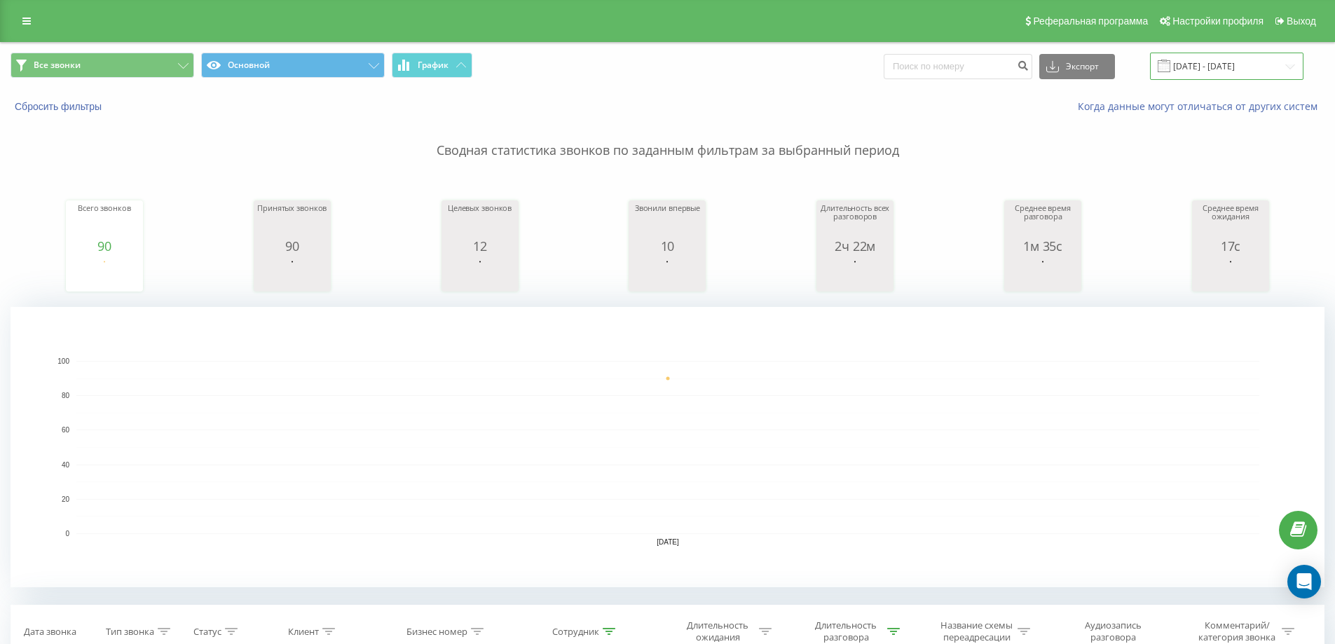
click at [1241, 64] on input "[DATE] - [DATE]" at bounding box center [1226, 66] width 153 height 27
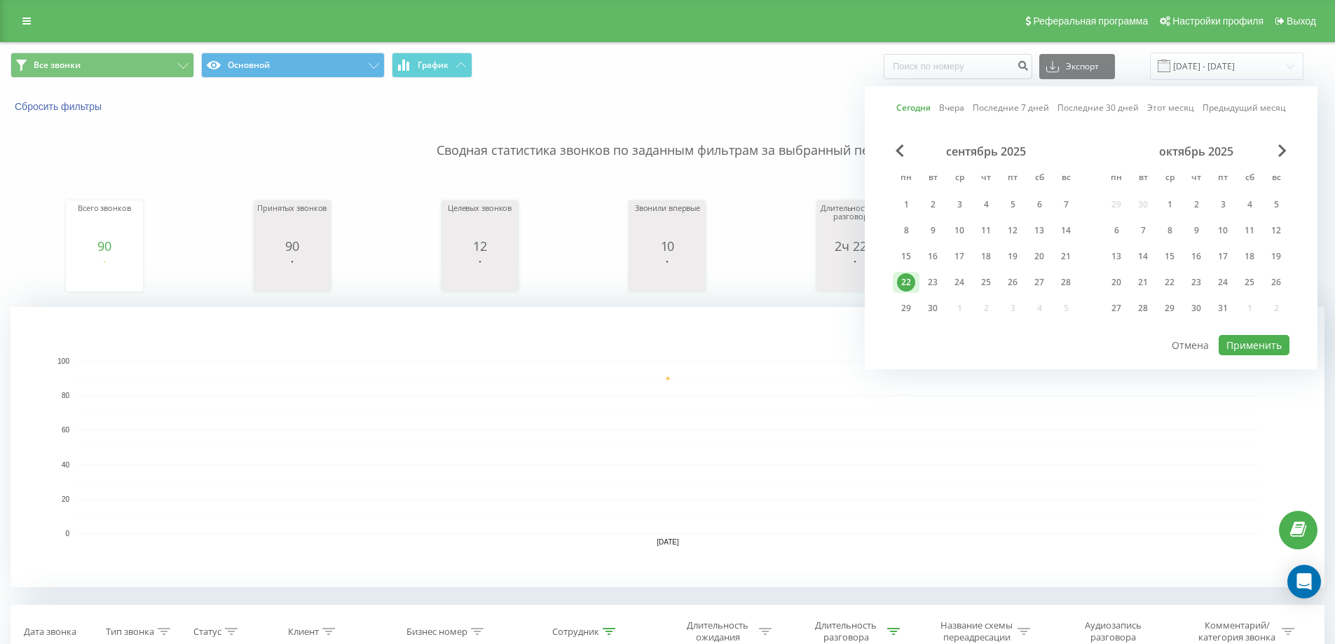
click at [1156, 105] on link "Этот месяц" at bounding box center [1170, 107] width 47 height 13
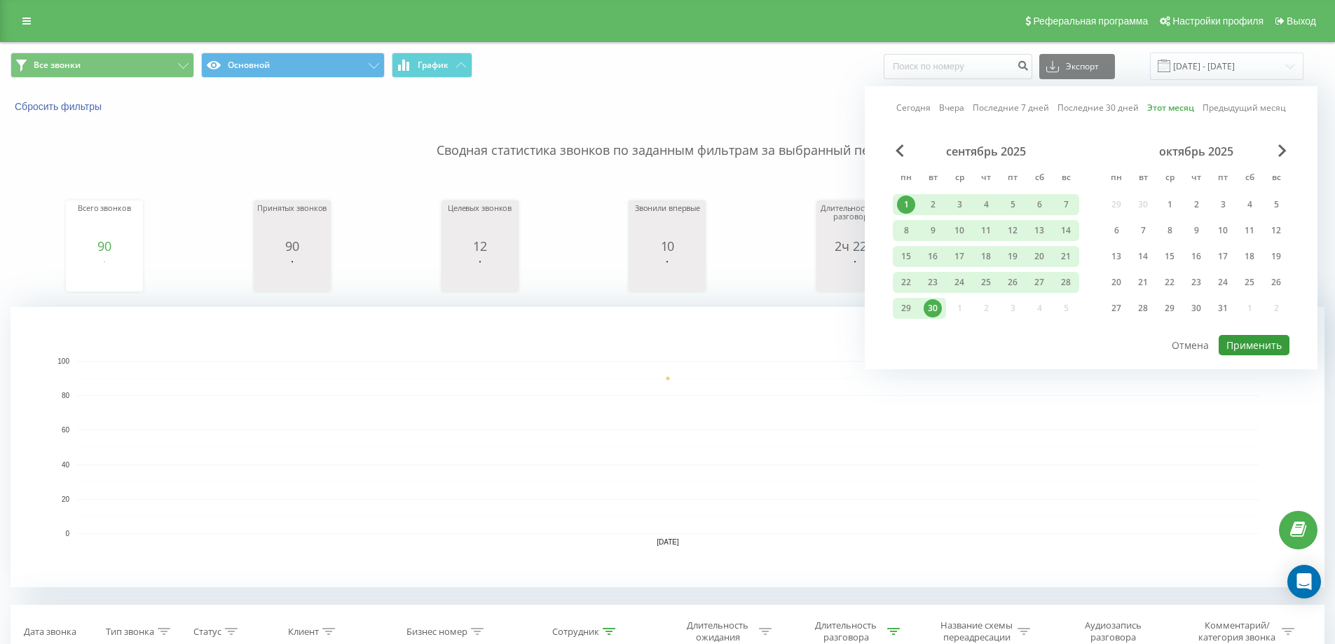
click at [1241, 343] on button "Применить" at bounding box center [1253, 345] width 71 height 20
type input "[DATE] - [DATE]"
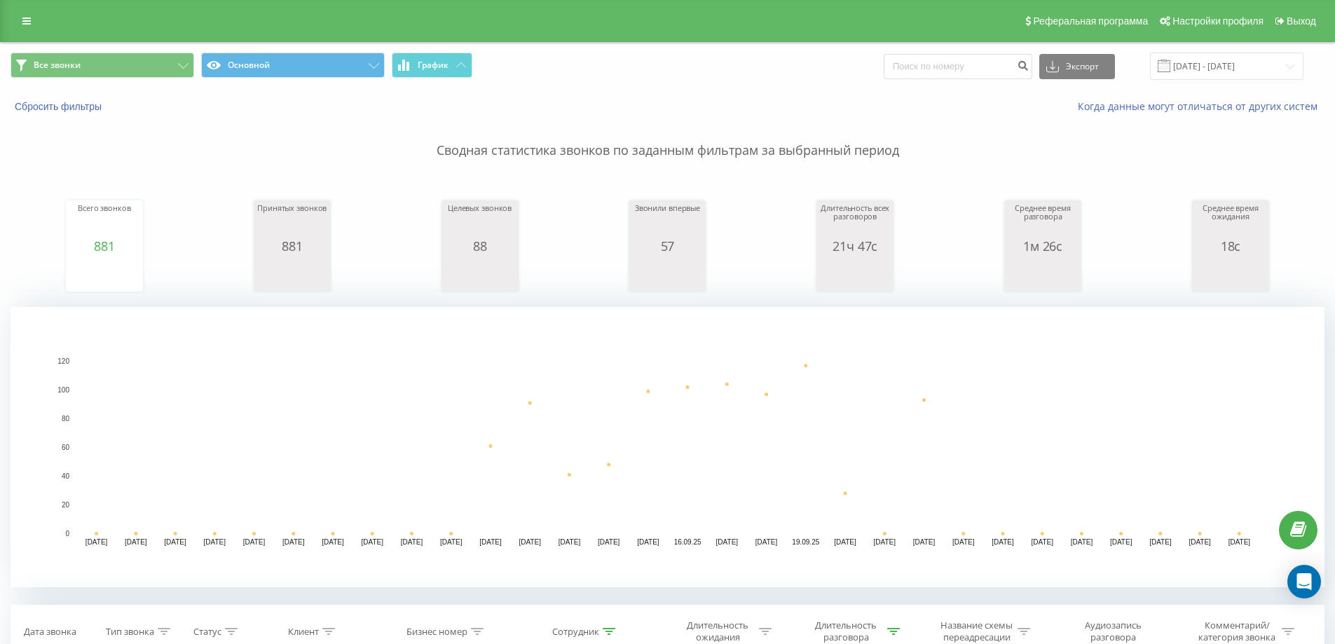
type input "774"
type input "770563916"
type input "7"
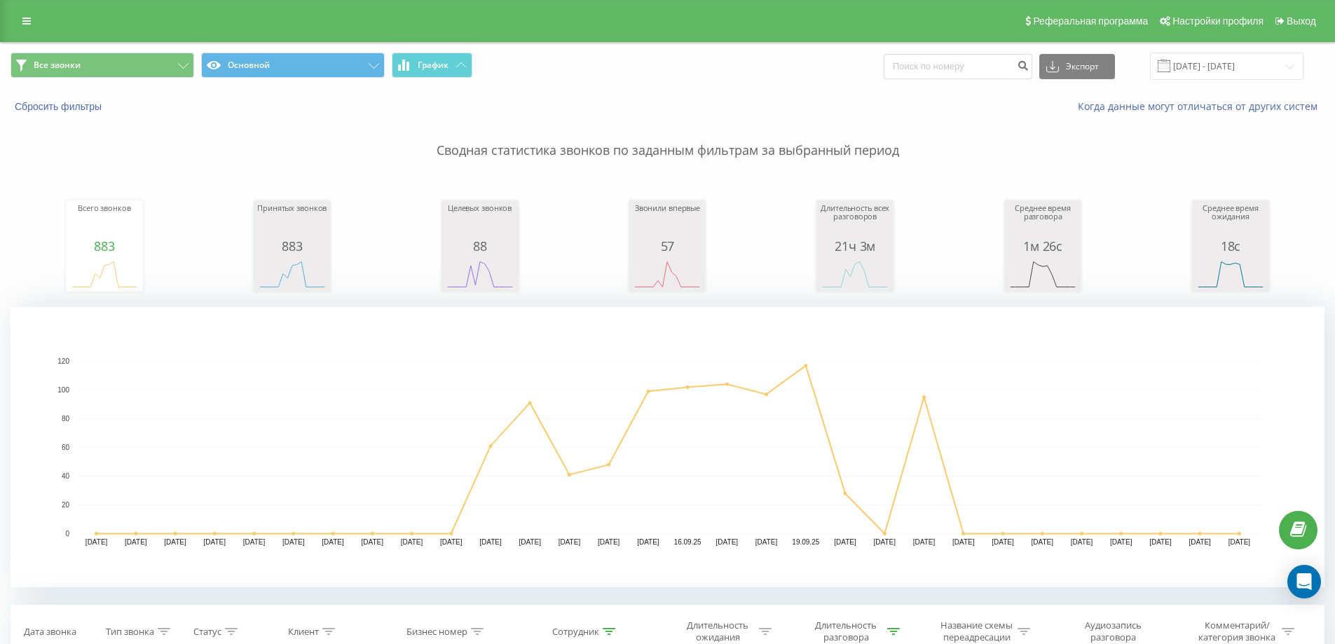
type input "7777"
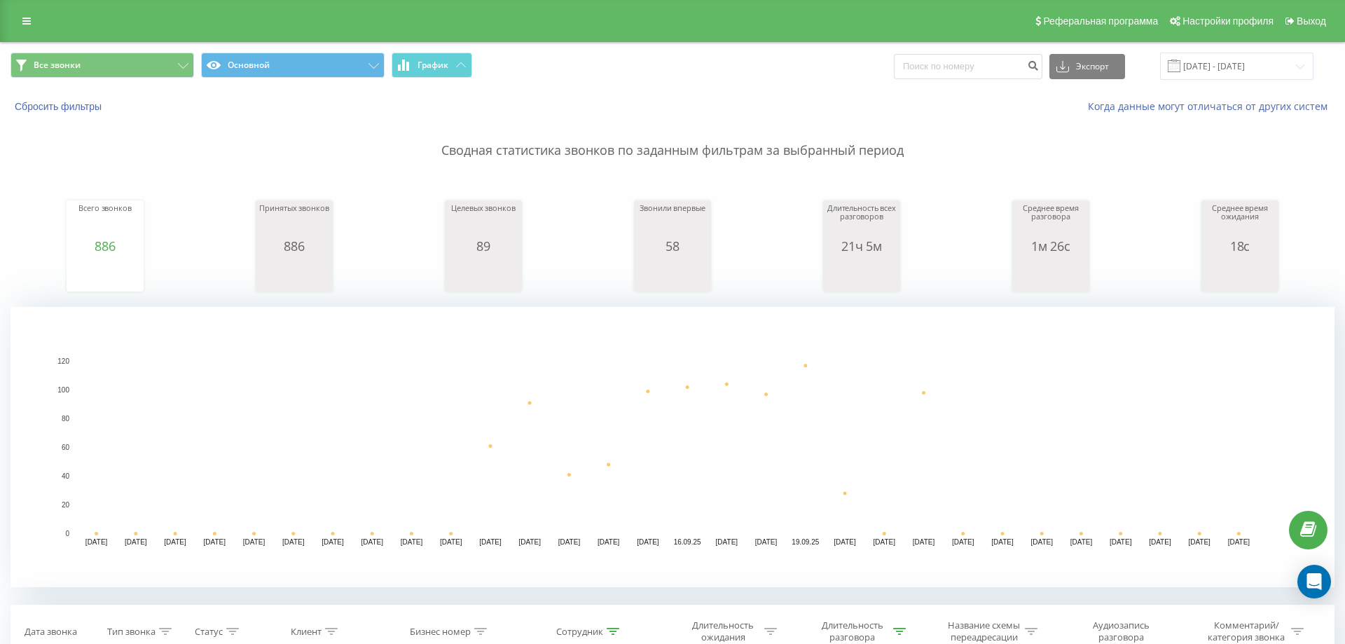
type input "770"
type input "77014052551"
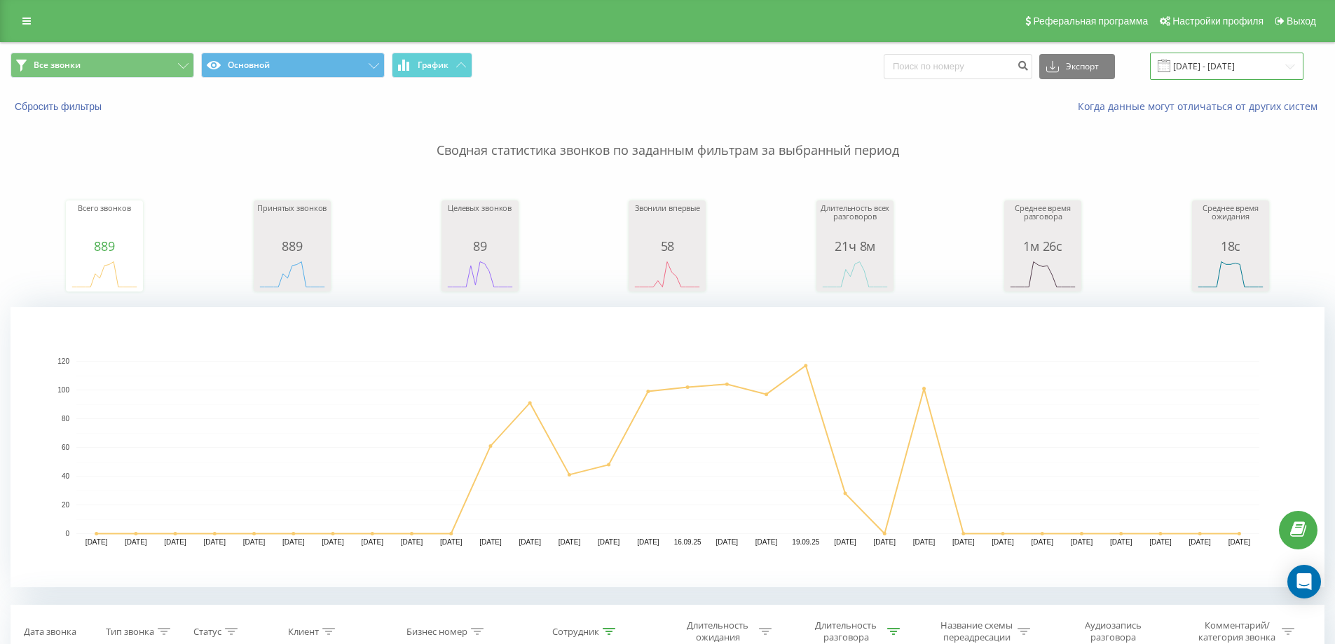
click at [1204, 67] on input "[DATE] - [DATE]" at bounding box center [1226, 66] width 153 height 27
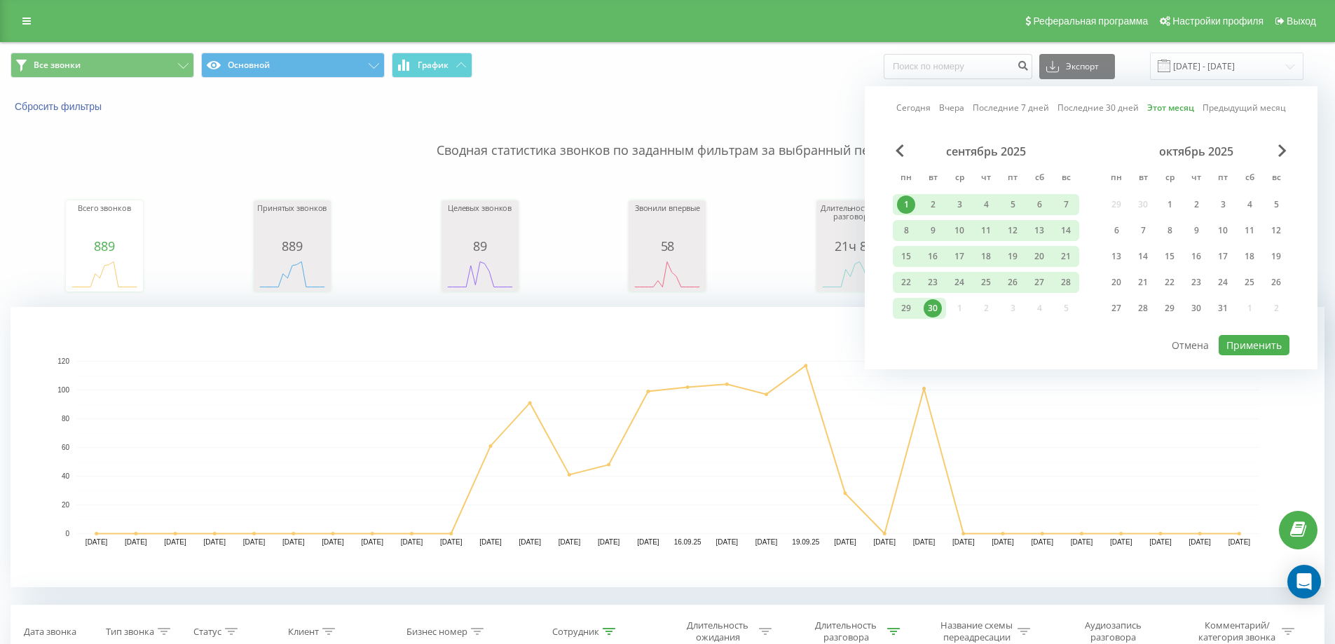
click at [919, 100] on div "Сегодня Вчера Последние 7 дней Последние 30 дней Этот месяц Предыдущий месяц се…" at bounding box center [1091, 227] width 453 height 283
click at [923, 113] on link "Сегодня" at bounding box center [913, 107] width 34 height 13
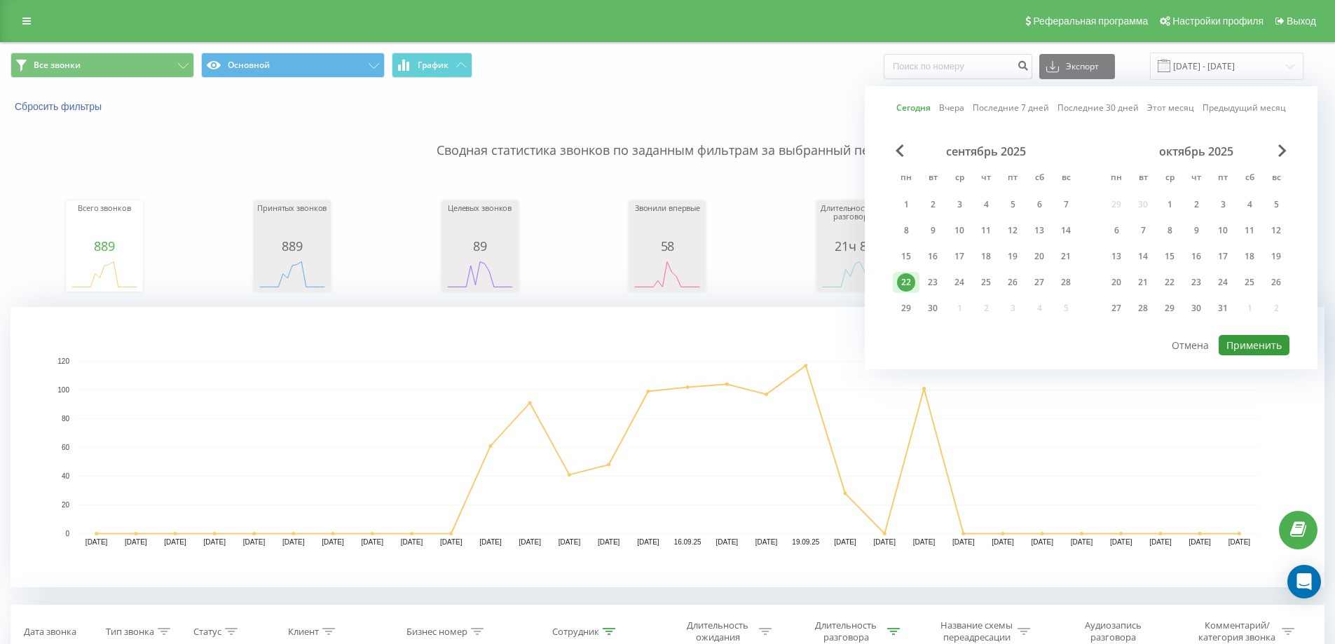
click at [1241, 349] on button "Применить" at bounding box center [1253, 345] width 71 height 20
type input "22.09.2025 - 22.09.2025"
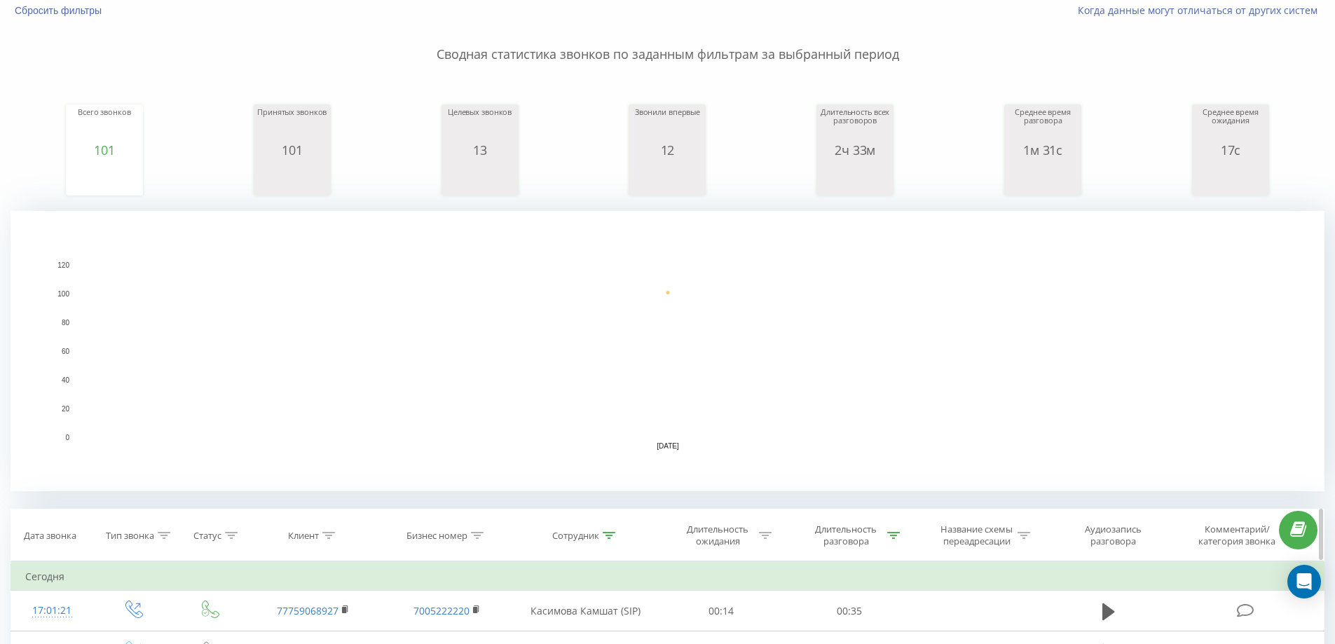
scroll to position [210, 0]
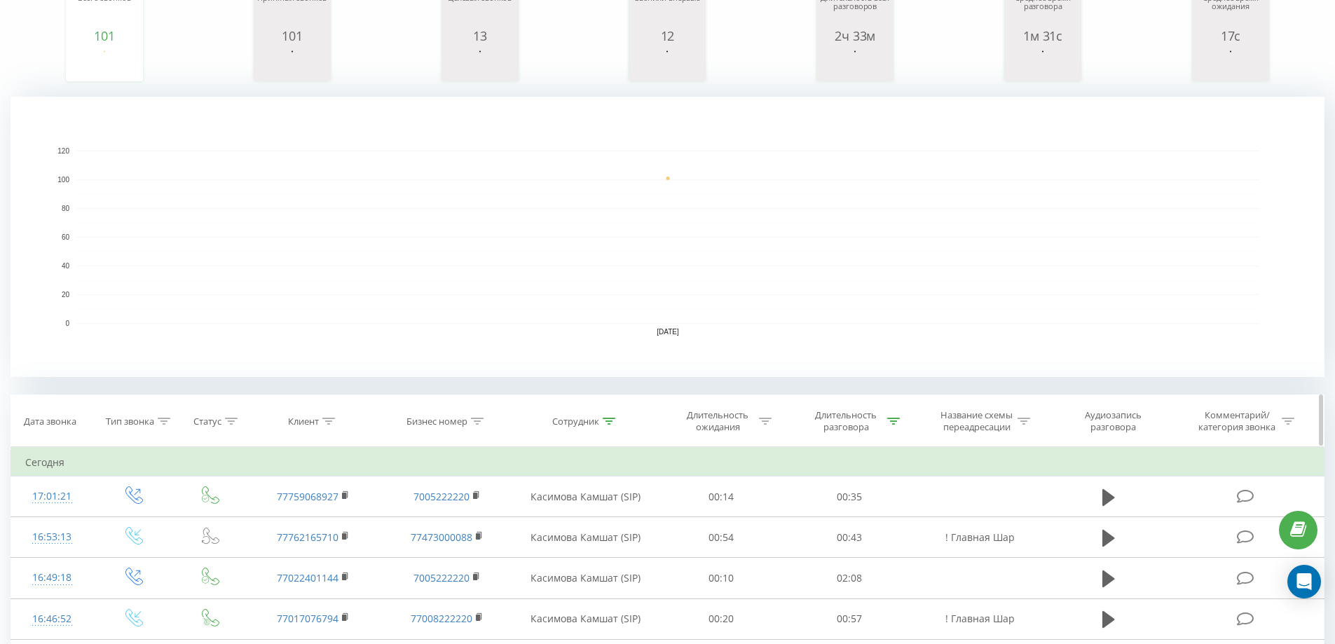
click at [601, 422] on div "Сотрудник" at bounding box center [583, 421] width 63 height 12
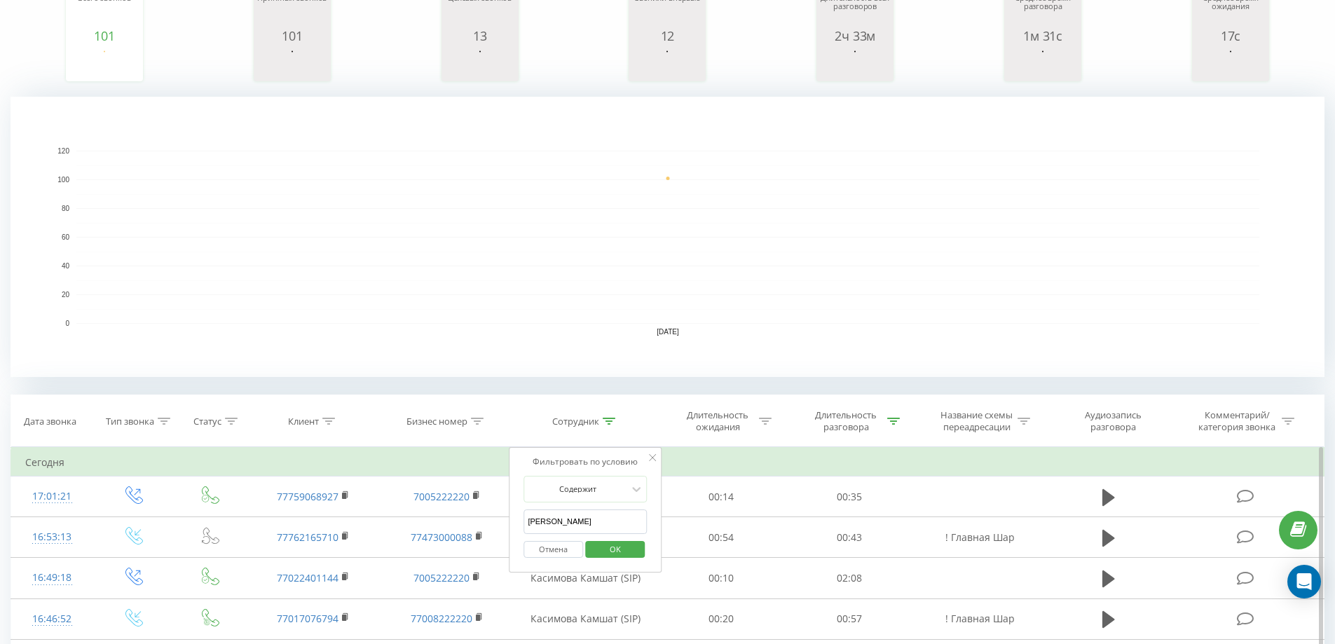
click at [579, 517] on input "[PERSON_NAME]" at bounding box center [584, 521] width 123 height 25
click at [619, 551] on span "OK" at bounding box center [615, 549] width 39 height 22
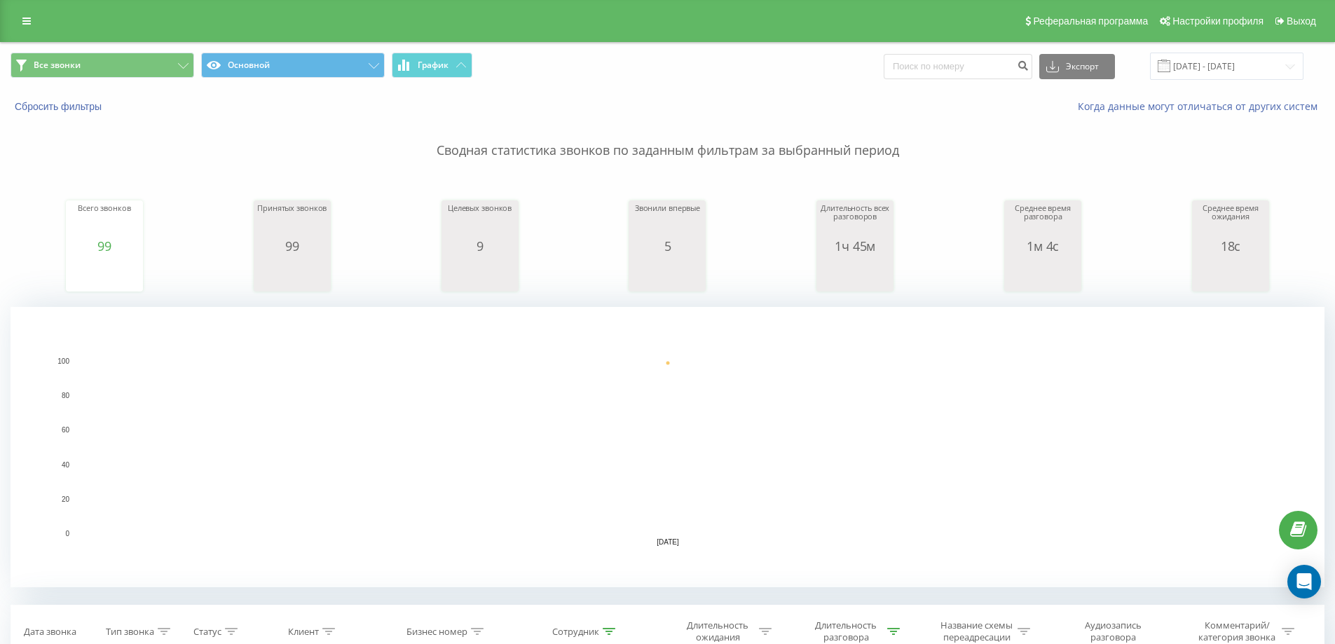
scroll to position [210, 0]
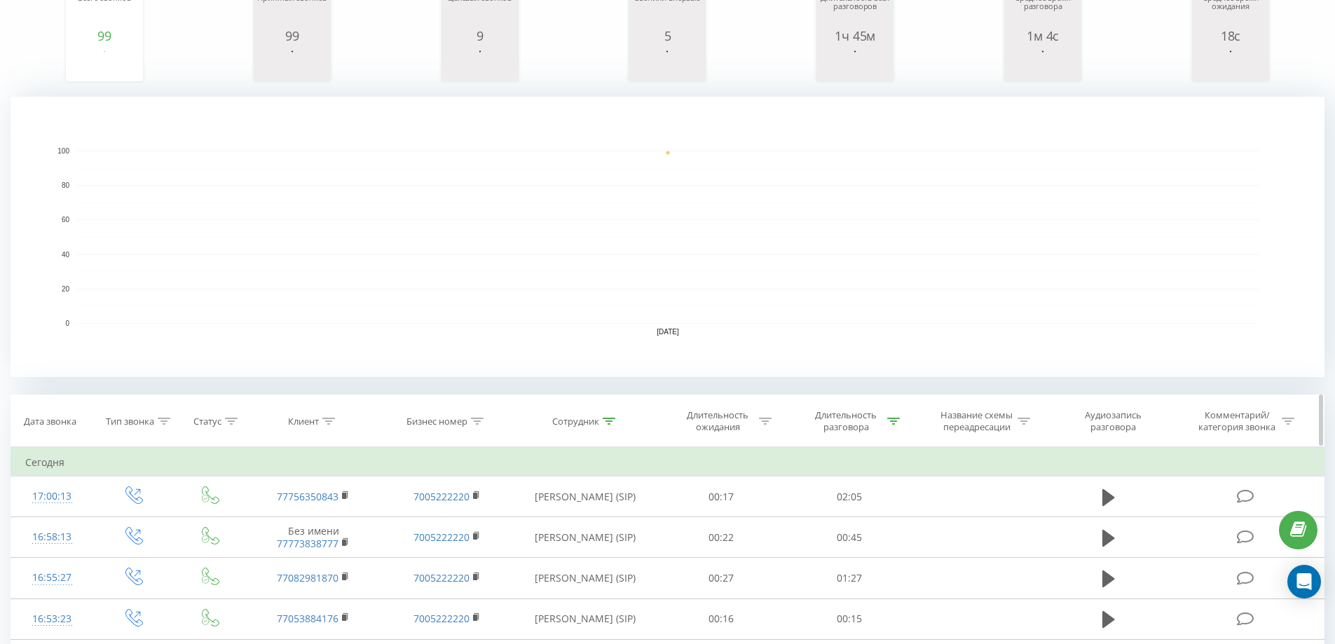
click at [605, 418] on icon at bounding box center [609, 421] width 13 height 7
click at [609, 527] on input "мер" at bounding box center [584, 521] width 123 height 25
click at [608, 548] on span "OK" at bounding box center [615, 549] width 39 height 22
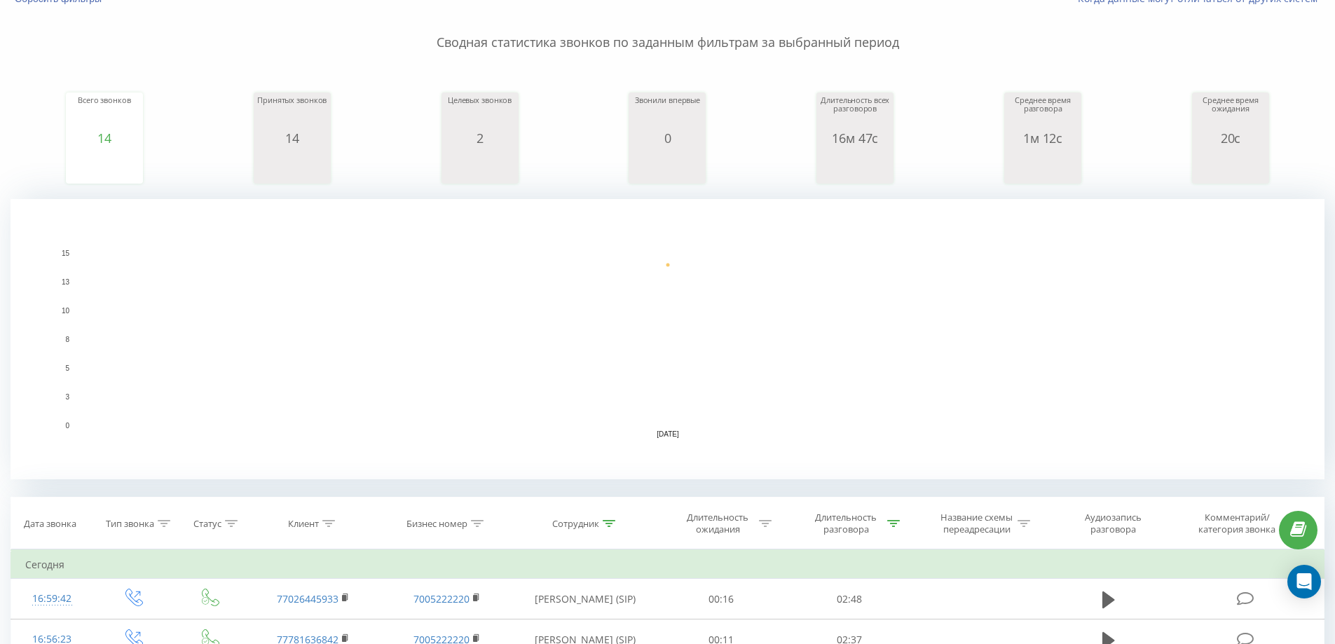
scroll to position [140, 0]
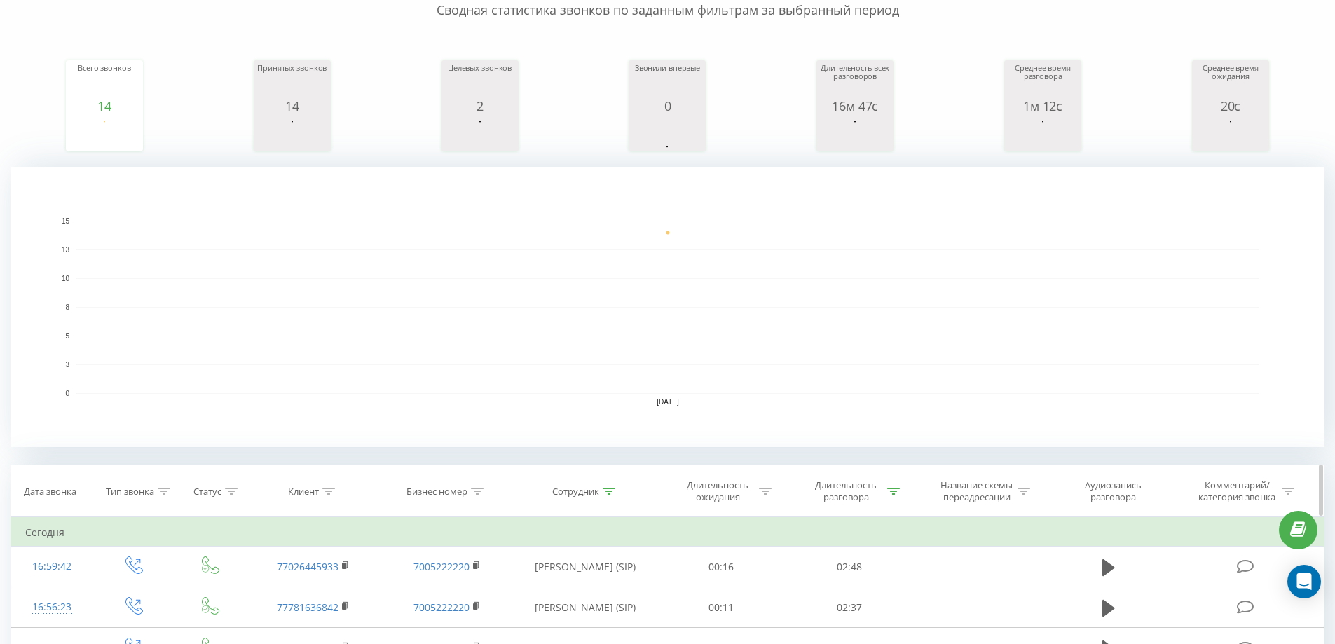
click at [607, 498] on th "Сотрудник" at bounding box center [586, 491] width 144 height 52
drag, startPoint x: 605, startPoint y: 490, endPoint x: 605, endPoint y: 504, distance: 13.3
click at [605, 490] on icon at bounding box center [609, 491] width 13 height 7
click at [591, 585] on input "даурен" at bounding box center [584, 591] width 123 height 25
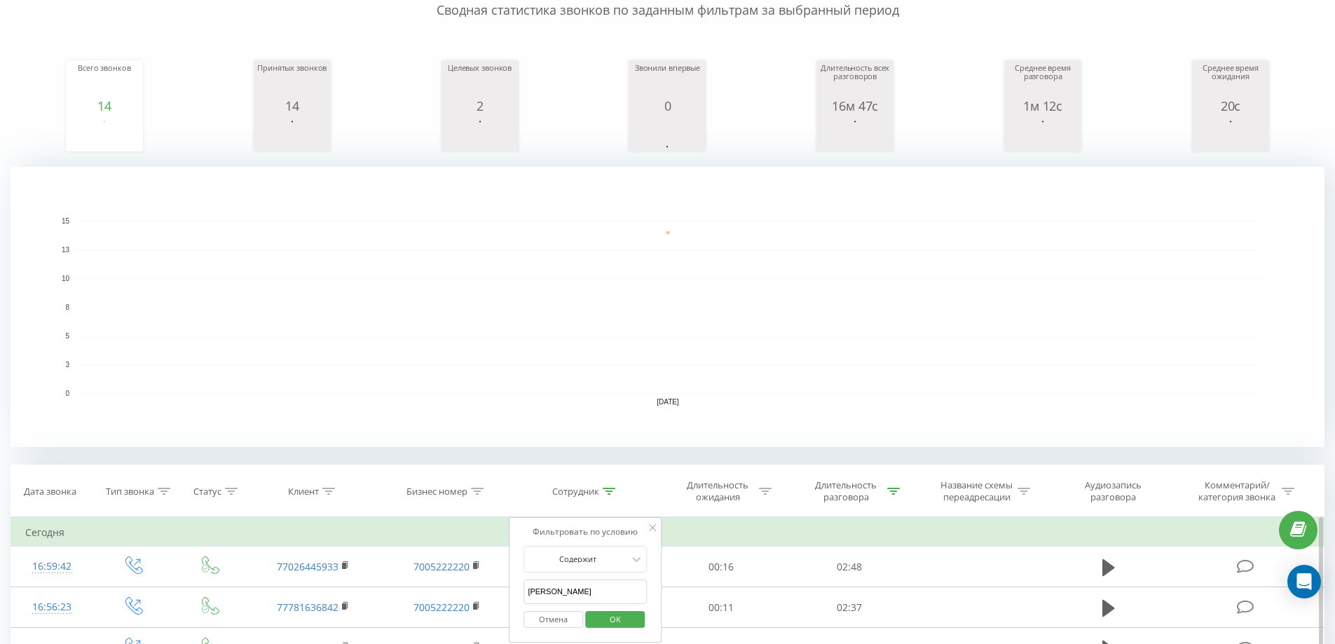
type input "[PERSON_NAME]"
click at [604, 619] on span "OK" at bounding box center [615, 619] width 39 height 22
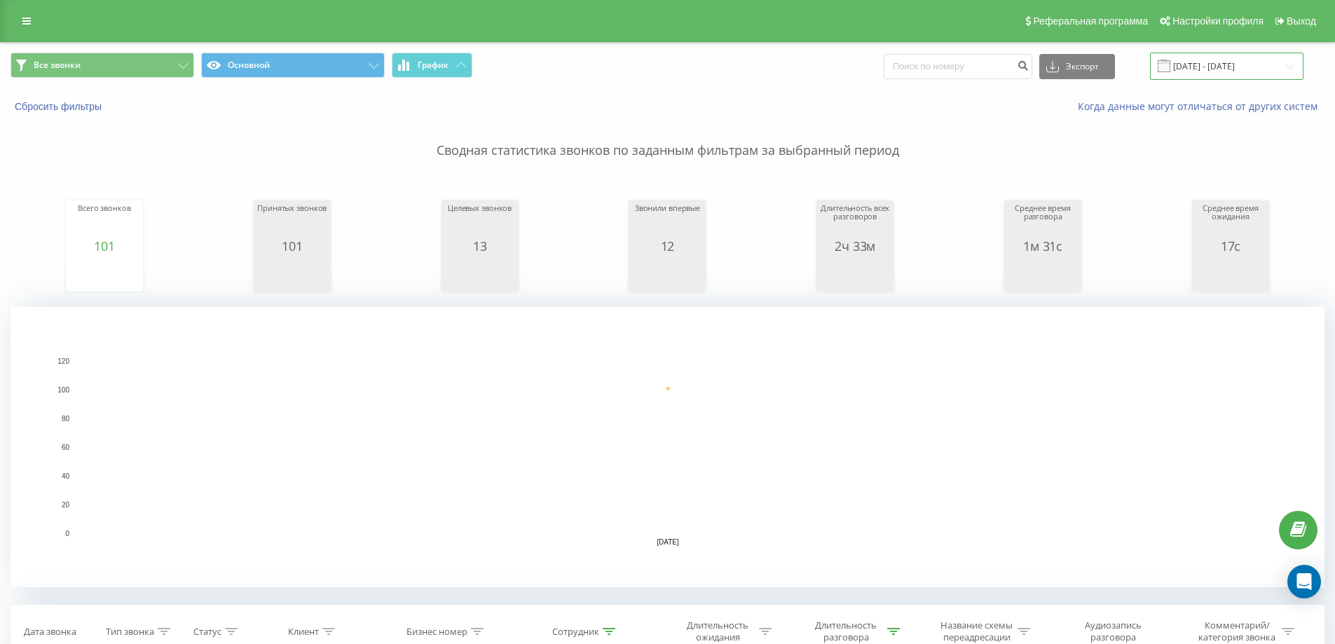
click at [1199, 71] on input "22.09.2025 - 22.09.2025" at bounding box center [1226, 66] width 153 height 27
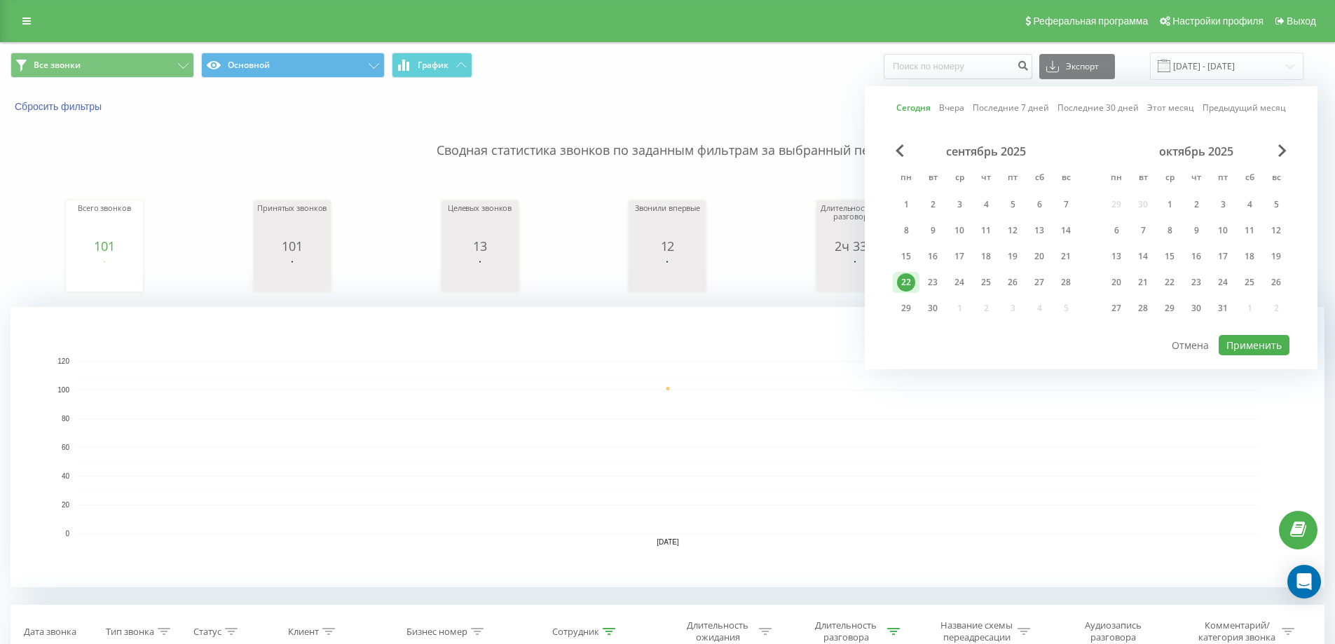
click at [1175, 109] on link "Этот месяц" at bounding box center [1170, 107] width 47 height 13
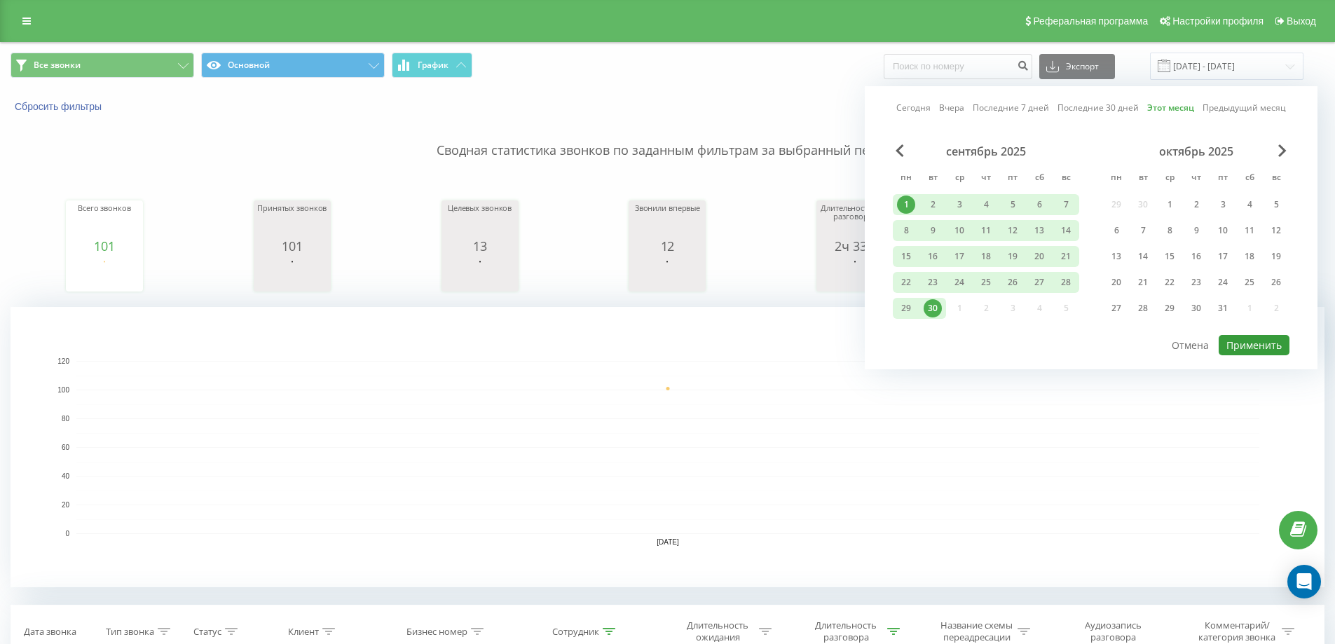
click at [1259, 344] on button "Применить" at bounding box center [1253, 345] width 71 height 20
type input "[DATE] - [DATE]"
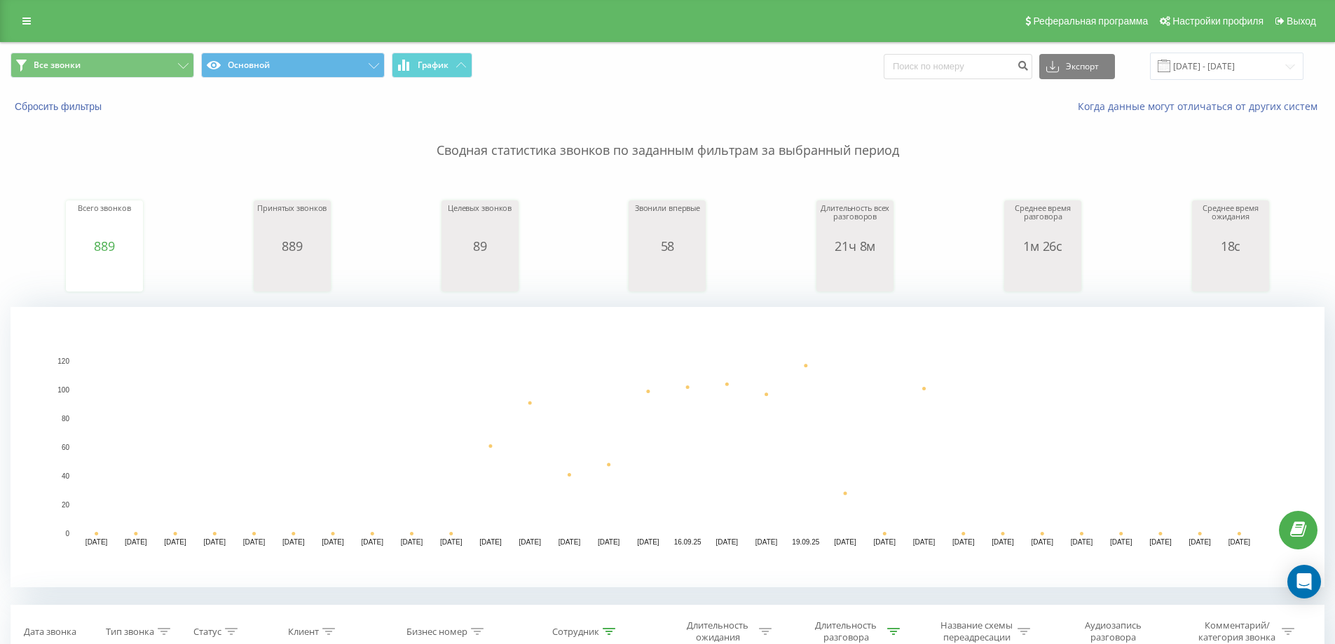
type input "77"
